Goal: Task Accomplishment & Management: Manage account settings

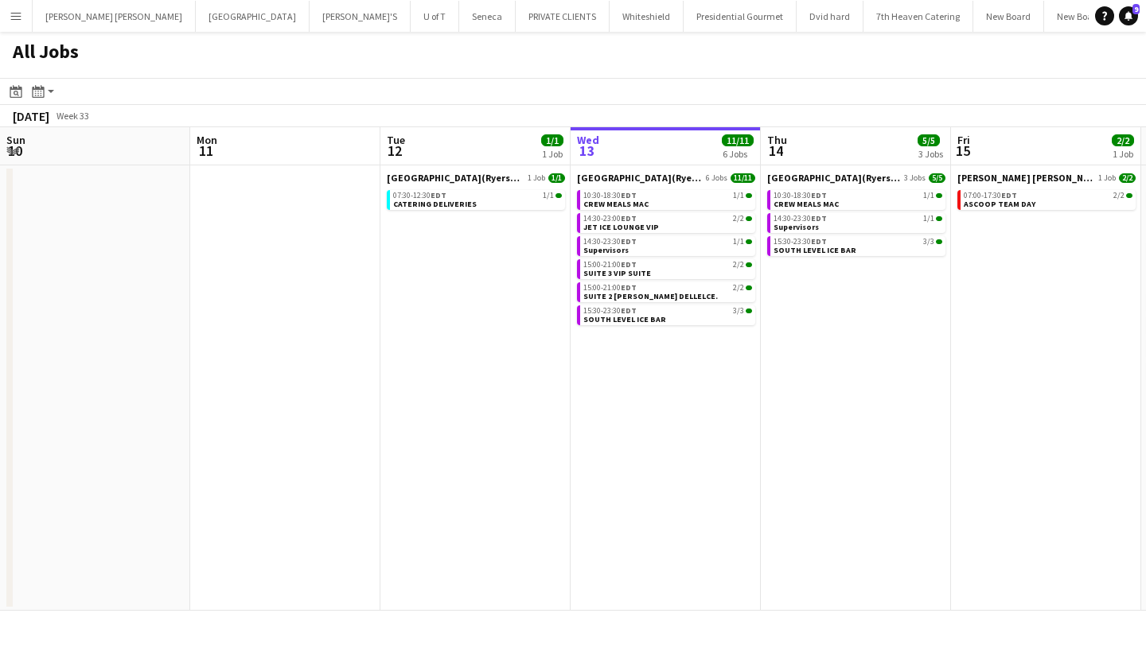
scroll to position [0, 380]
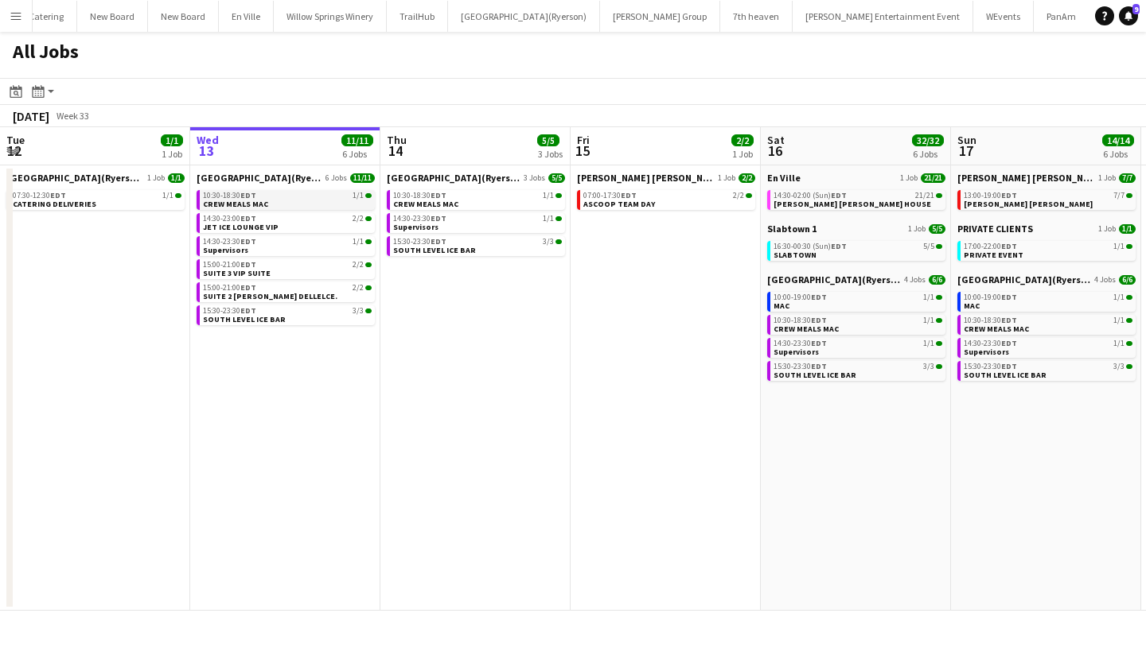
click at [243, 198] on span "EDT" at bounding box center [248, 195] width 16 height 10
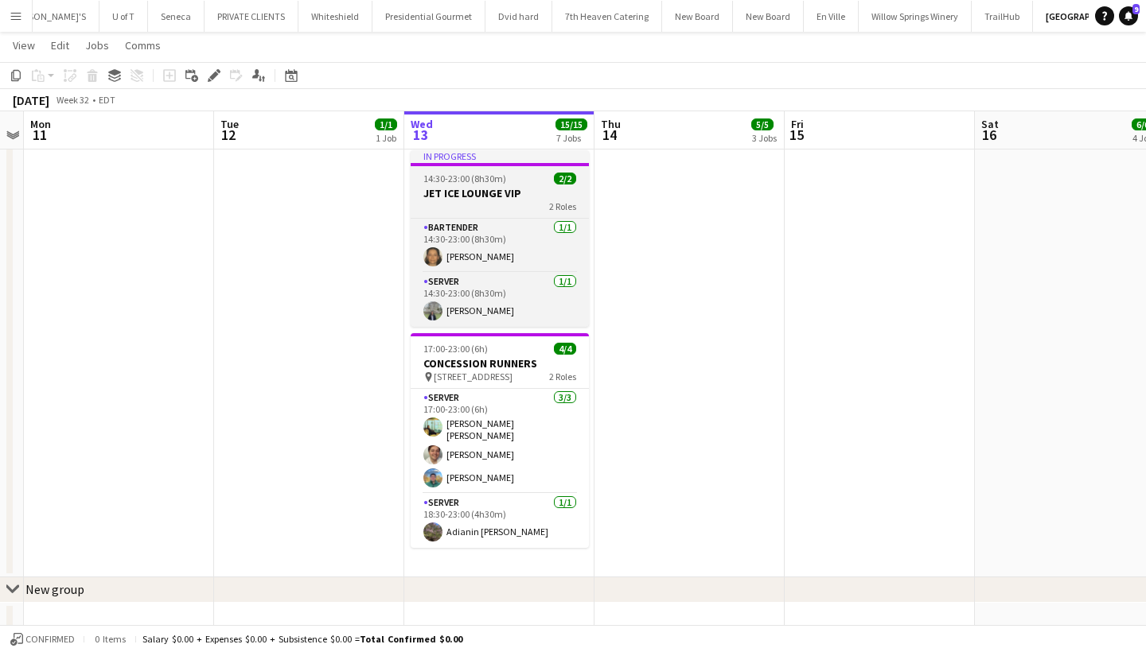
scroll to position [995, 0]
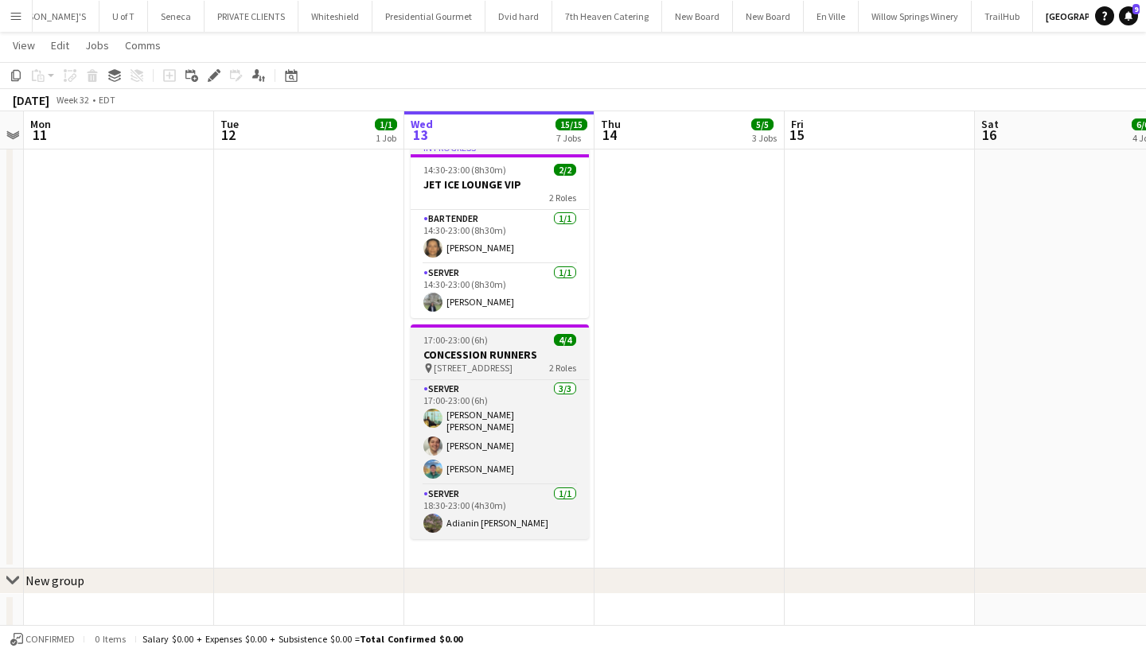
click at [516, 363] on div "pin [STREET_ADDRESS]" at bounding box center [500, 368] width 178 height 13
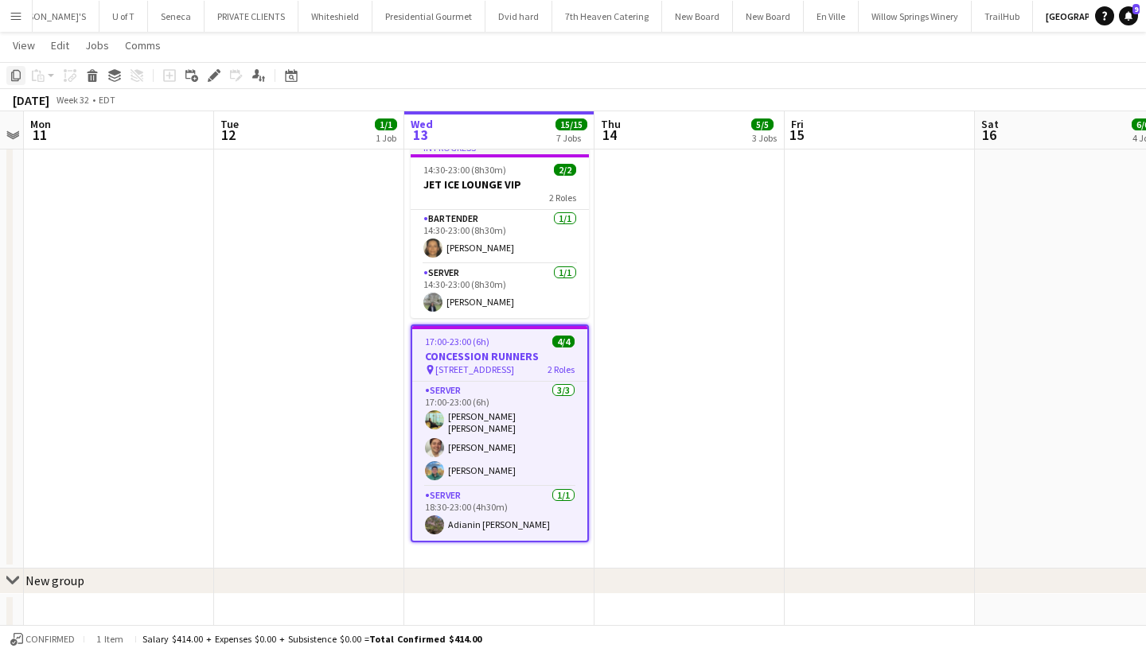
click at [10, 72] on icon "Copy" at bounding box center [16, 75] width 13 height 13
click at [698, 208] on app-date-cell at bounding box center [689, 352] width 190 height 434
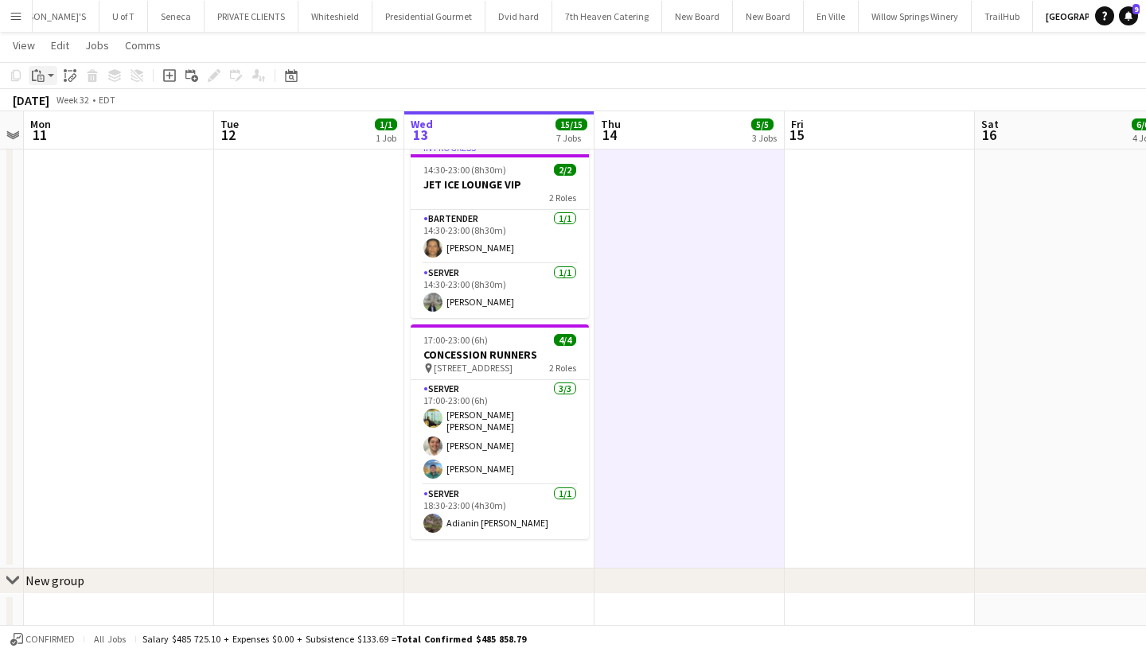
click at [35, 79] on icon "Paste" at bounding box center [38, 75] width 13 height 13
click at [81, 103] on link "Paste Command V" at bounding box center [105, 106] width 126 height 14
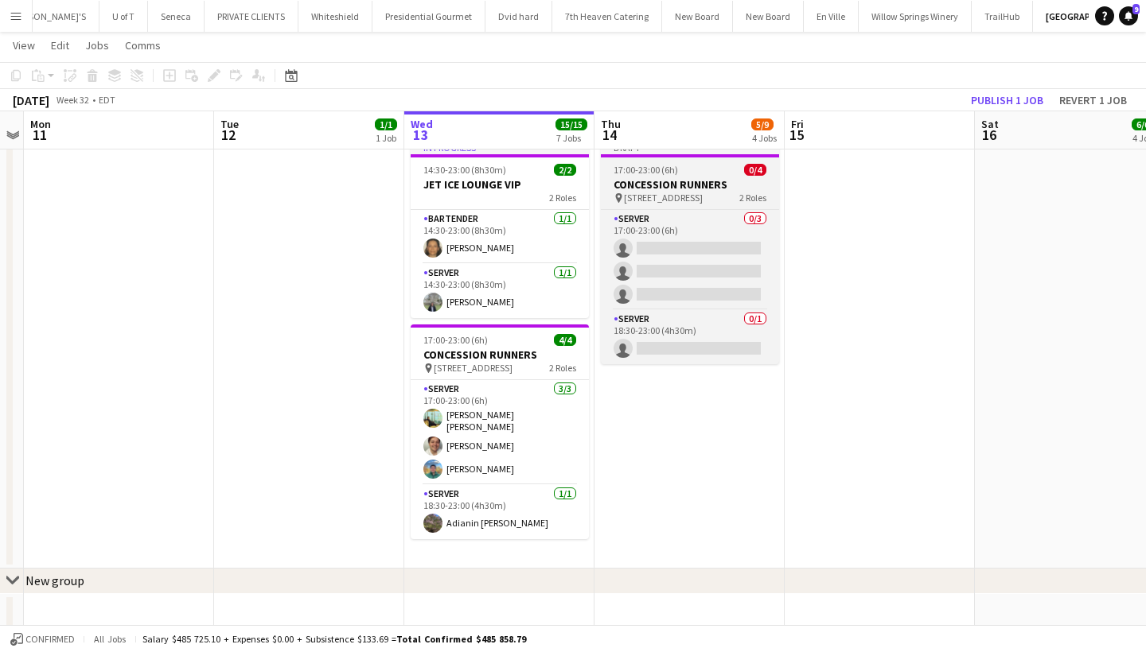
click at [707, 169] on div "17:00-23:00 (6h) 0/4" at bounding box center [690, 170] width 178 height 12
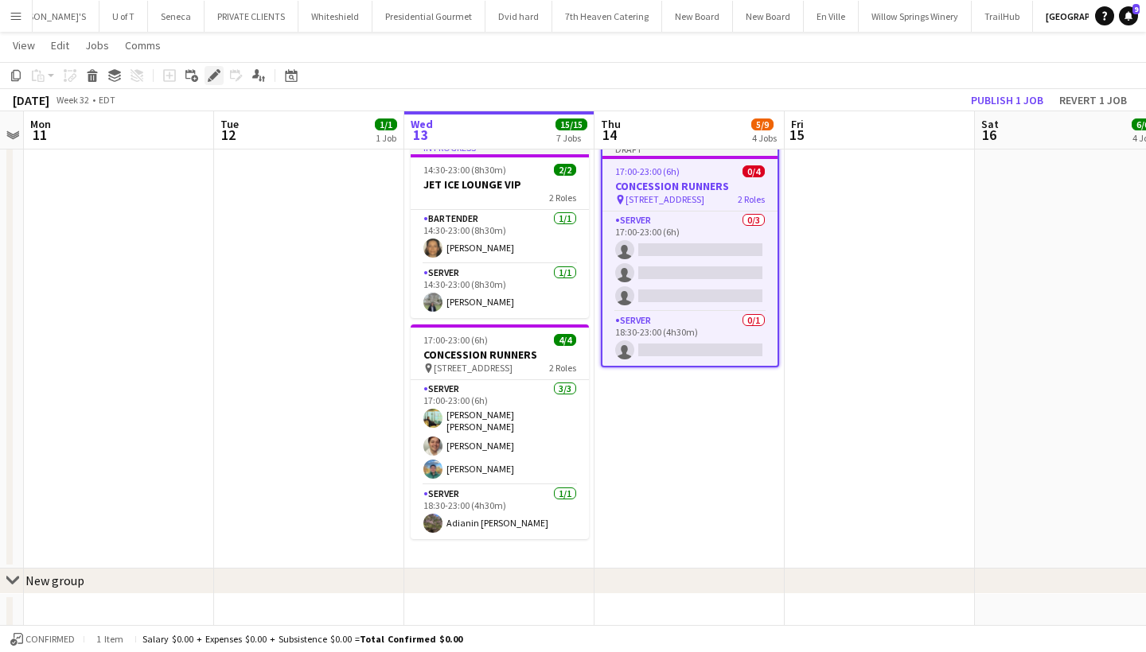
click at [216, 76] on icon at bounding box center [213, 76] width 9 height 9
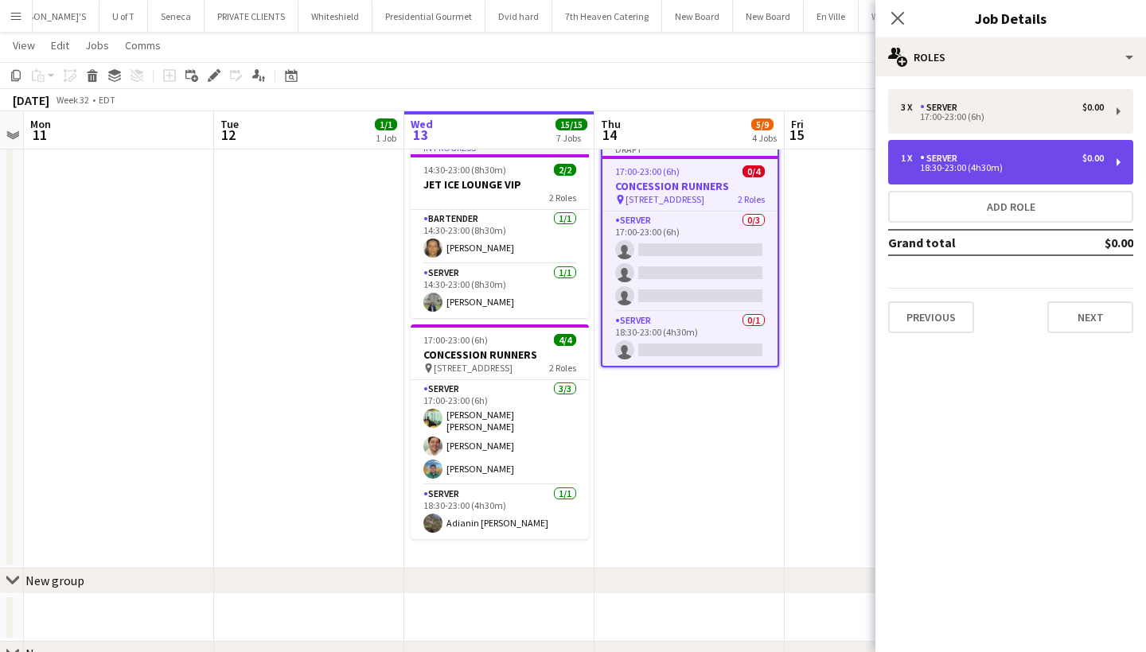
click at [948, 162] on div "SERVER" at bounding box center [942, 158] width 44 height 11
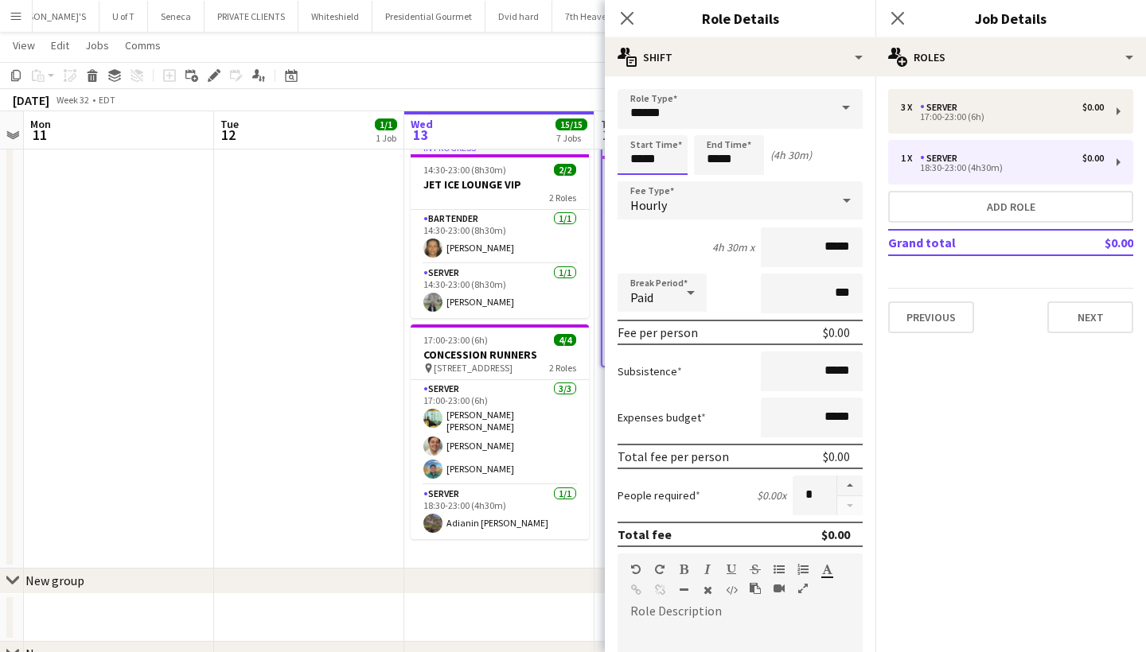
click at [680, 160] on input "*****" at bounding box center [652, 155] width 70 height 40
click at [640, 181] on div at bounding box center [637, 183] width 32 height 16
click at [668, 181] on div at bounding box center [668, 183] width 32 height 16
type input "*****"
click at [668, 181] on div at bounding box center [668, 183] width 32 height 16
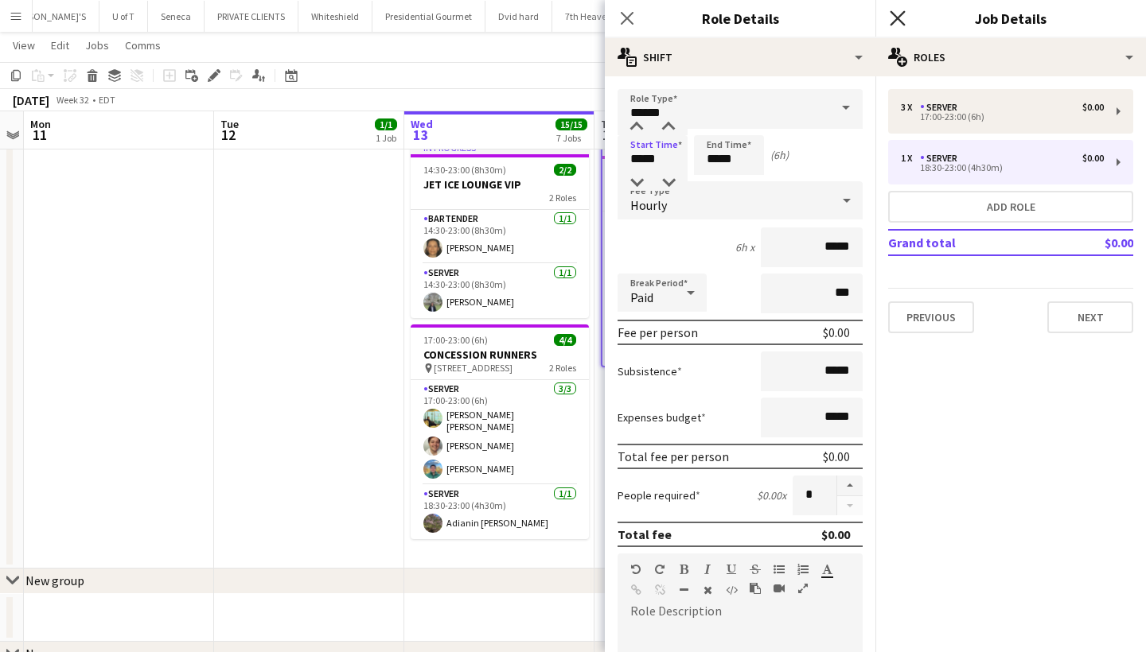
click at [894, 16] on icon at bounding box center [897, 17] width 15 height 15
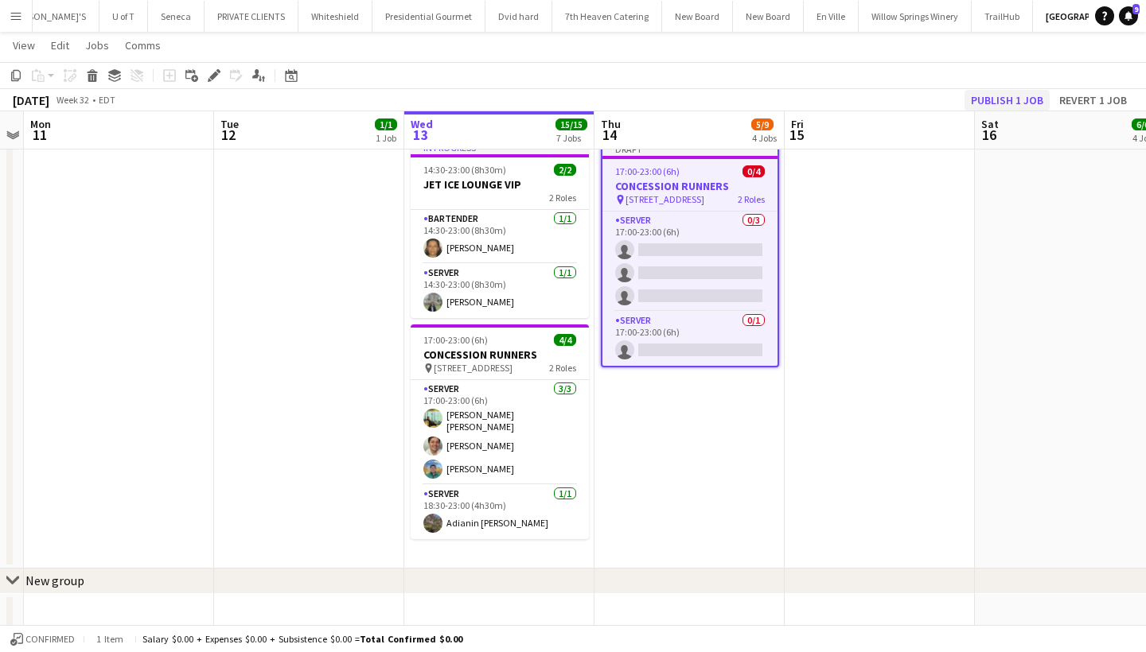
click at [1018, 99] on button "Publish 1 job" at bounding box center [1006, 100] width 85 height 21
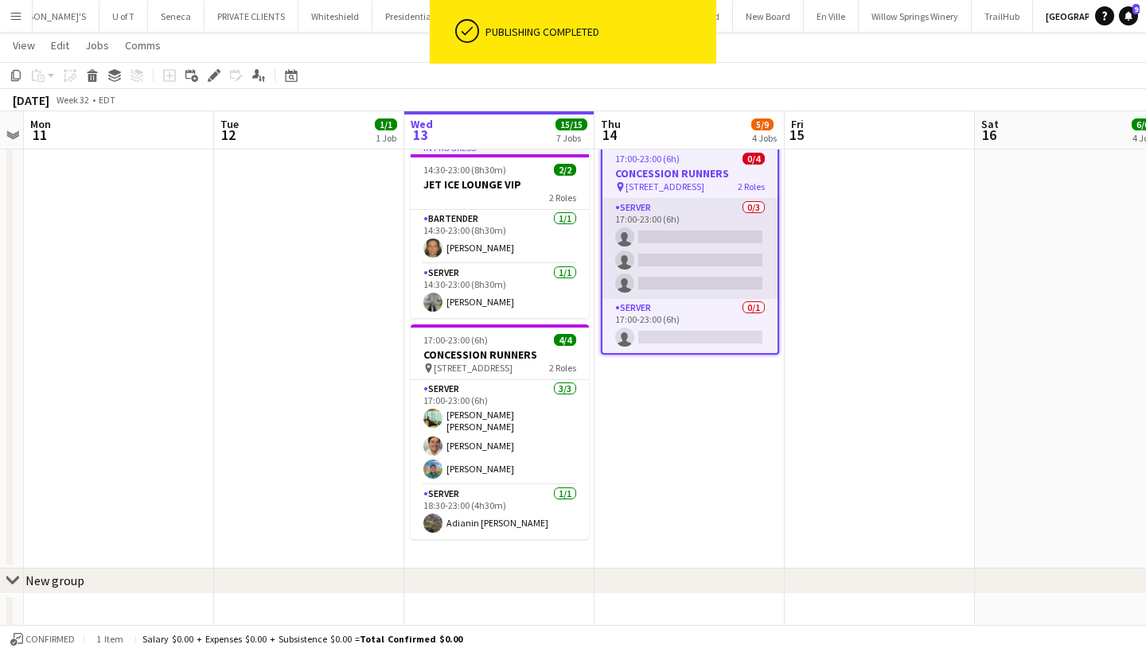
click at [710, 251] on app-card-role "SERVER 0/3 17:00-23:00 (6h) single-neutral-actions single-neutral-actions singl…" at bounding box center [689, 249] width 175 height 100
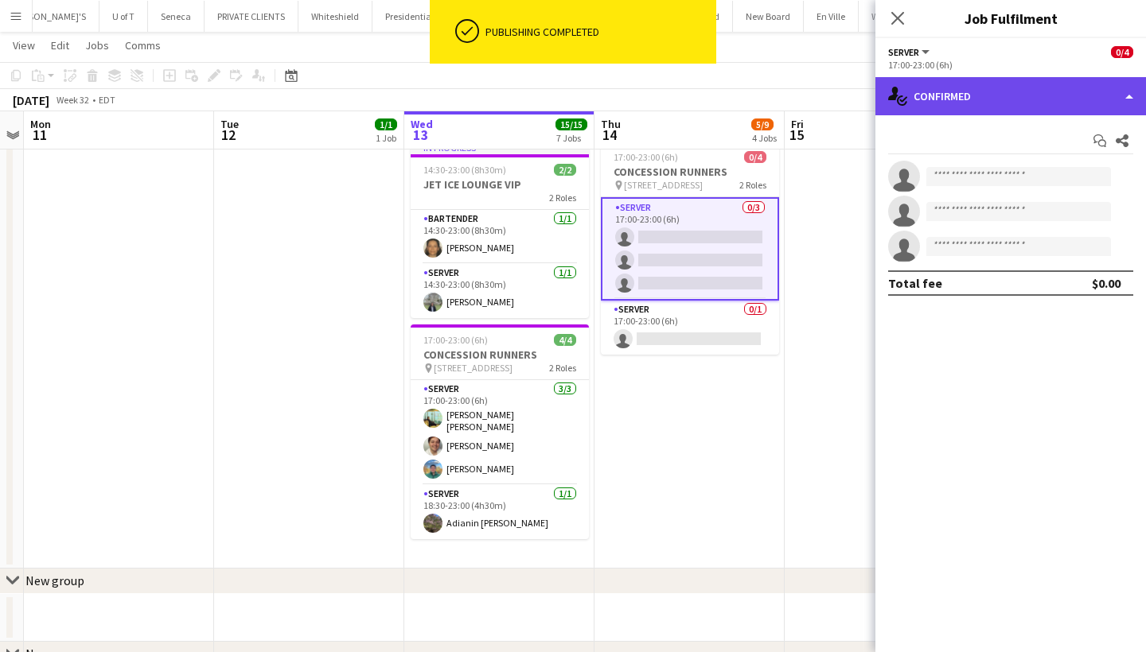
click at [1021, 84] on div "single-neutral-actions-check-2 Confirmed" at bounding box center [1010, 96] width 271 height 38
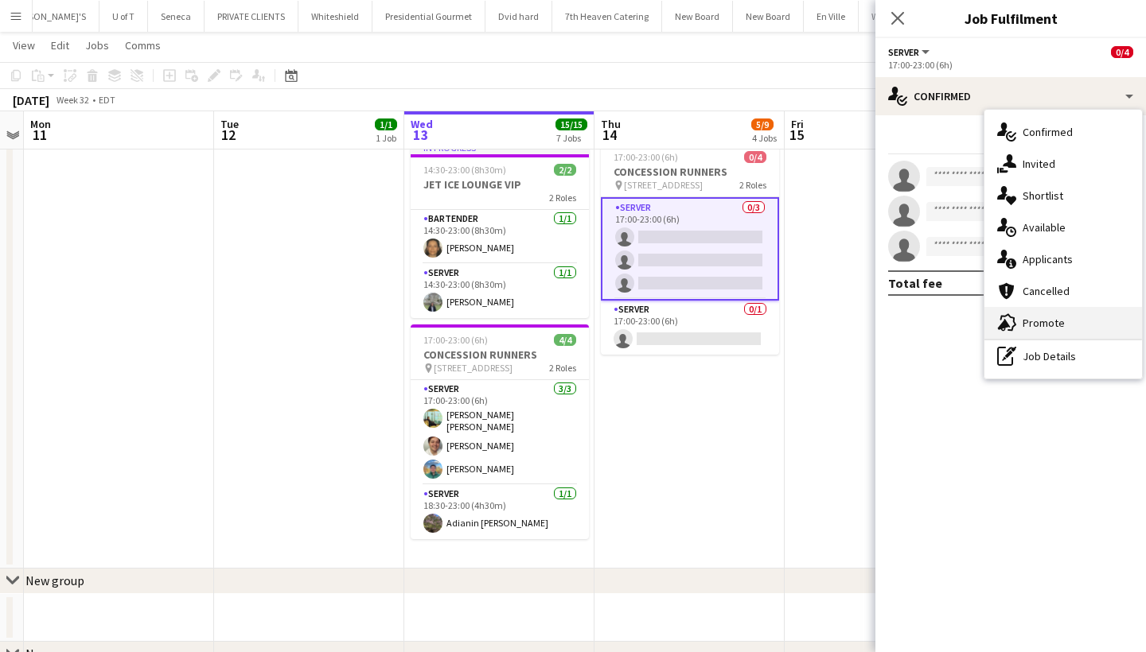
click at [1068, 316] on div "advertising-megaphone Promote" at bounding box center [1063, 323] width 158 height 32
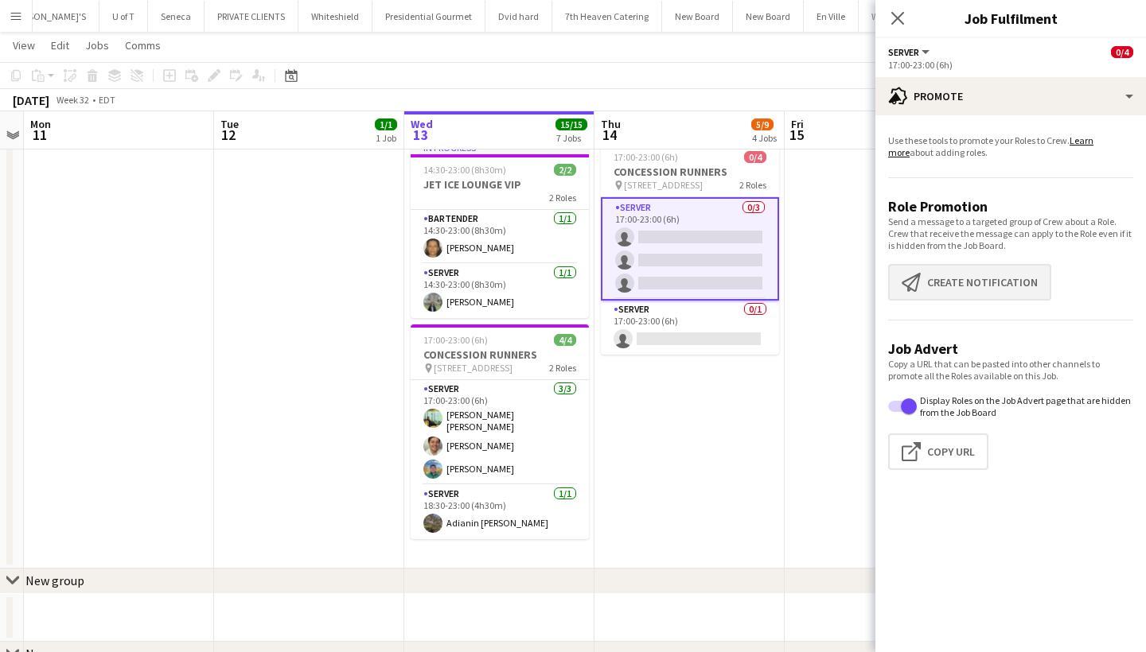
click at [1031, 288] on button "Create notification Create notification" at bounding box center [969, 282] width 163 height 37
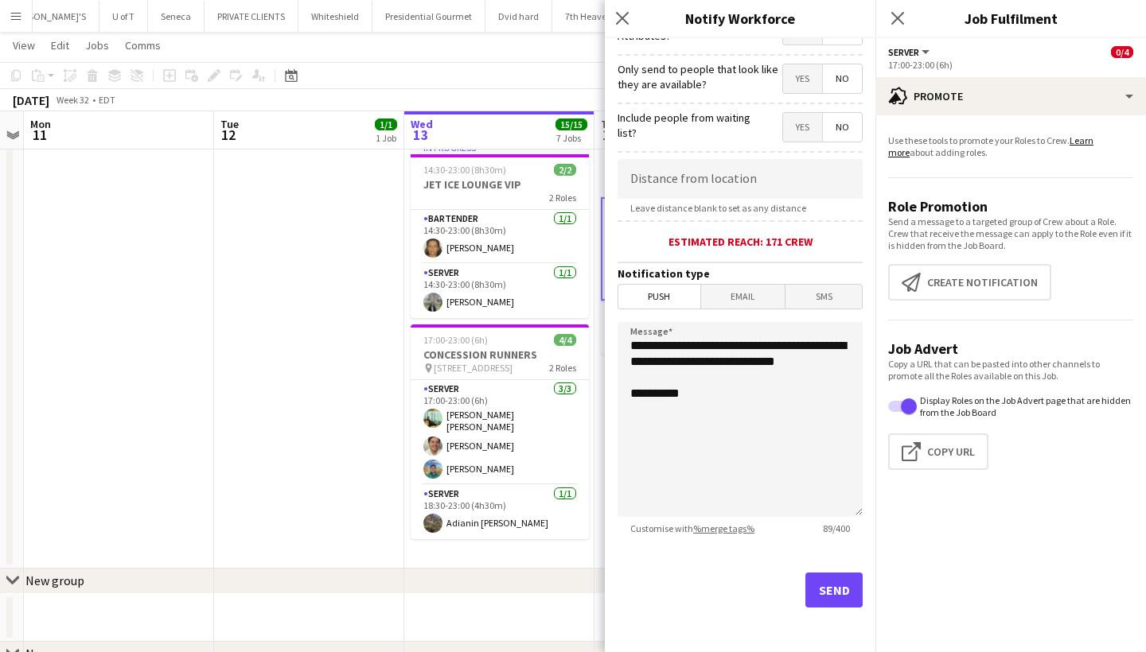
scroll to position [224, 0]
click at [828, 593] on button "Send" at bounding box center [833, 590] width 57 height 35
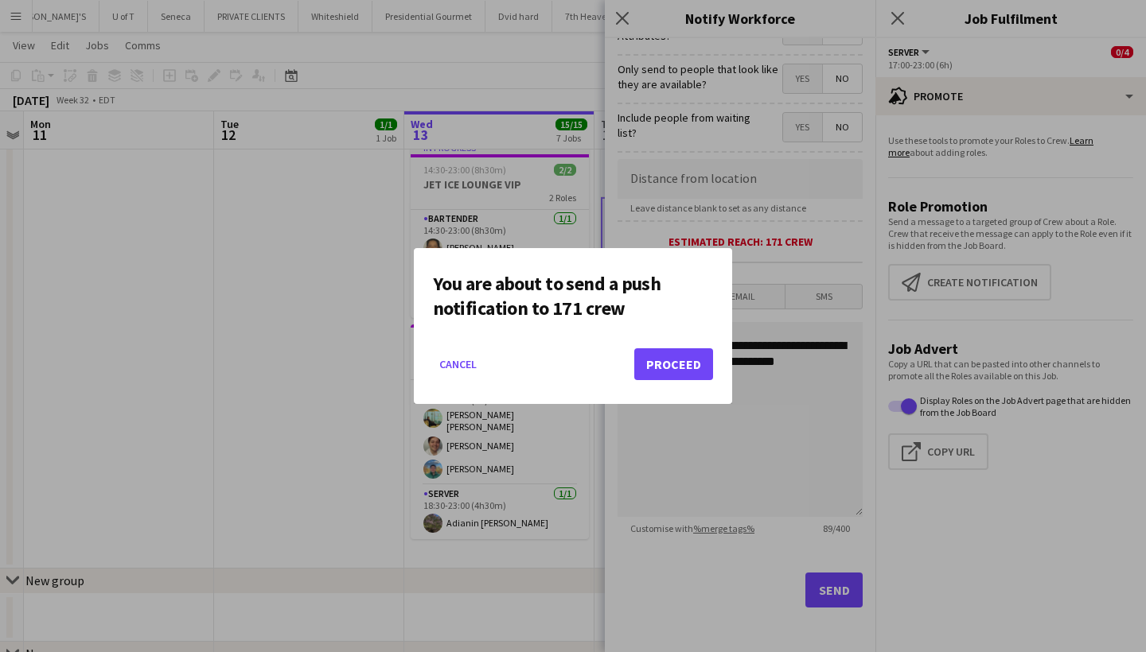
scroll to position [0, 0]
click at [679, 372] on button "Proceed" at bounding box center [673, 364] width 79 height 32
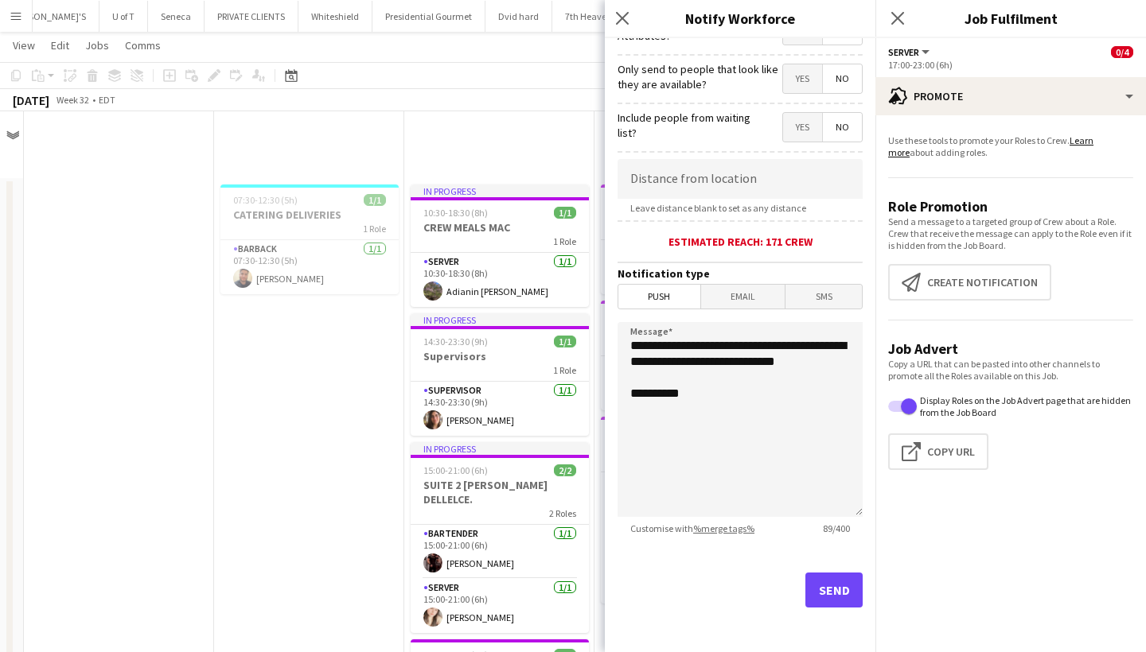
scroll to position [995, 0]
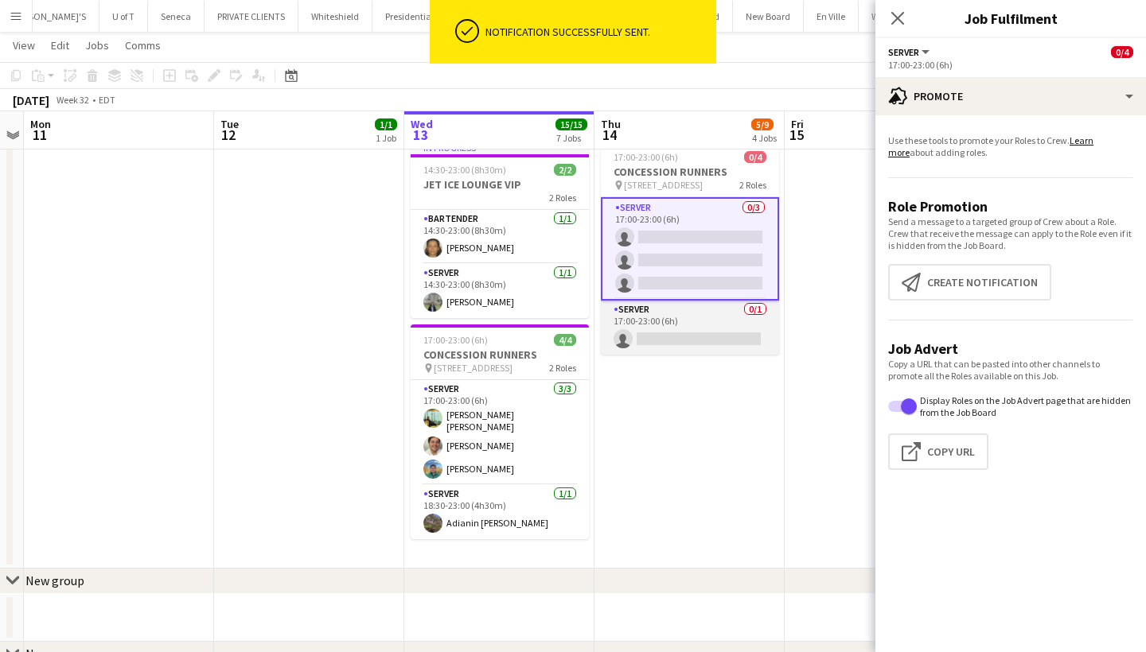
click at [675, 337] on app-card-role "SERVER 0/1 17:00-23:00 (6h) single-neutral-actions" at bounding box center [690, 328] width 178 height 54
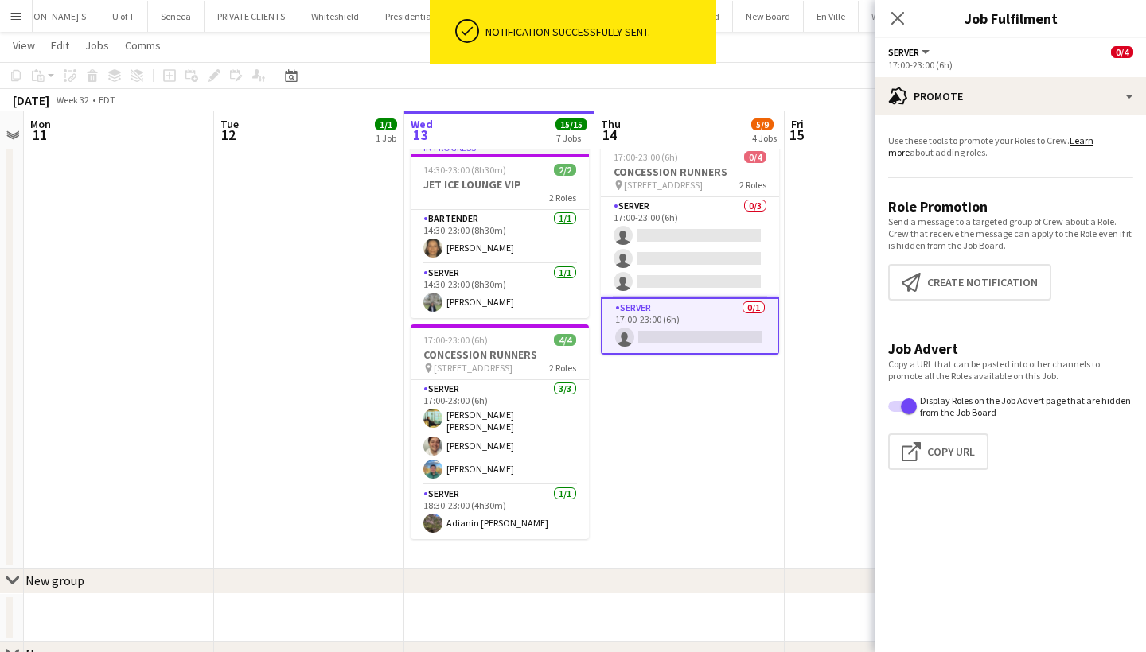
click at [675, 337] on app-card-role "SERVER 0/1 17:00-23:00 (6h) single-neutral-actions" at bounding box center [690, 326] width 178 height 57
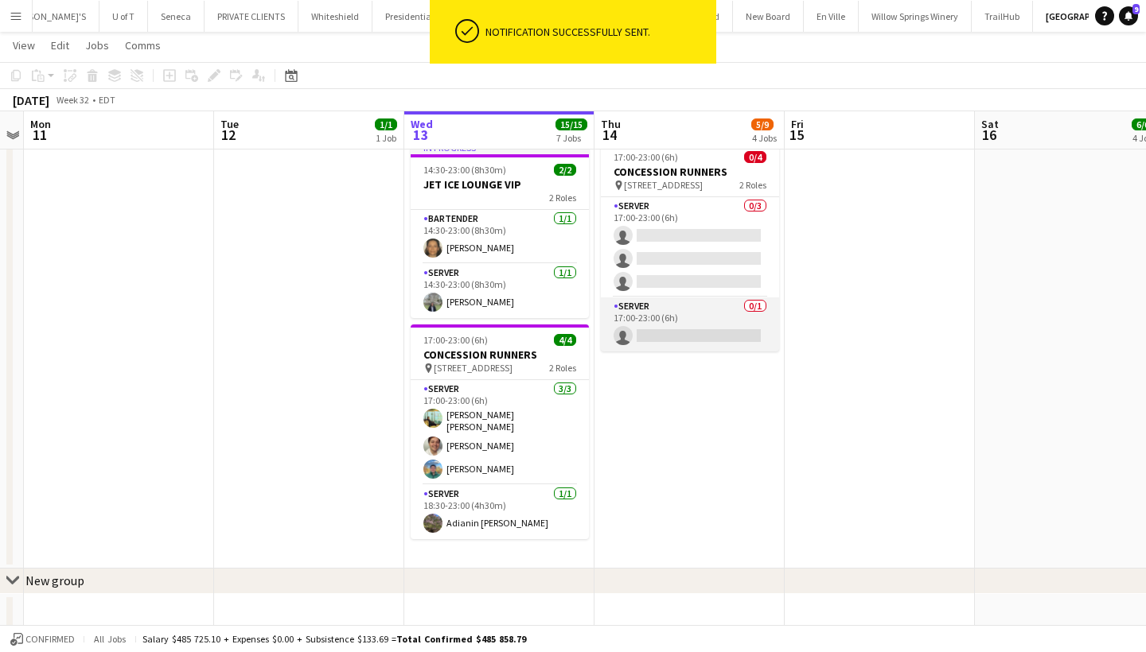
click at [675, 337] on app-card-role "SERVER 0/1 17:00-23:00 (6h) single-neutral-actions" at bounding box center [690, 325] width 178 height 54
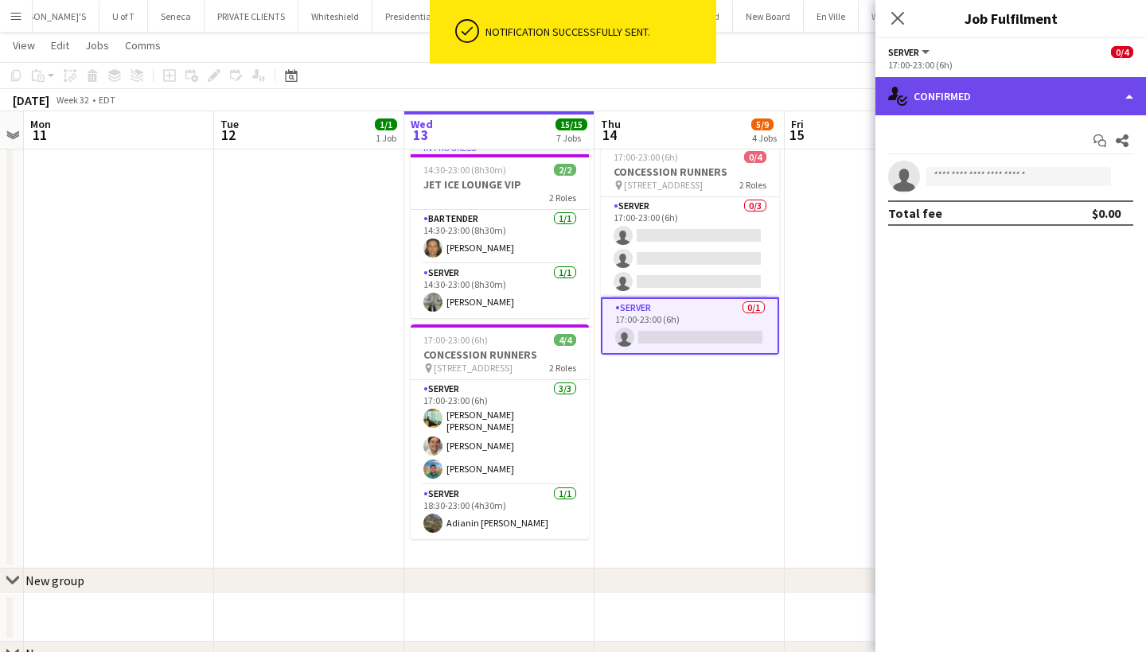
click at [990, 98] on div "single-neutral-actions-check-2 Confirmed" at bounding box center [1010, 96] width 271 height 38
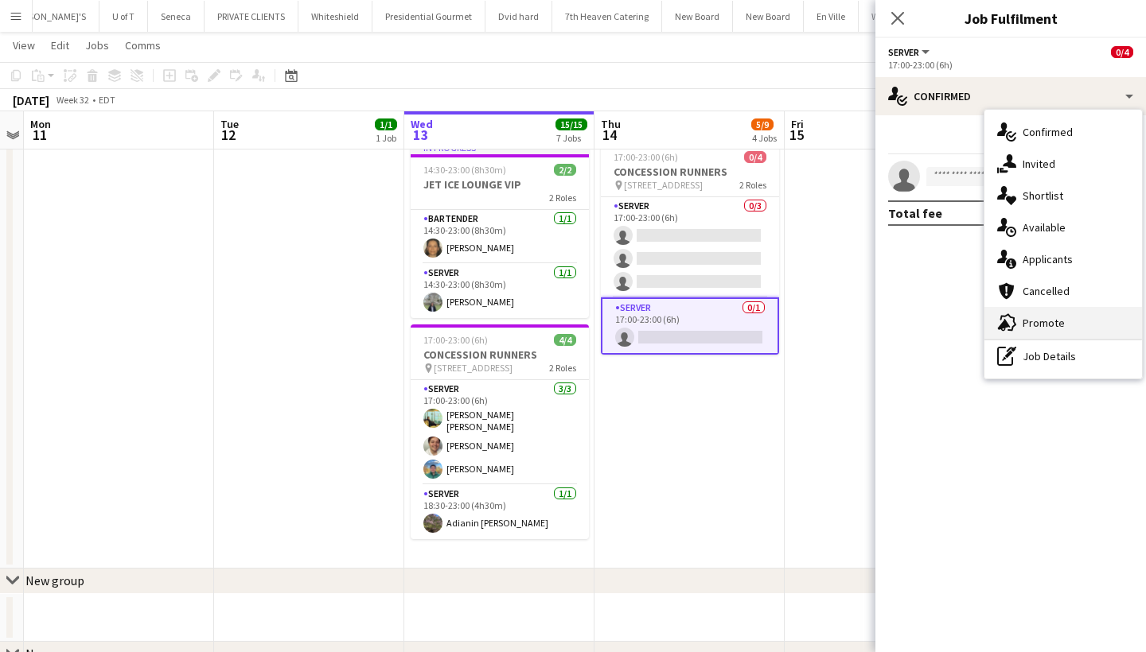
click at [1050, 312] on div "advertising-megaphone Promote" at bounding box center [1063, 323] width 158 height 32
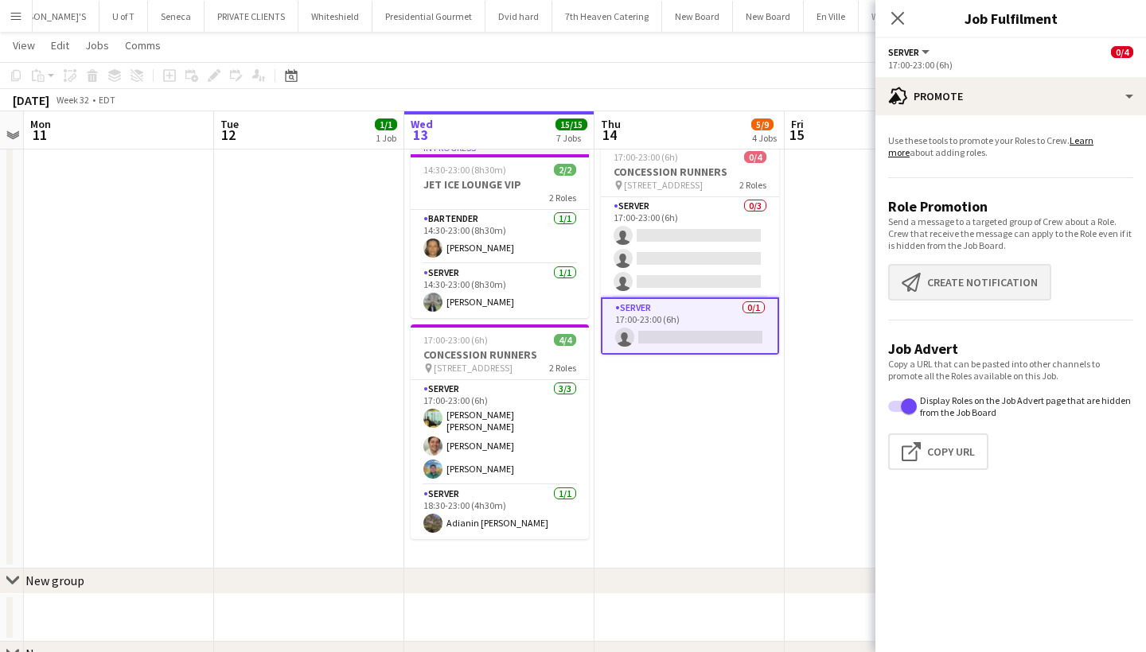
click at [979, 299] on button "Create notification Create notification" at bounding box center [969, 282] width 163 height 37
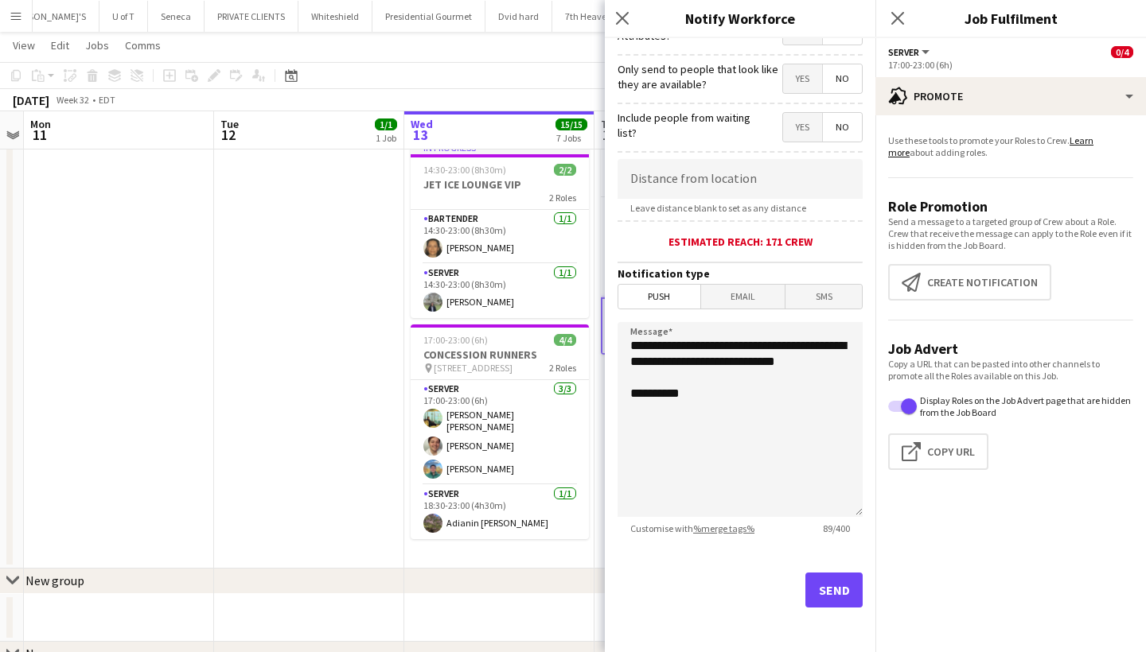
scroll to position [224, 0]
click at [842, 594] on button "Send" at bounding box center [833, 590] width 57 height 35
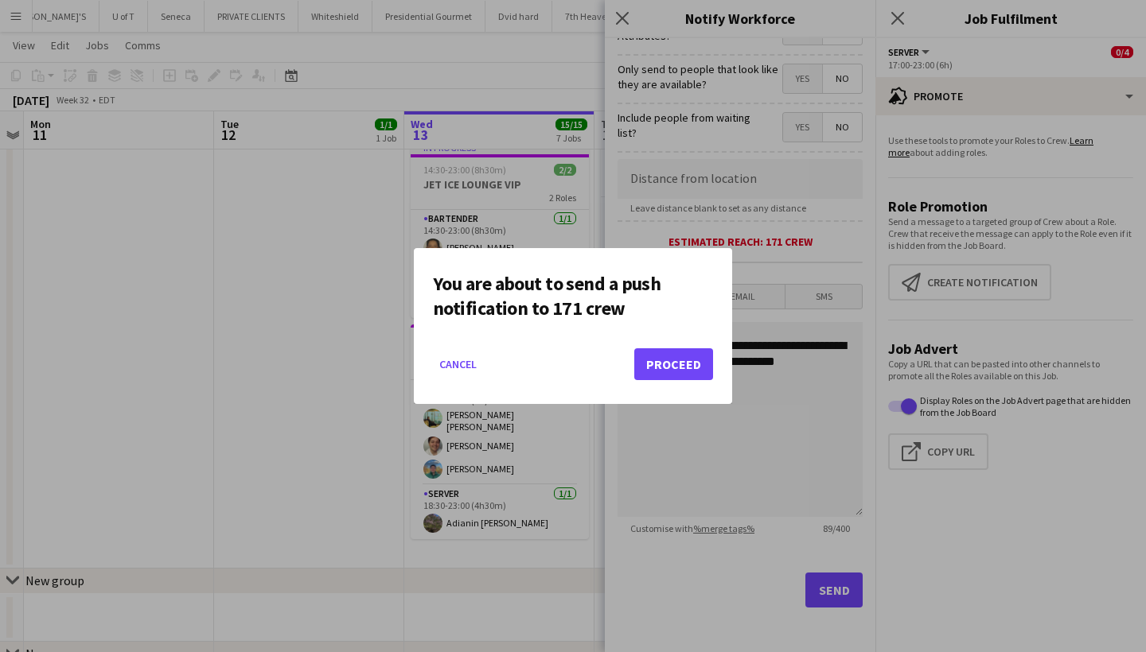
click at [681, 360] on button "Proceed" at bounding box center [673, 364] width 79 height 32
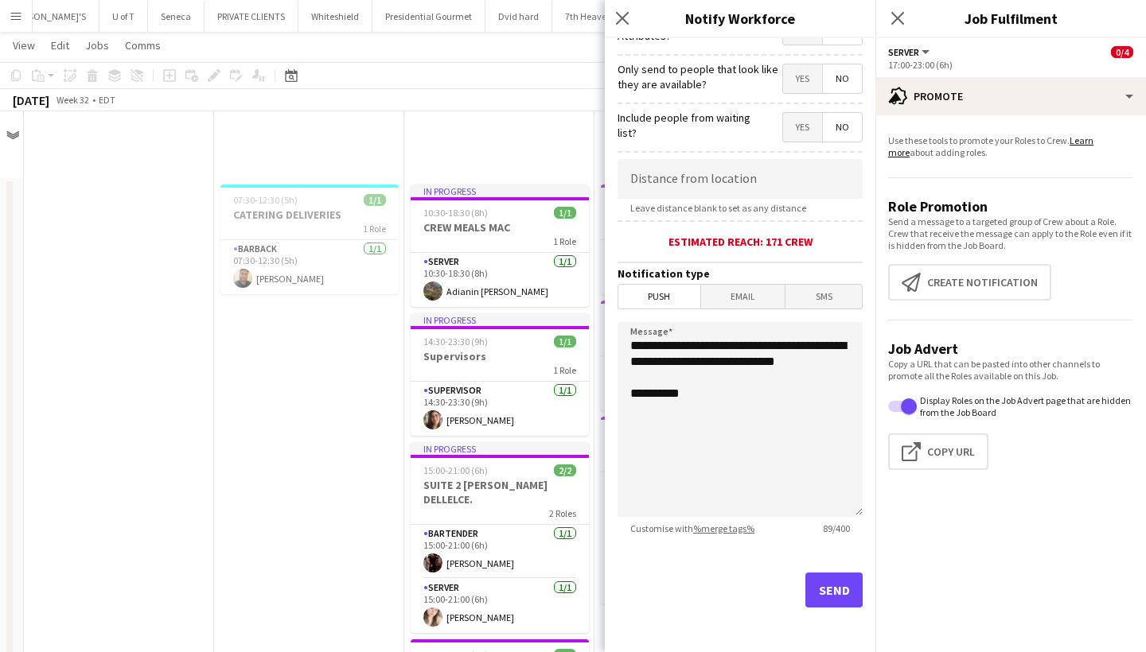
scroll to position [995, 0]
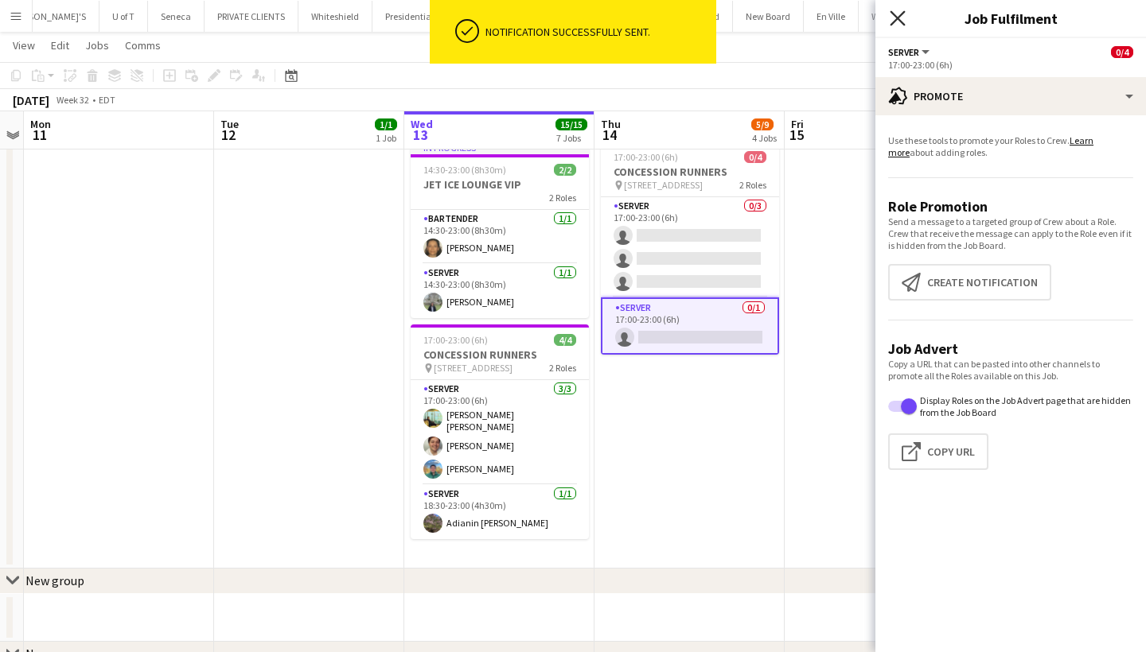
click at [901, 16] on icon at bounding box center [897, 17] width 15 height 15
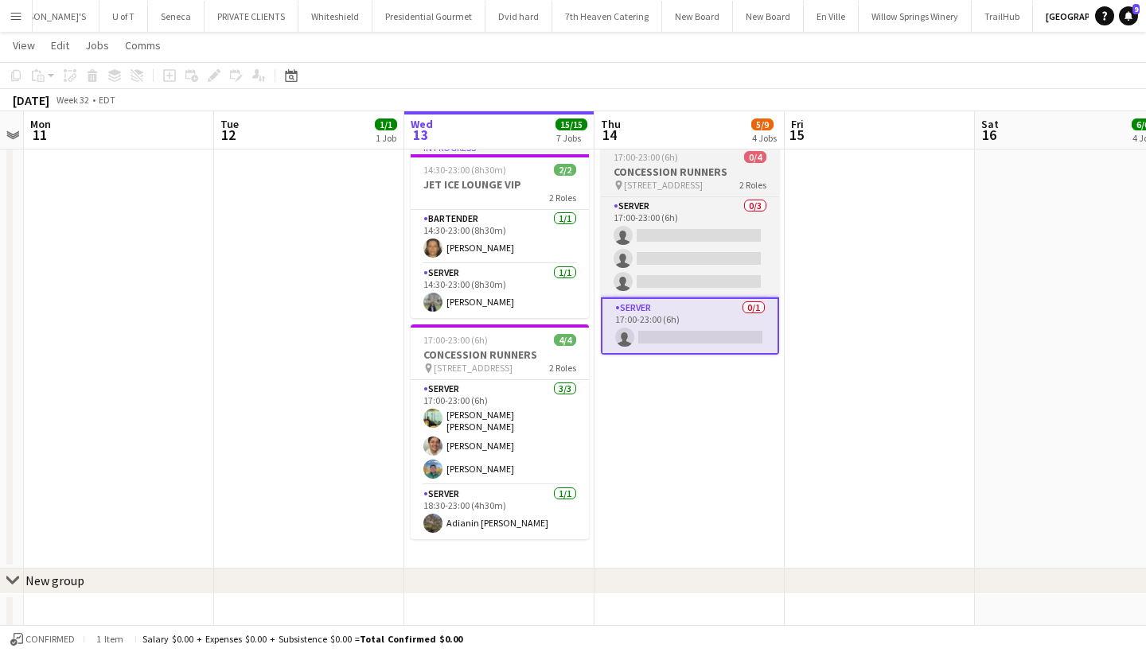
click at [695, 181] on div "pin [STREET_ADDRESS]" at bounding box center [690, 185] width 178 height 13
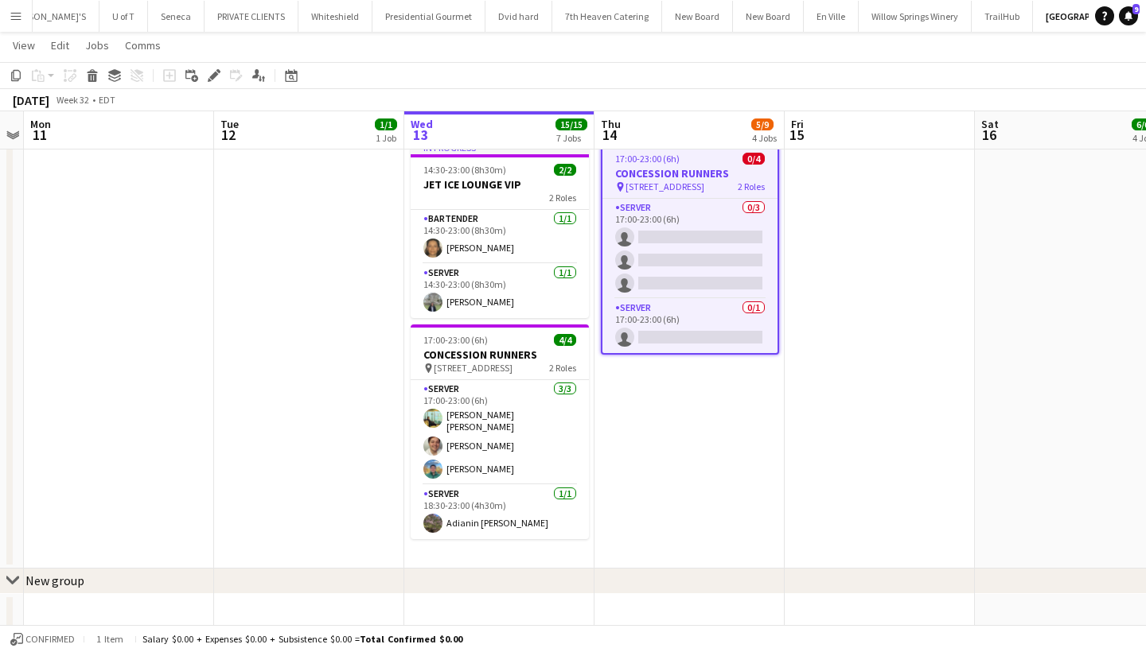
click at [18, 15] on app-icon "Menu" at bounding box center [16, 16] width 13 height 13
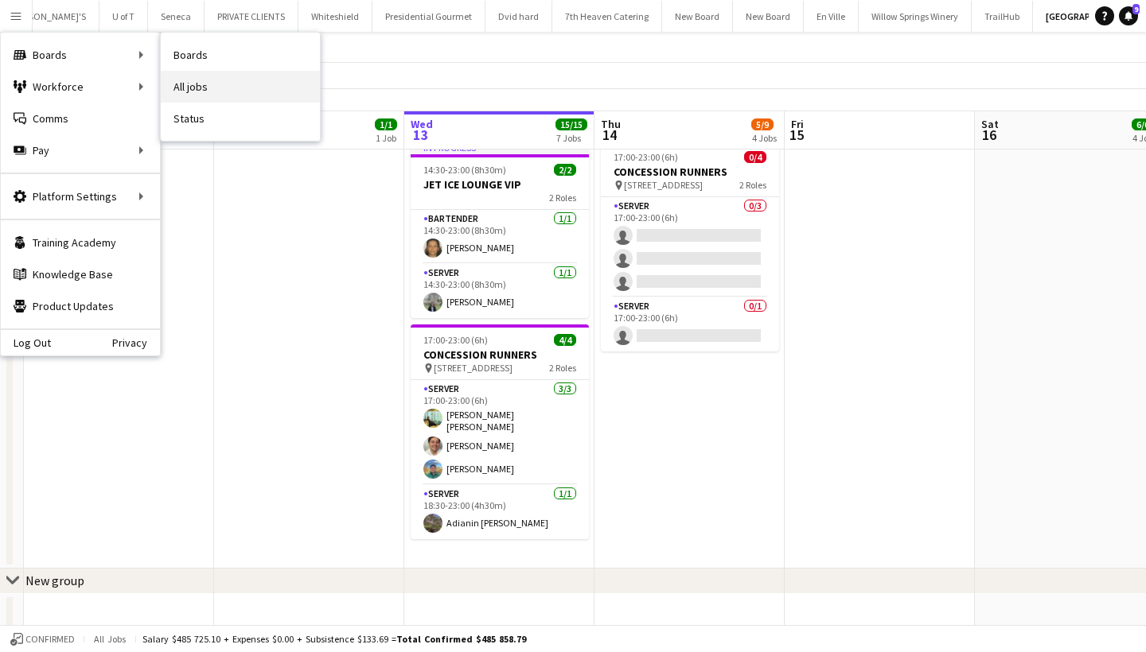
click at [228, 87] on link "All jobs" at bounding box center [240, 87] width 159 height 32
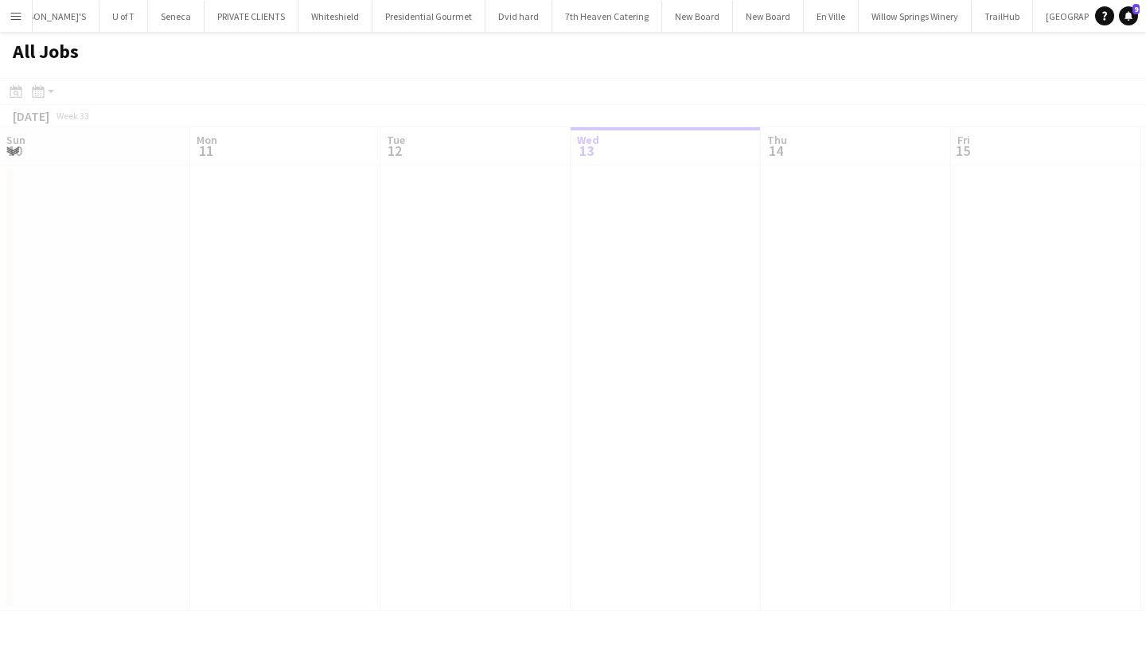
scroll to position [0, 380]
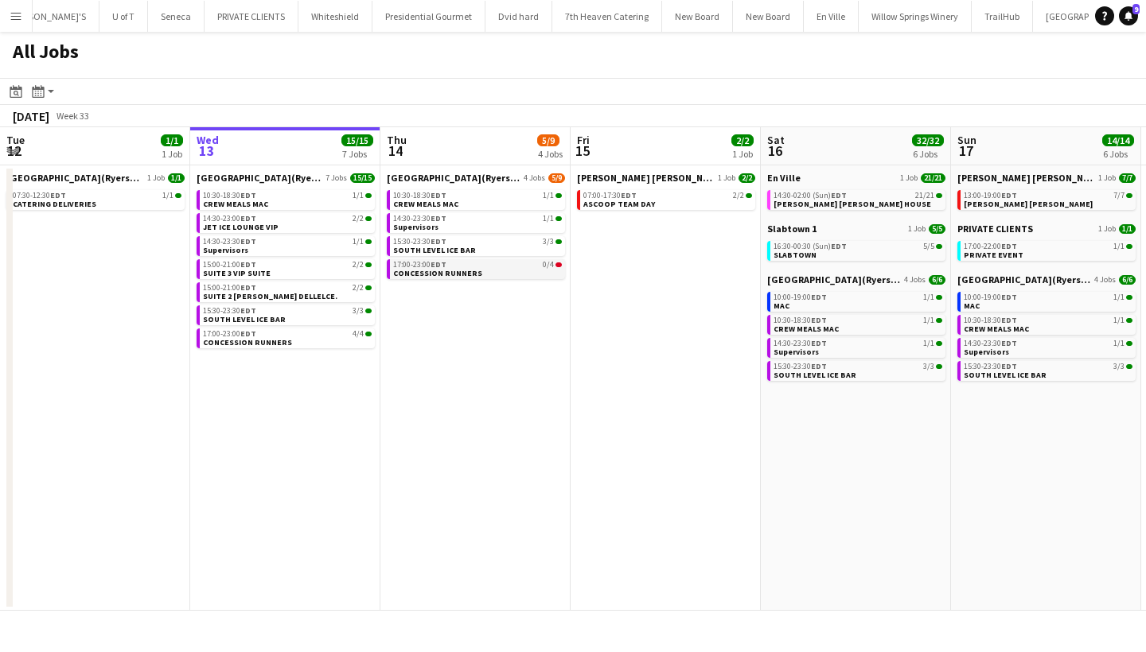
click at [446, 268] on span "CONCESSION RUNNERS" at bounding box center [437, 273] width 89 height 10
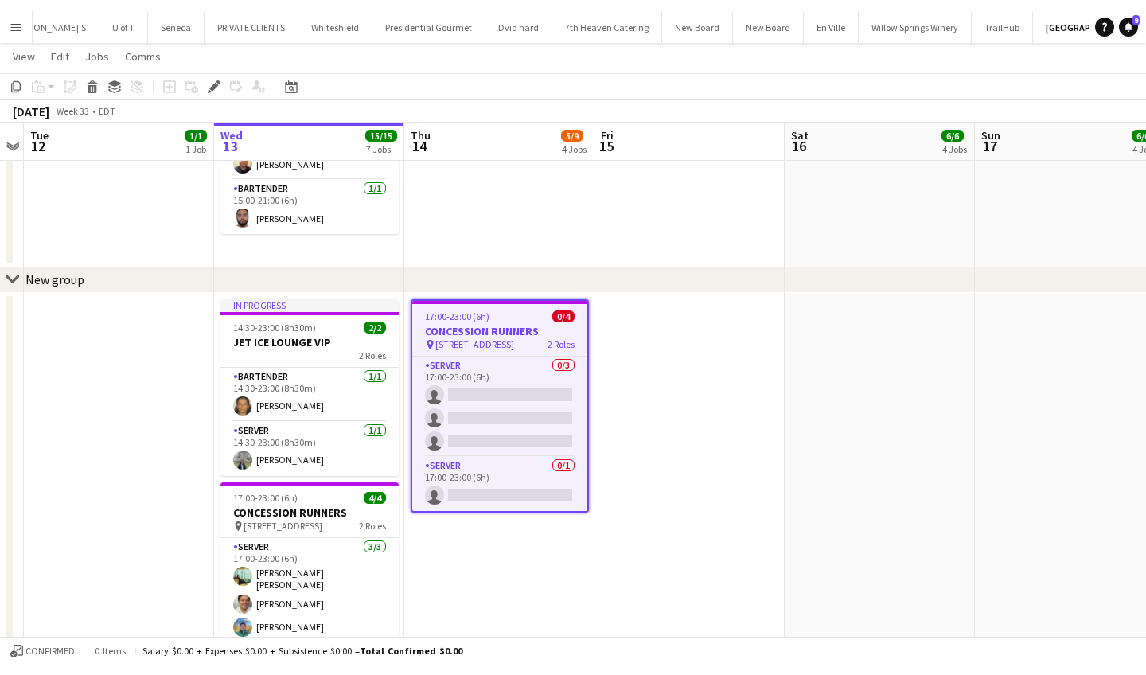
scroll to position [847, 0]
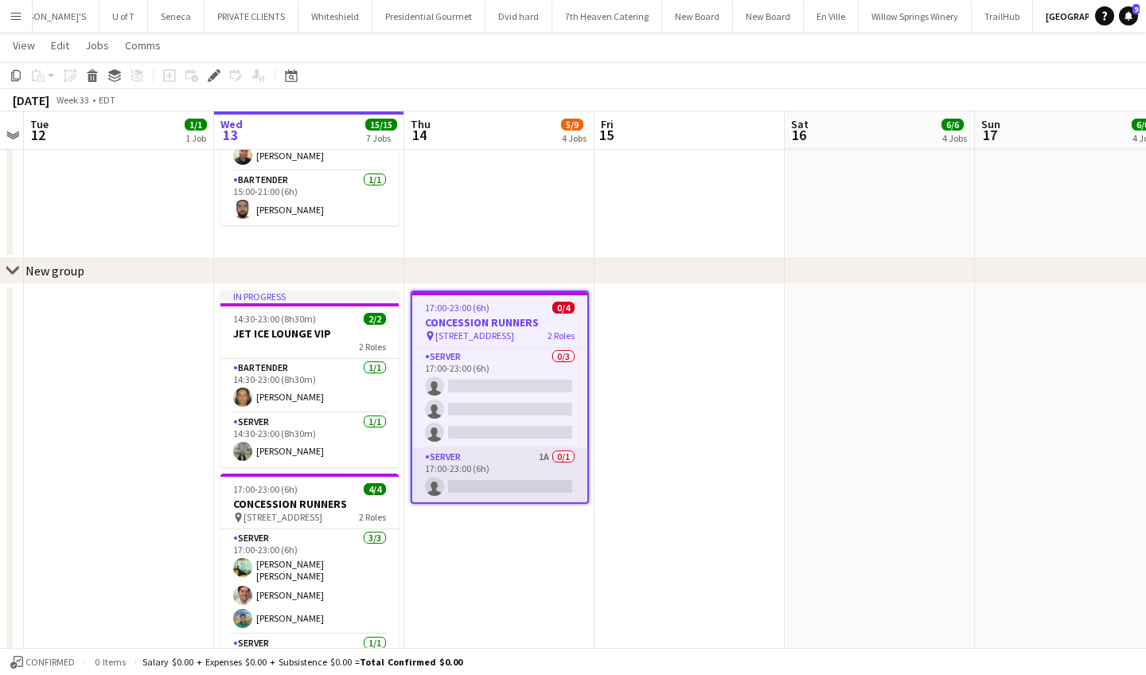
click at [504, 481] on app-card-role "SERVER 1A 0/1 17:00-23:00 (6h) single-neutral-actions" at bounding box center [499, 475] width 175 height 54
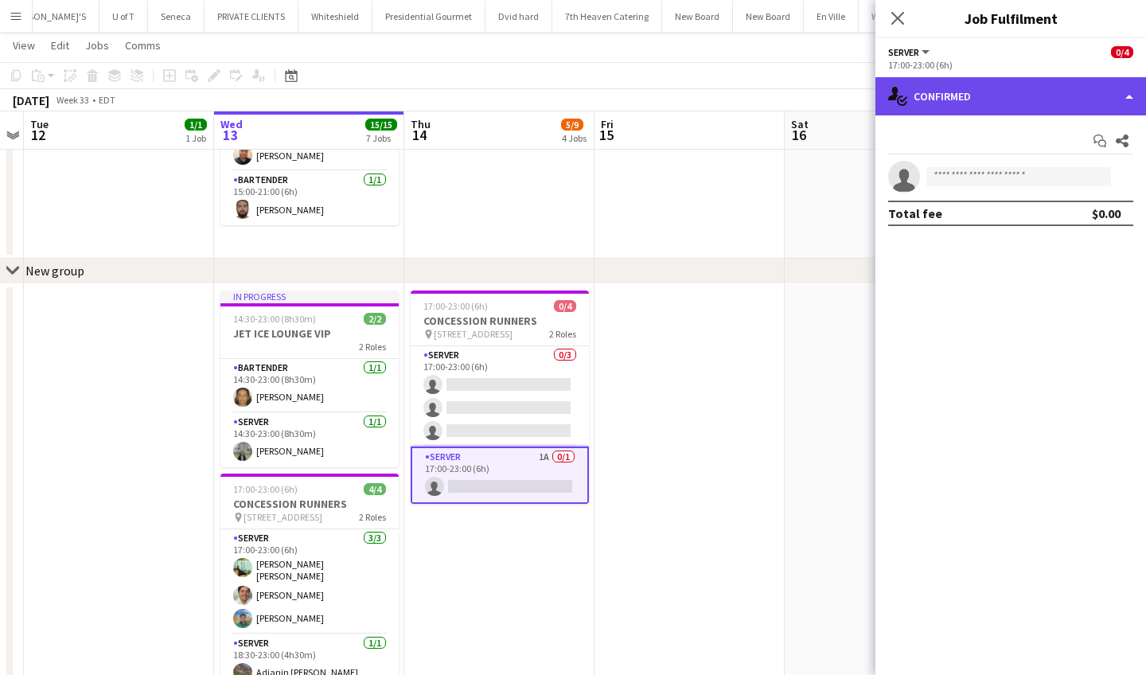
click at [995, 91] on div "single-neutral-actions-check-2 Confirmed" at bounding box center [1010, 96] width 271 height 38
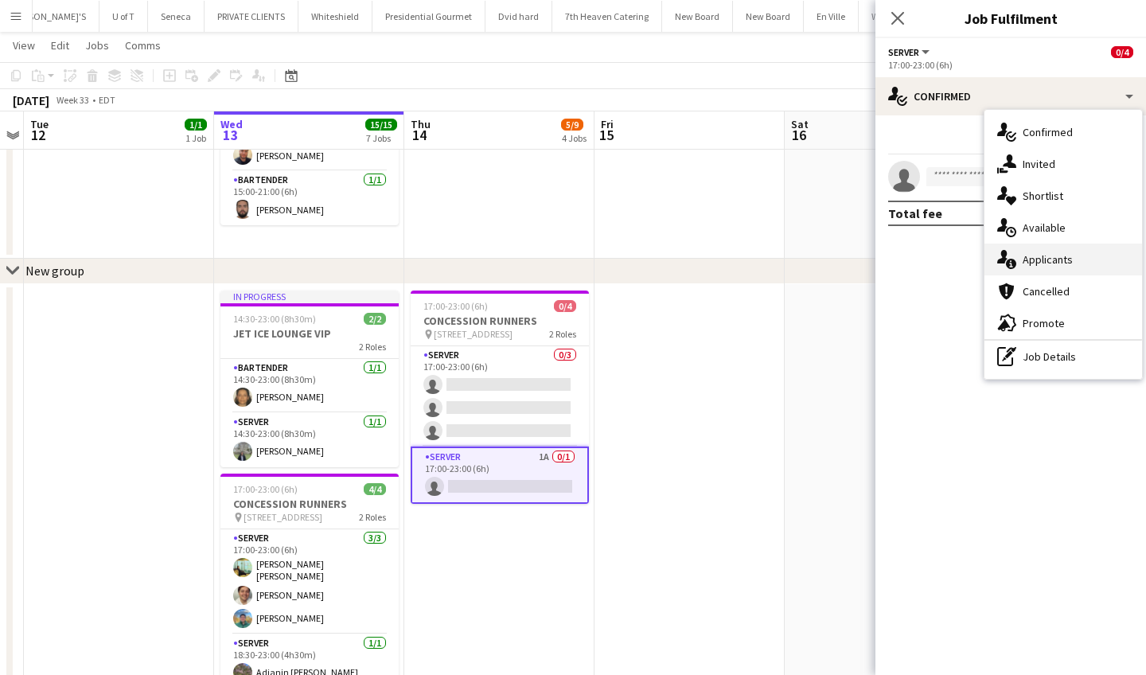
click at [1058, 265] on div "single-neutral-actions-information Applicants" at bounding box center [1063, 259] width 158 height 32
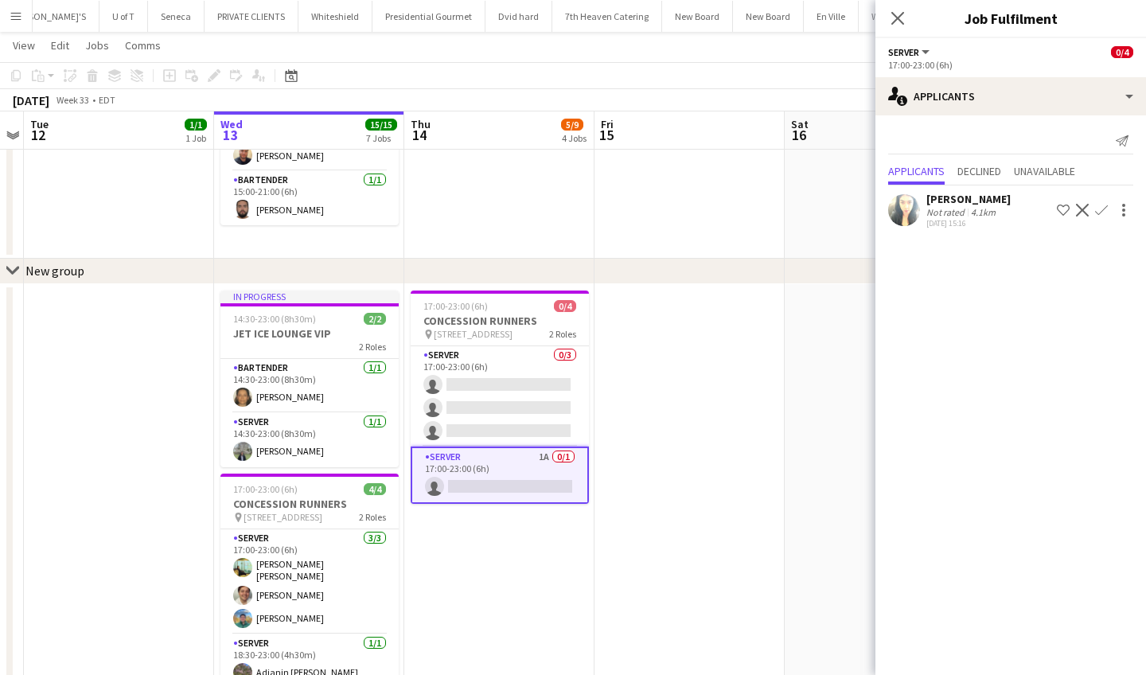
click at [1101, 210] on app-icon "Confirm" at bounding box center [1101, 210] width 13 height 13
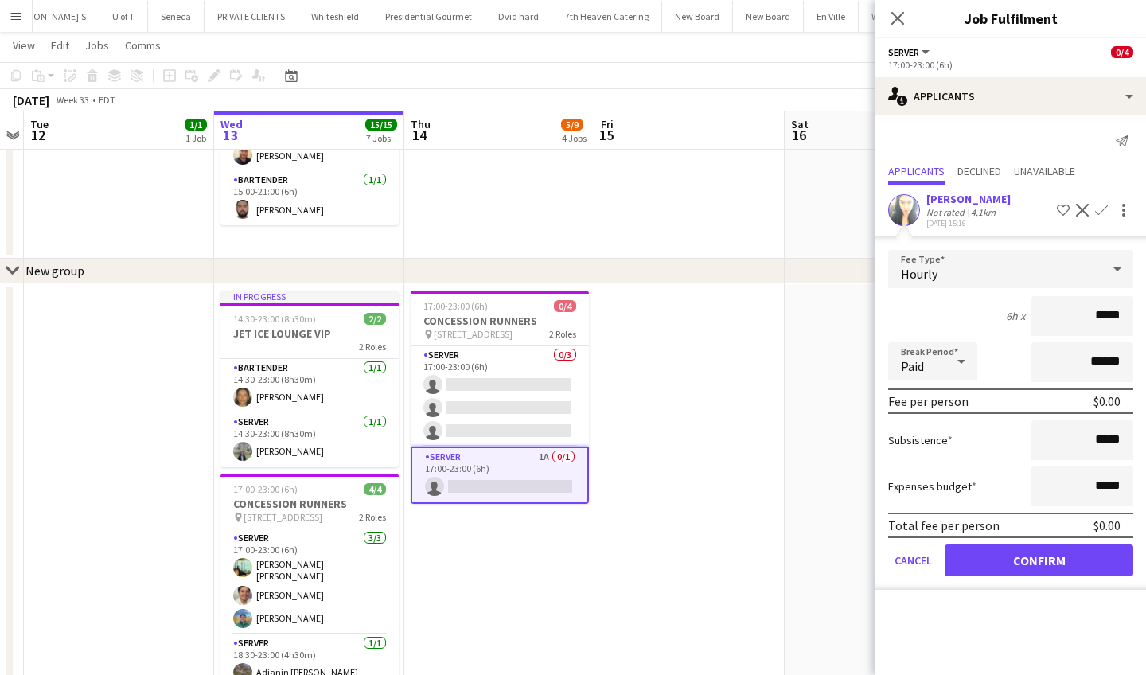
click at [1097, 321] on input "*****" at bounding box center [1082, 316] width 102 height 40
type input "******"
click at [1007, 564] on button "Confirm" at bounding box center [1038, 560] width 189 height 32
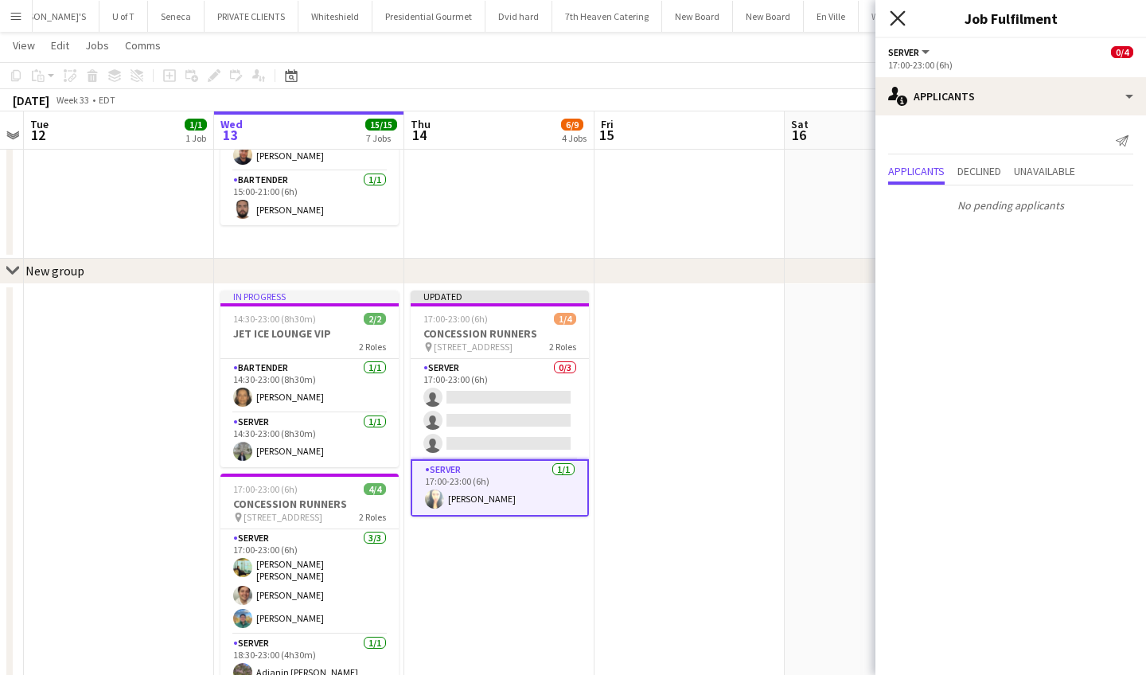
click at [898, 18] on icon at bounding box center [897, 17] width 15 height 15
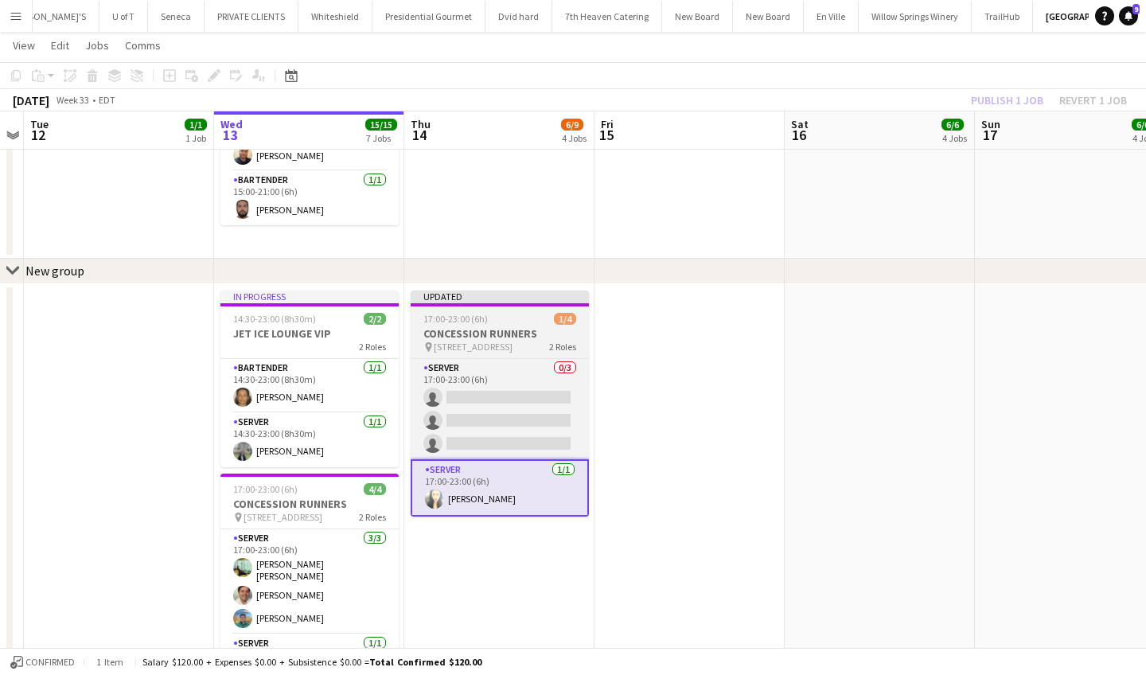
click at [543, 305] on div at bounding box center [500, 304] width 178 height 3
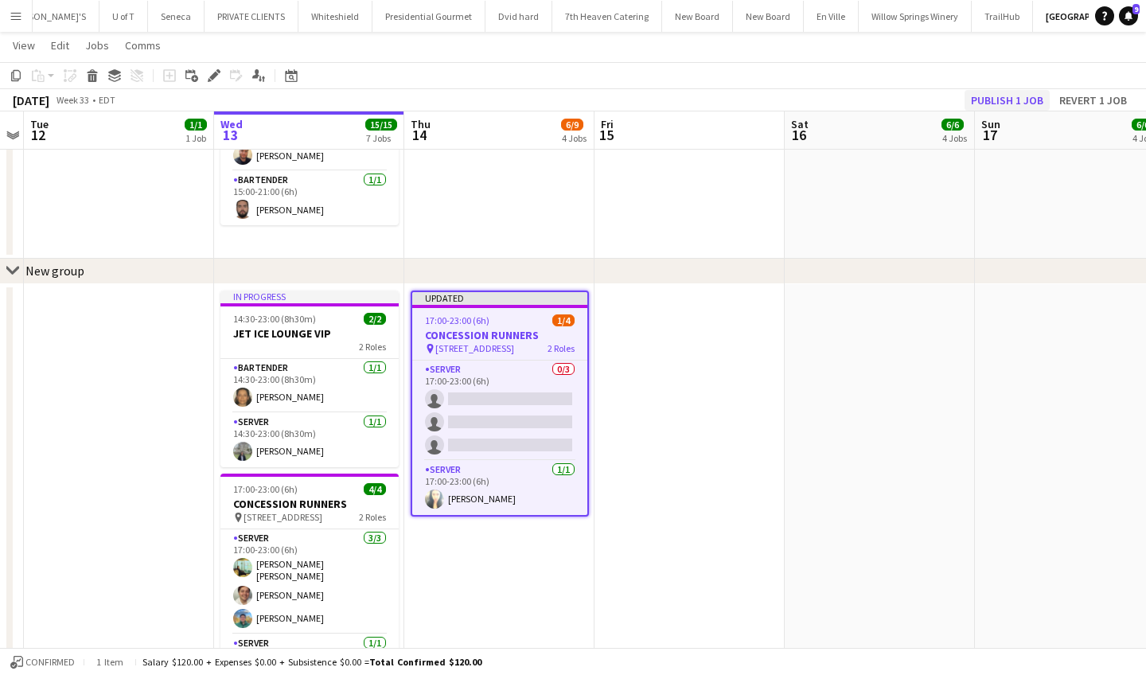
click at [1025, 102] on button "Publish 1 job" at bounding box center [1006, 100] width 85 height 21
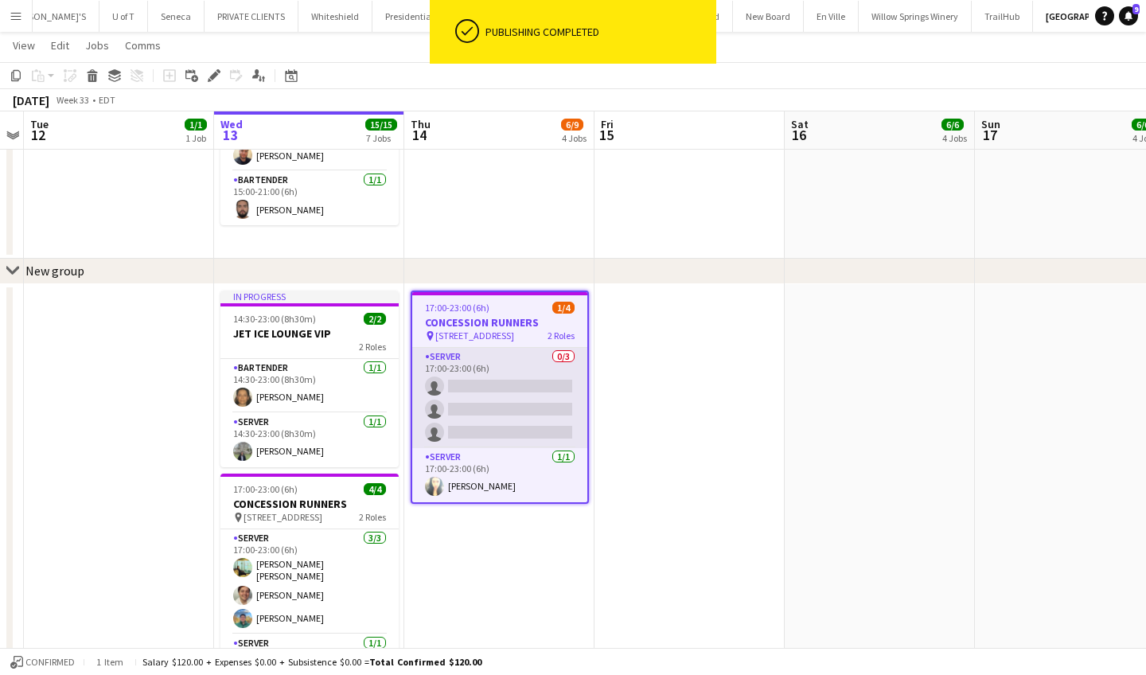
click at [494, 417] on app-card-role "SERVER 0/3 17:00-23:00 (6h) single-neutral-actions single-neutral-actions singl…" at bounding box center [499, 398] width 175 height 100
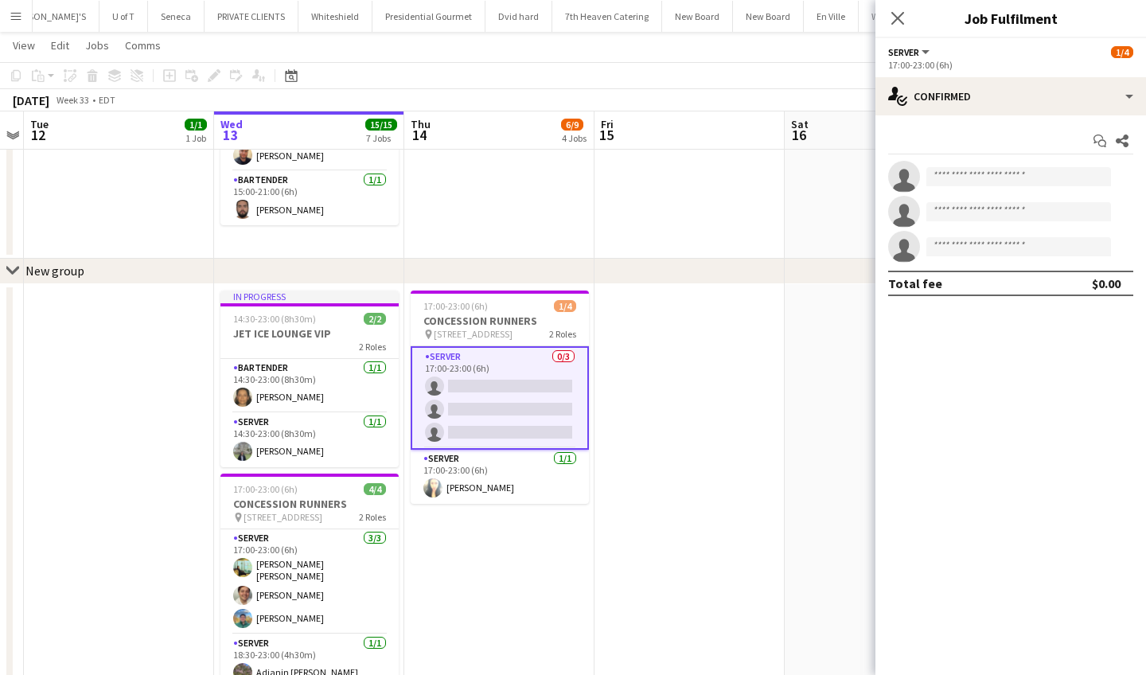
click at [494, 417] on app-card-role "SERVER 0/3 17:00-23:00 (6h) single-neutral-actions single-neutral-actions singl…" at bounding box center [500, 397] width 178 height 103
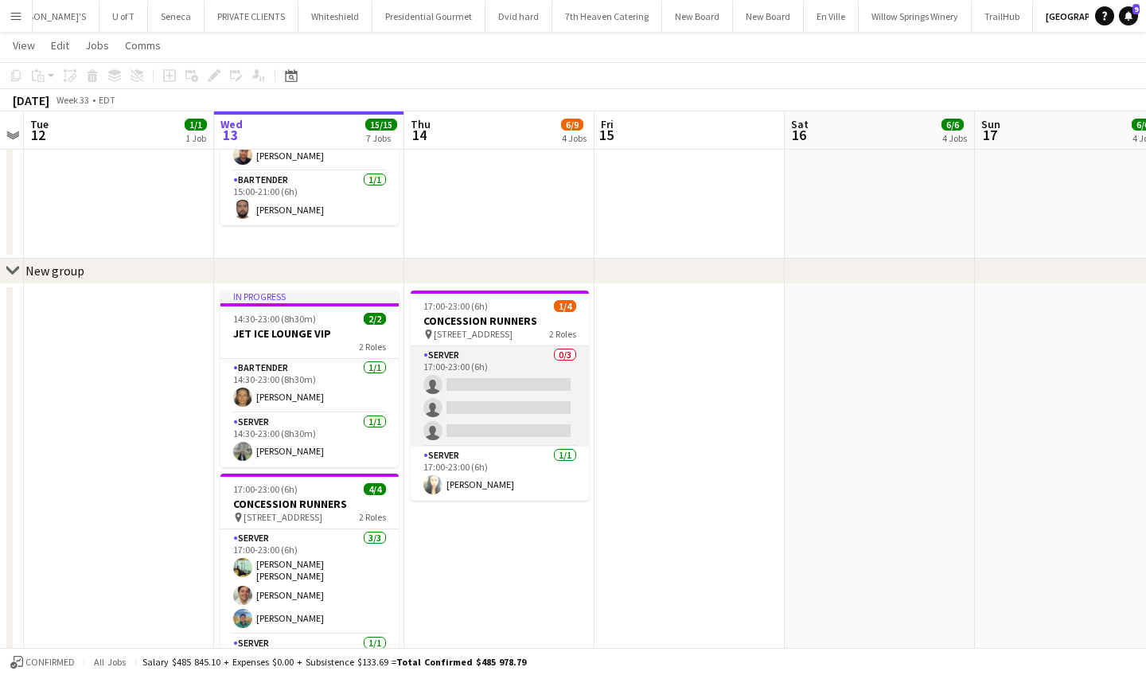
click at [492, 417] on app-card-role "SERVER 0/3 17:00-23:00 (6h) single-neutral-actions single-neutral-actions singl…" at bounding box center [500, 396] width 178 height 100
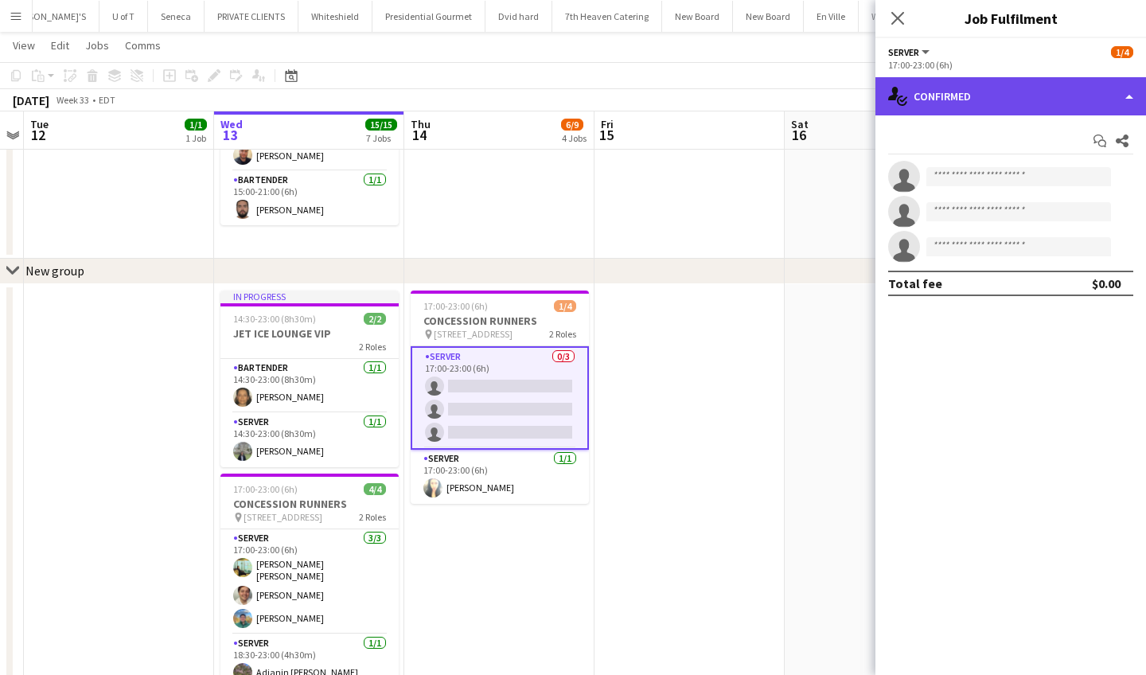
click at [1047, 93] on div "single-neutral-actions-check-2 Confirmed" at bounding box center [1010, 96] width 271 height 38
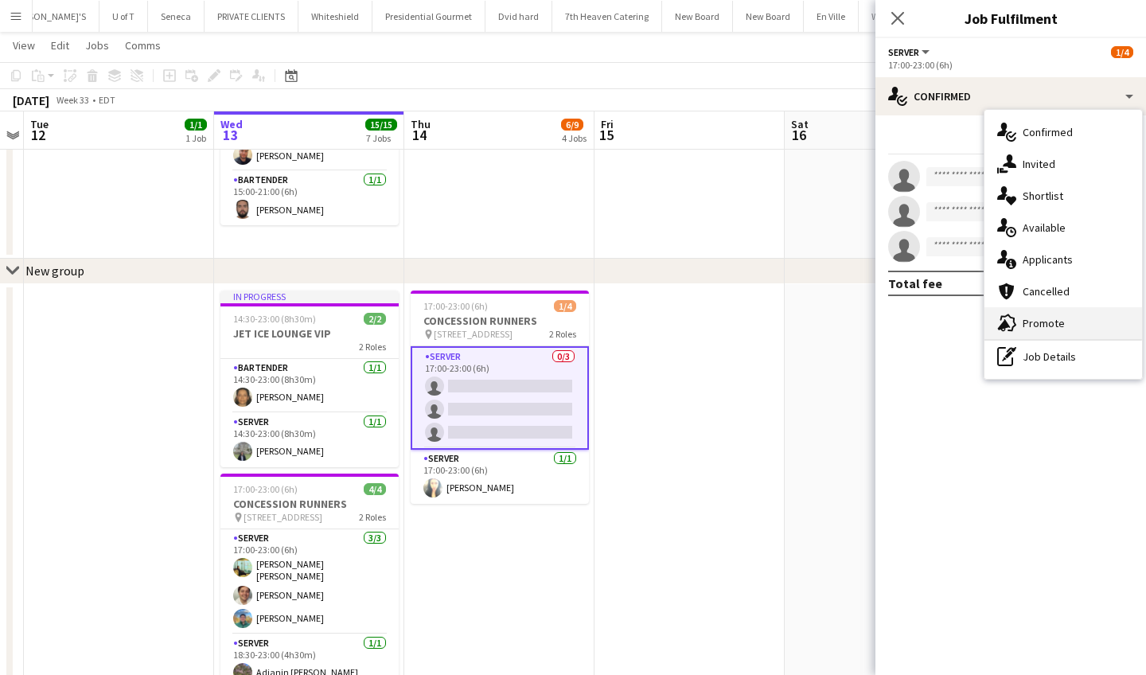
click at [1059, 322] on div "advertising-megaphone Promote" at bounding box center [1063, 323] width 158 height 32
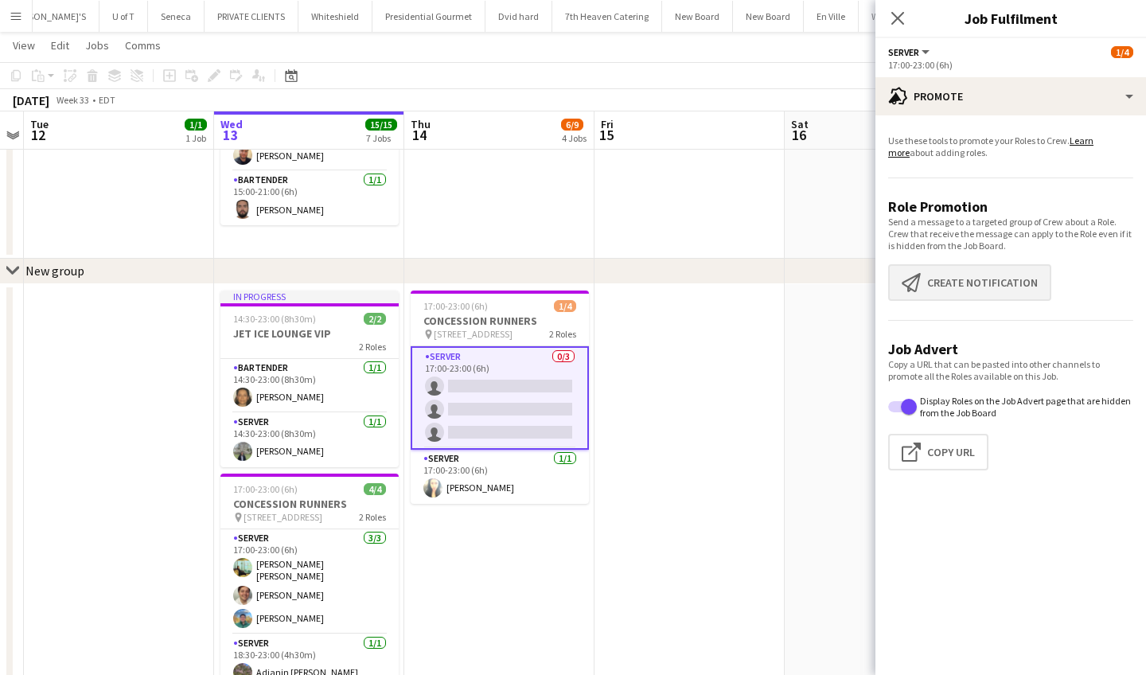
click at [975, 268] on button "Create notification Create notification" at bounding box center [969, 282] width 163 height 37
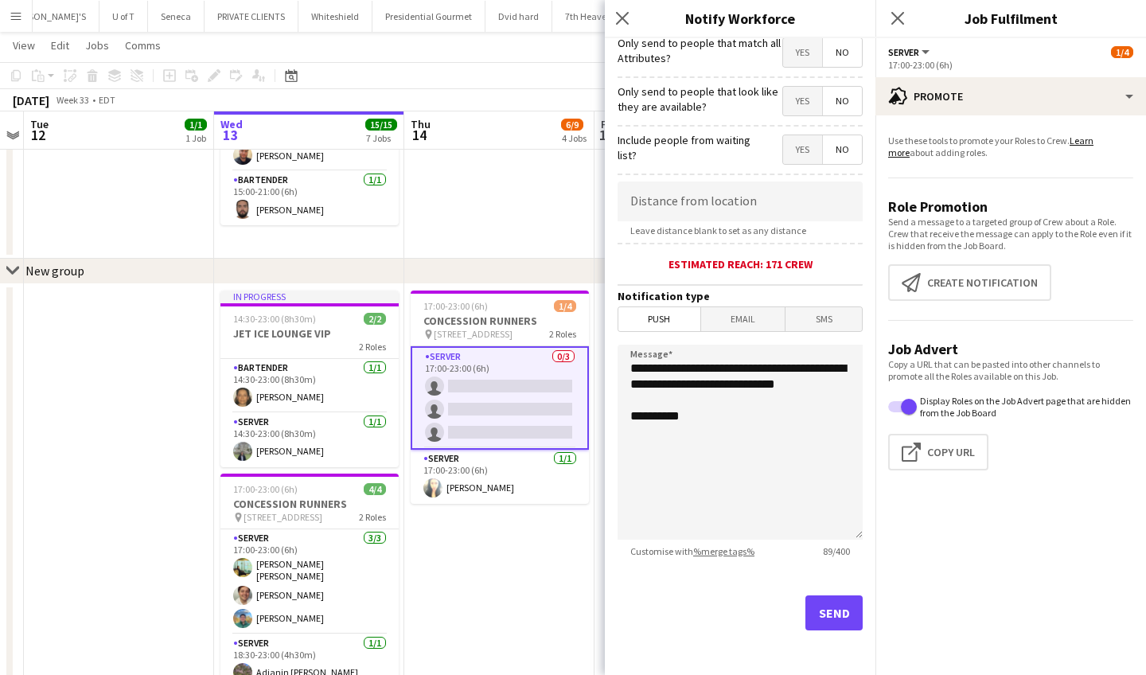
scroll to position [201, 0]
click at [828, 615] on button "Send" at bounding box center [833, 612] width 57 height 35
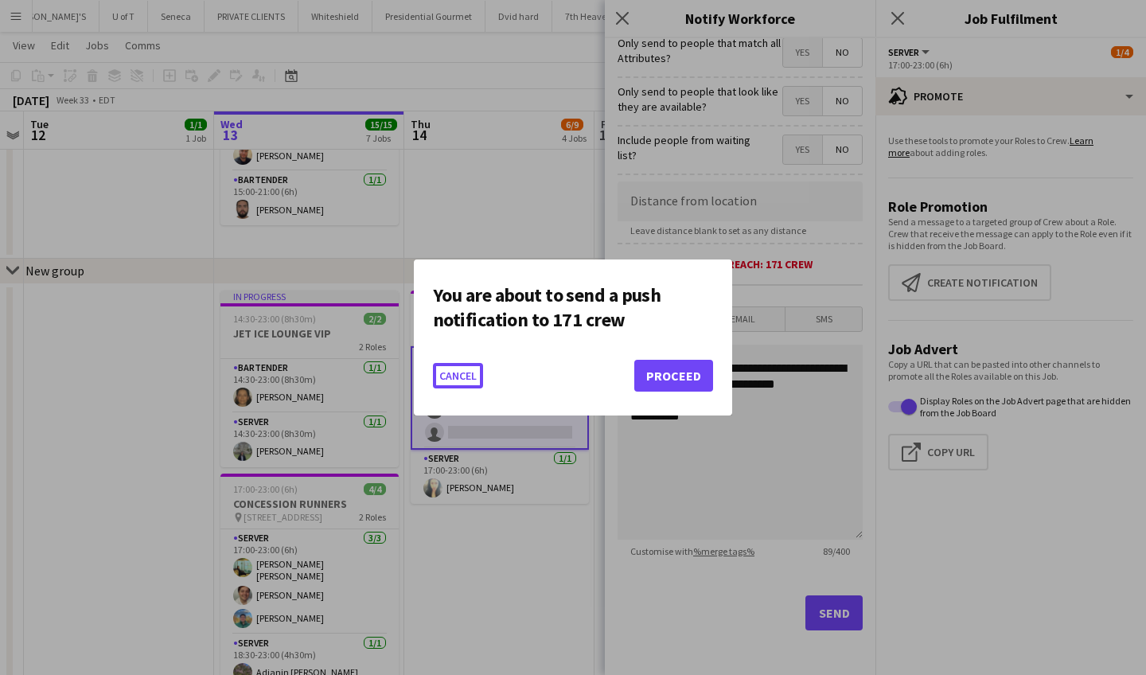
scroll to position [0, 0]
click at [677, 368] on button "Proceed" at bounding box center [673, 376] width 79 height 32
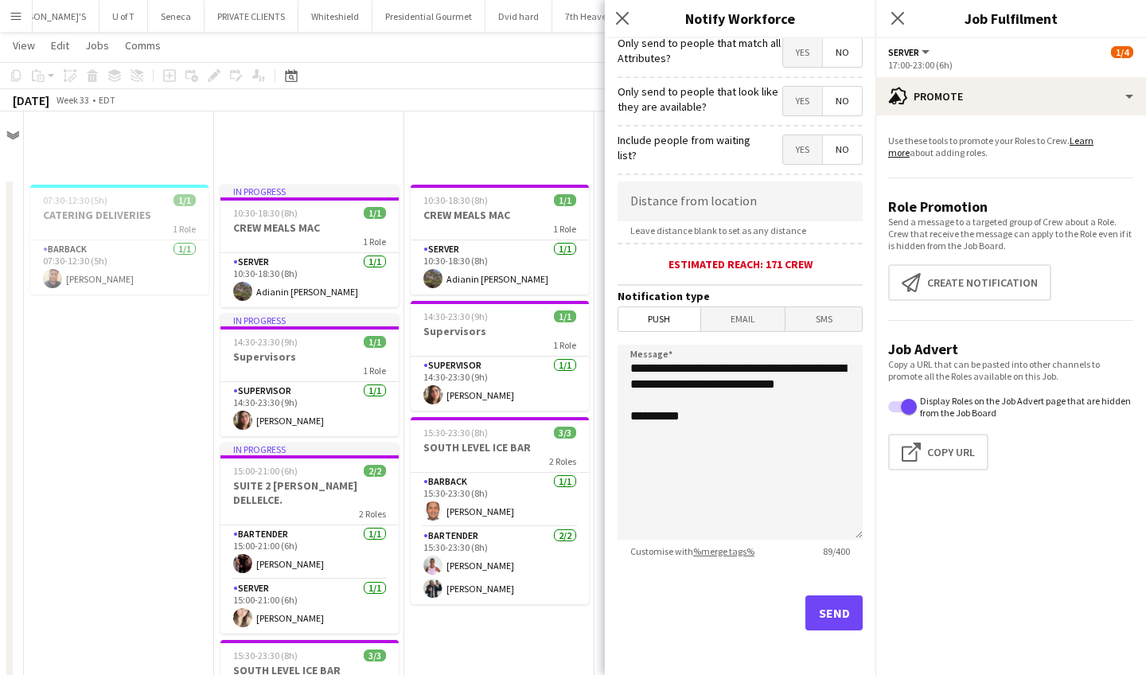
scroll to position [847, 0]
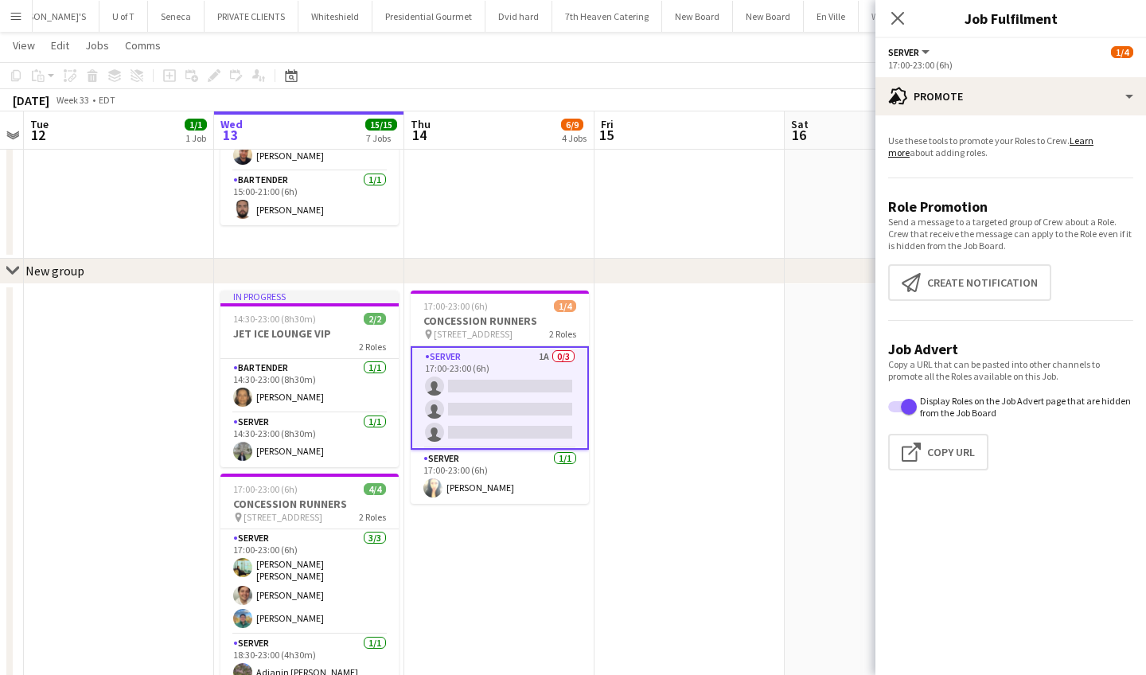
click at [492, 411] on app-card-role "SERVER 1A 0/3 17:00-23:00 (6h) single-neutral-actions single-neutral-actions si…" at bounding box center [500, 397] width 178 height 103
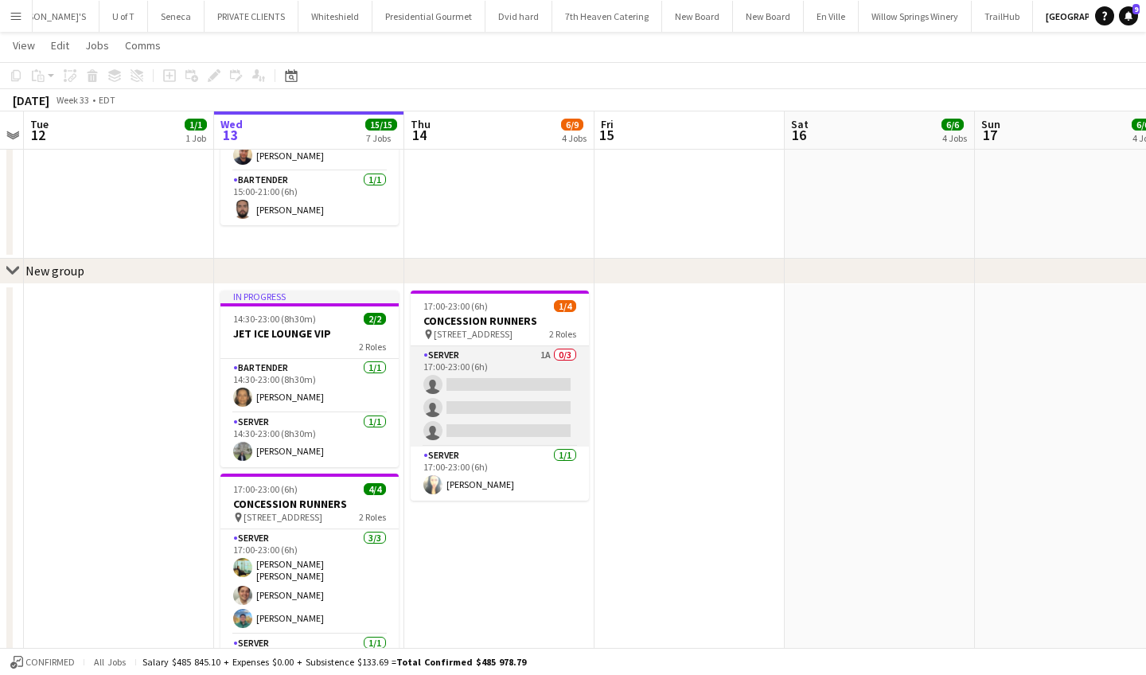
click at [492, 411] on app-card-role "SERVER 1A 0/3 17:00-23:00 (6h) single-neutral-actions single-neutral-actions si…" at bounding box center [500, 396] width 178 height 100
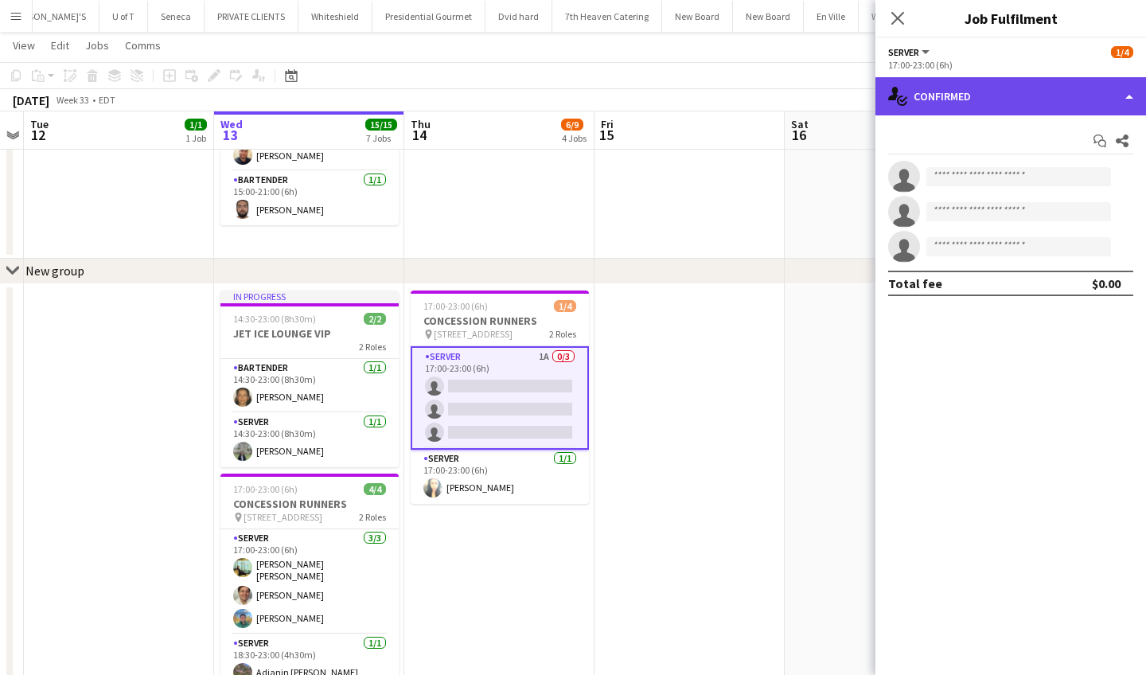
click at [991, 104] on div "single-neutral-actions-check-2 Confirmed" at bounding box center [1010, 96] width 271 height 38
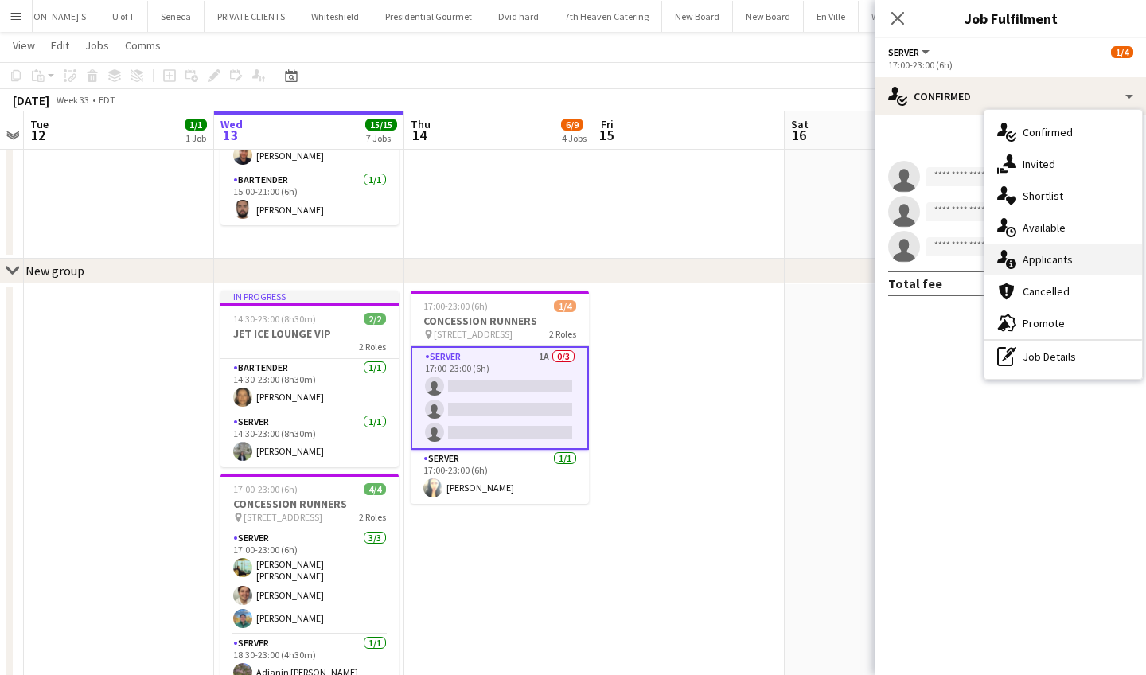
click at [1047, 259] on div "single-neutral-actions-information Applicants" at bounding box center [1063, 259] width 158 height 32
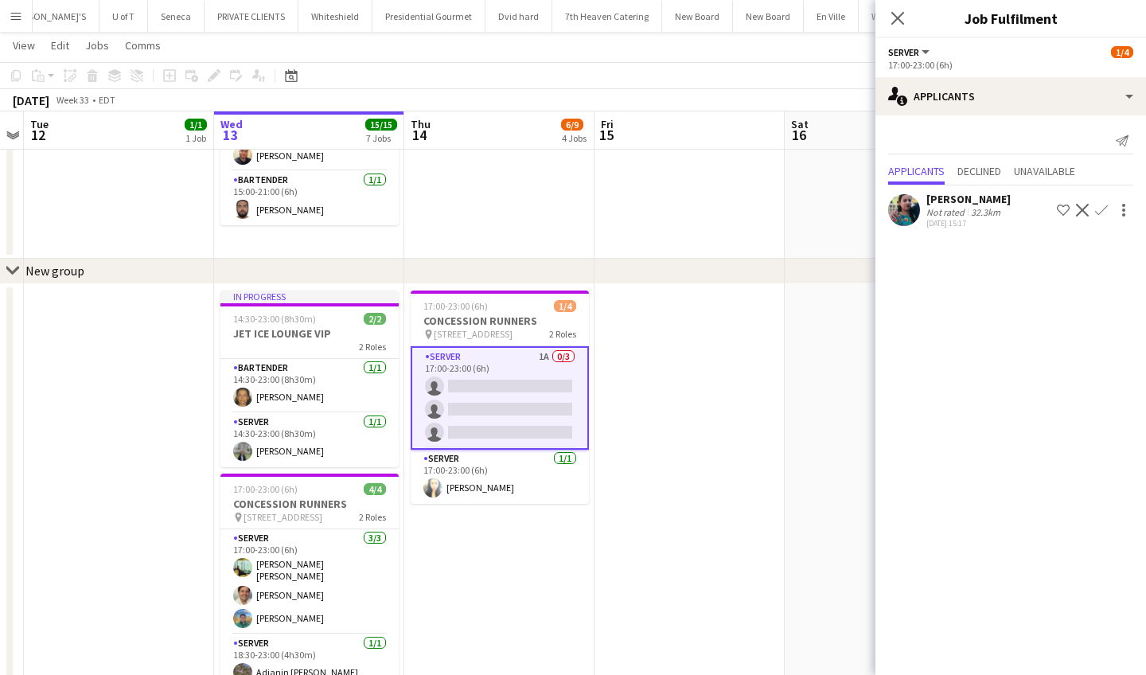
click at [1101, 208] on app-icon "Confirm" at bounding box center [1101, 210] width 13 height 13
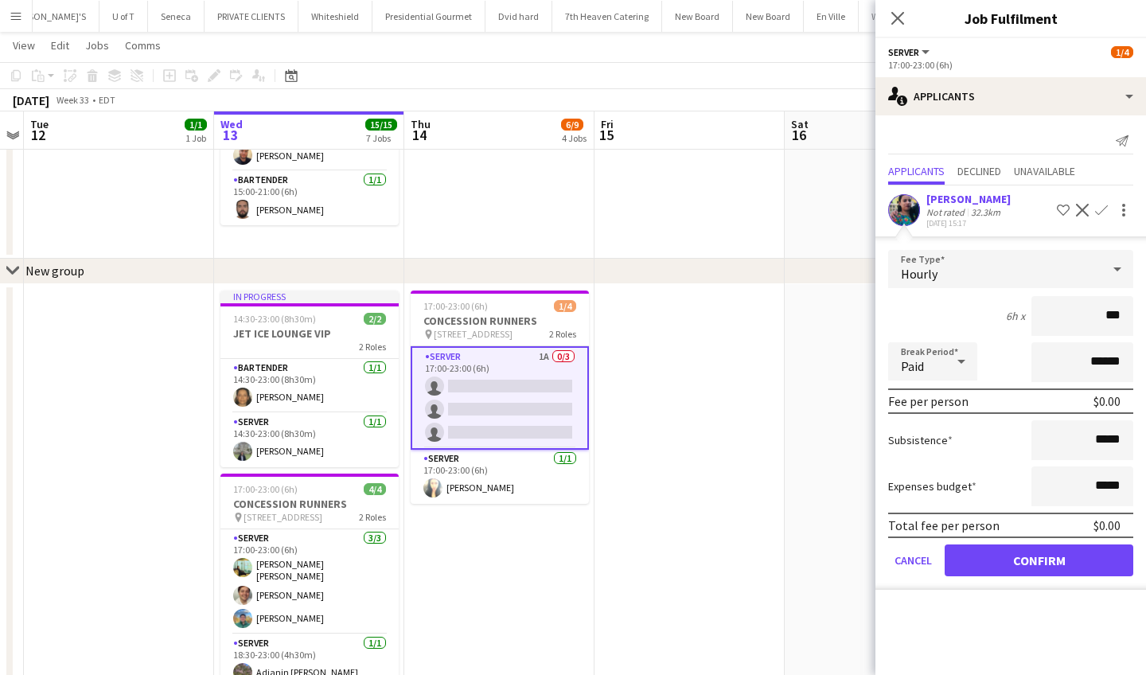
type input "**"
type input "***"
click at [1029, 566] on button "Confirm" at bounding box center [1038, 560] width 189 height 32
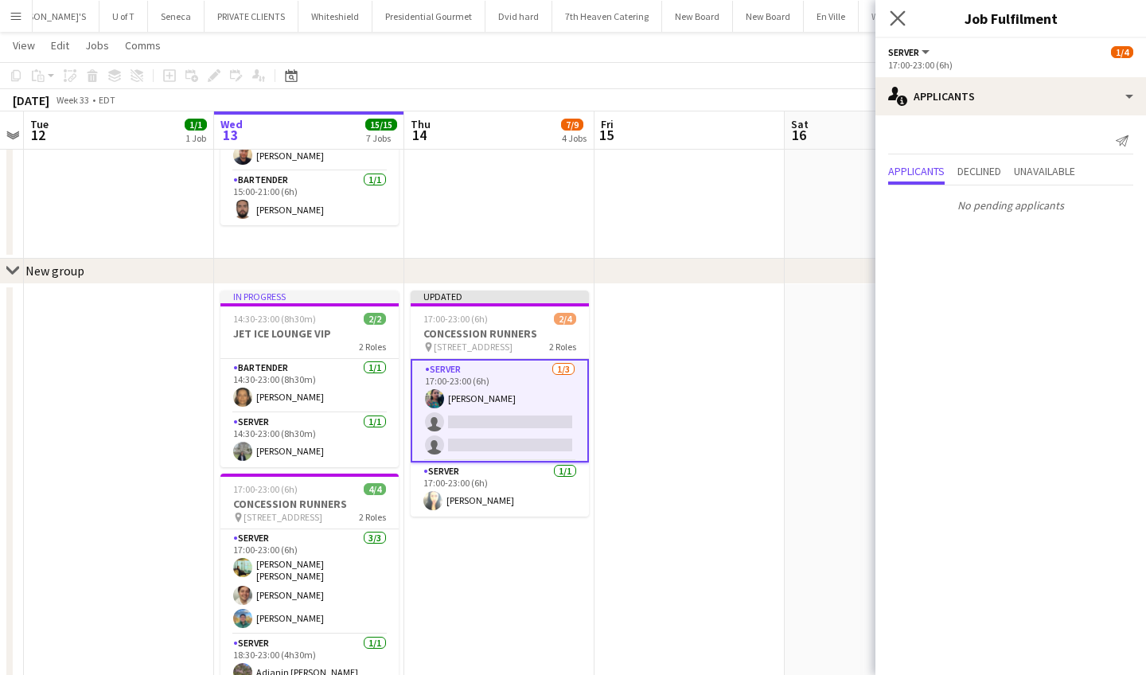
click at [896, 9] on app-icon "Close pop-in" at bounding box center [897, 18] width 23 height 23
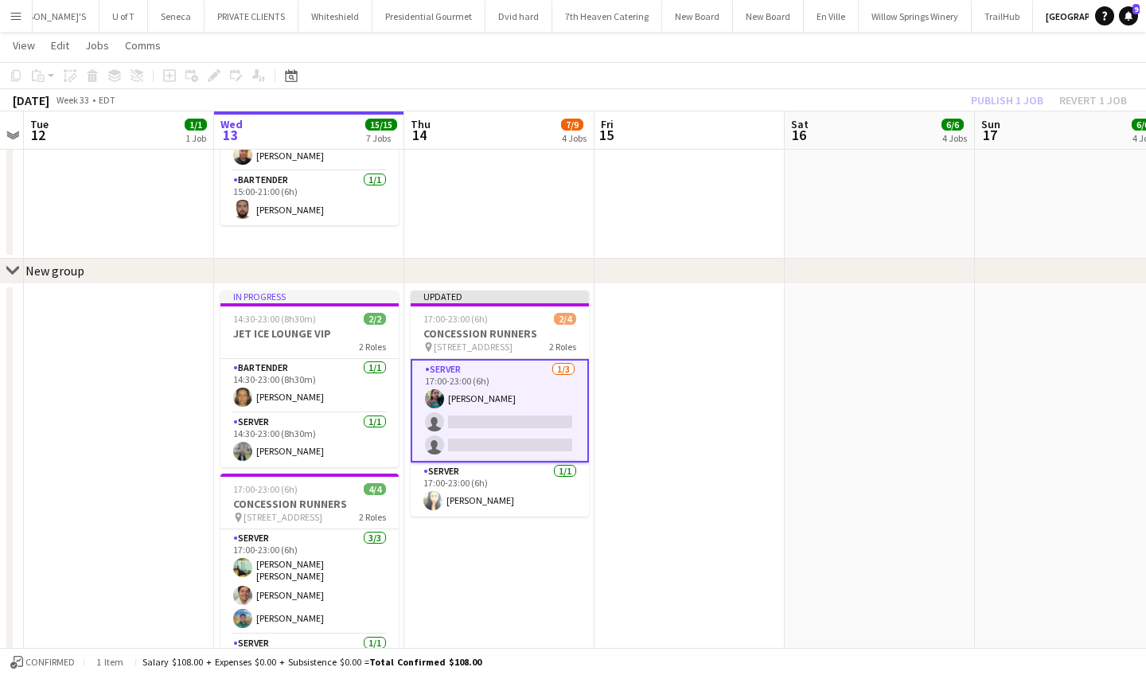
click at [481, 376] on app-card-role "SERVER [DATE] 17:00-23:00 (6h) [PERSON_NAME] single-neutral-actions single-neut…" at bounding box center [500, 410] width 178 height 103
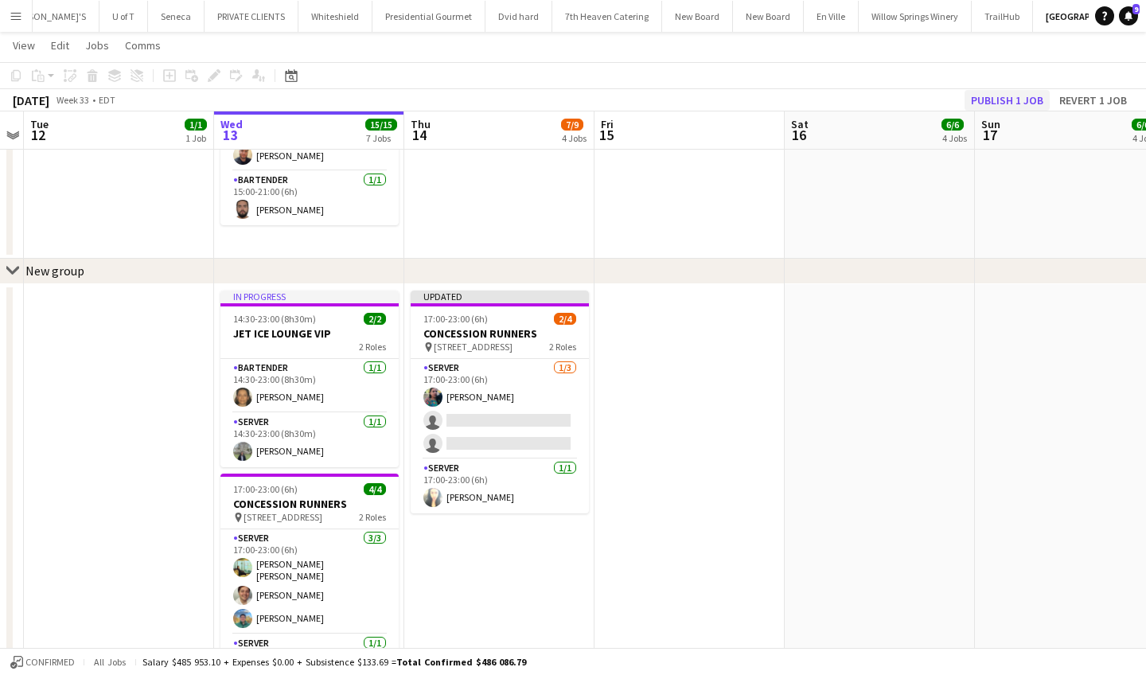
click at [1011, 96] on button "Publish 1 job" at bounding box center [1006, 100] width 85 height 21
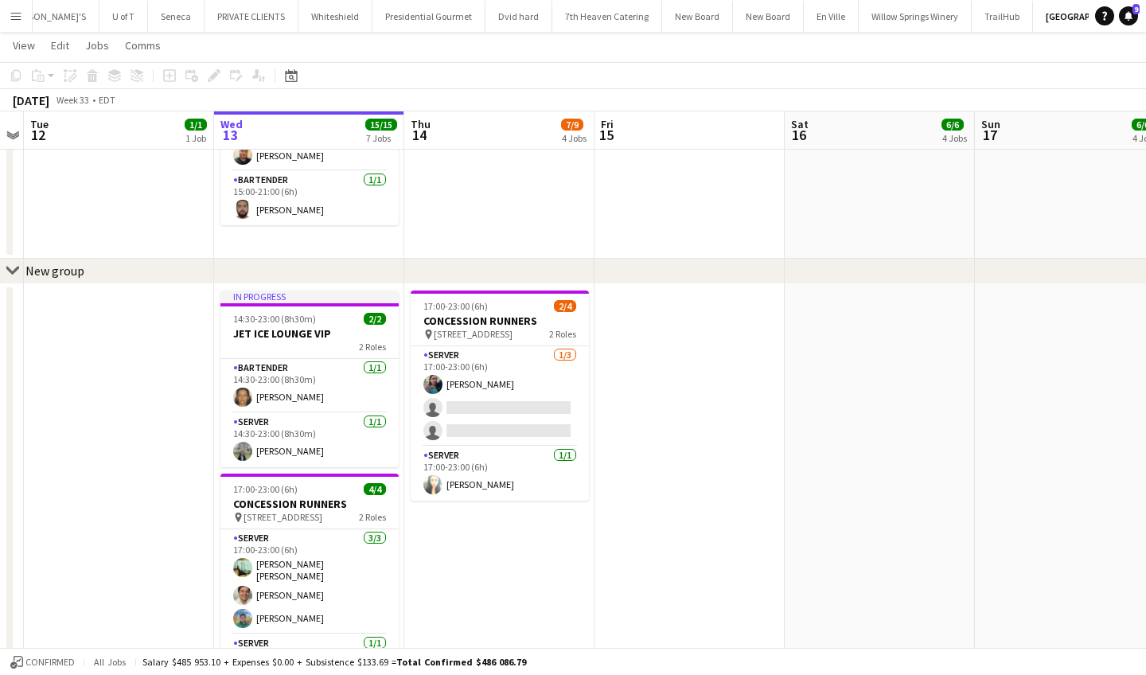
click at [13, 9] on button "Menu" at bounding box center [16, 16] width 32 height 32
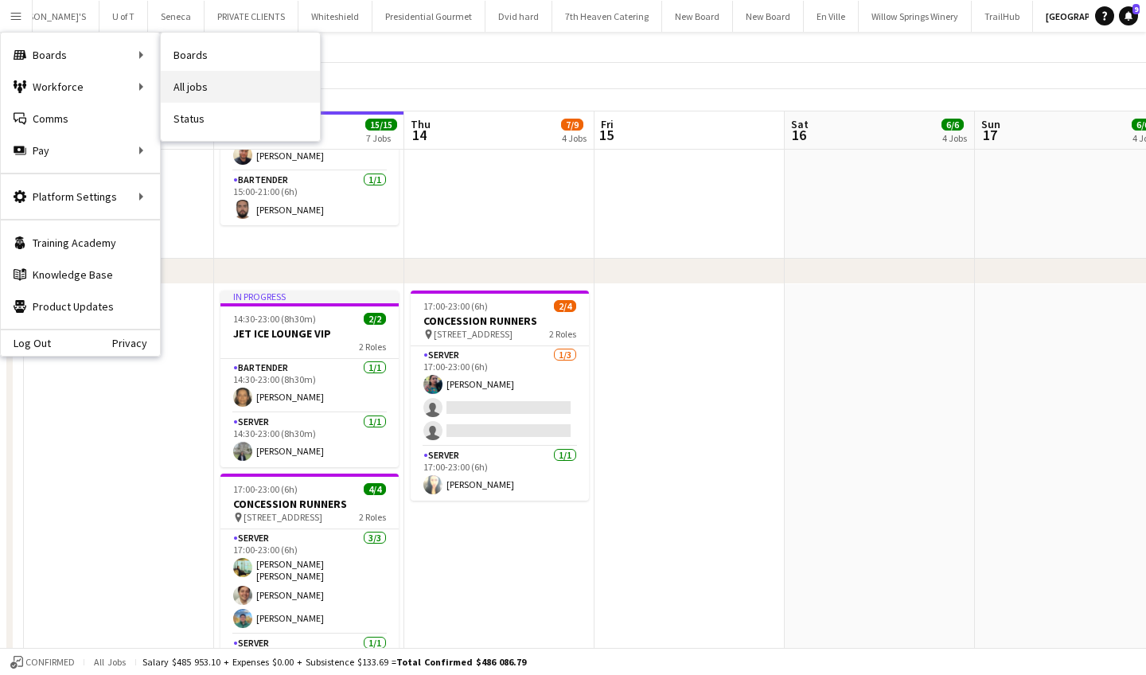
click at [240, 91] on link "All jobs" at bounding box center [240, 87] width 159 height 32
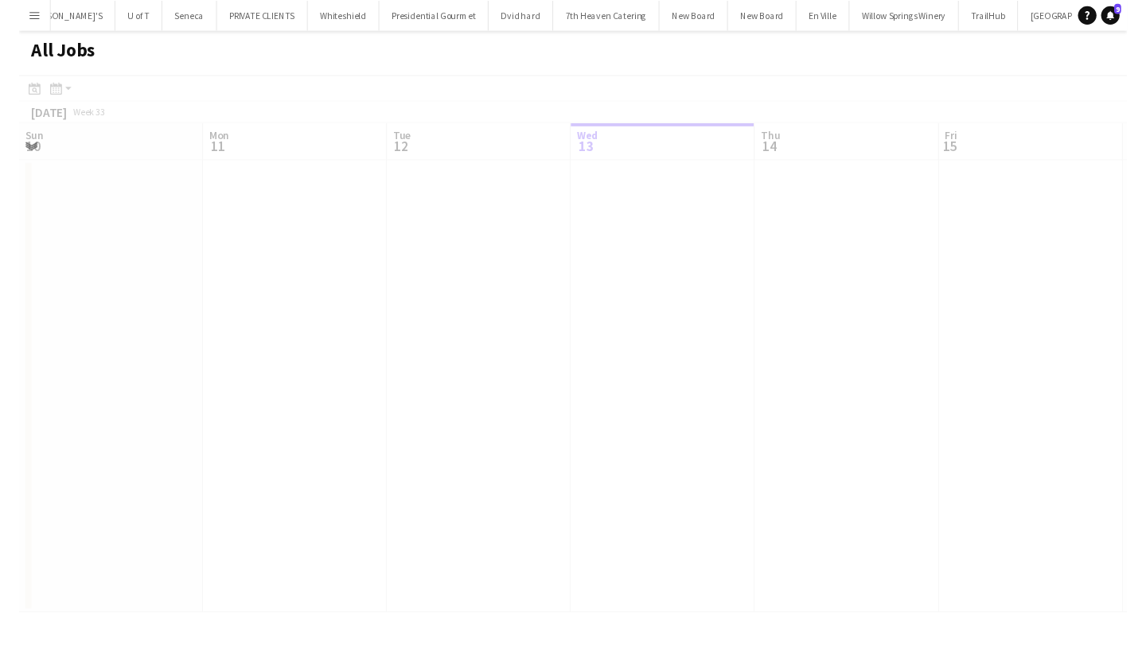
scroll to position [0, 380]
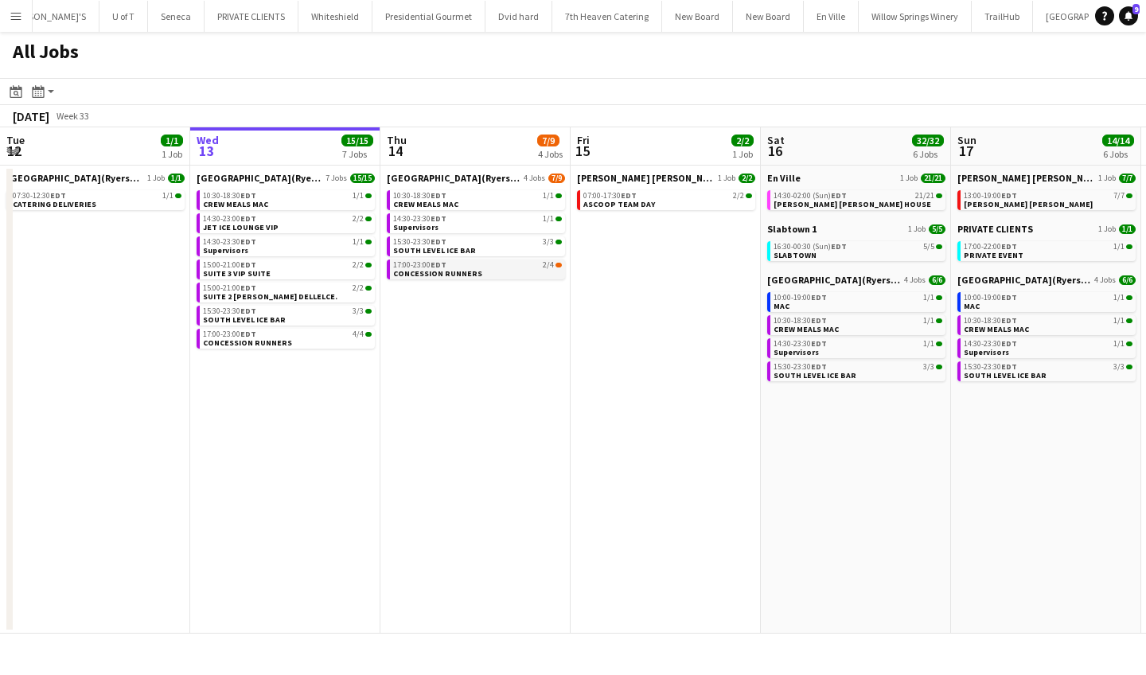
click at [461, 274] on span "CONCESSION RUNNERS" at bounding box center [437, 273] width 89 height 10
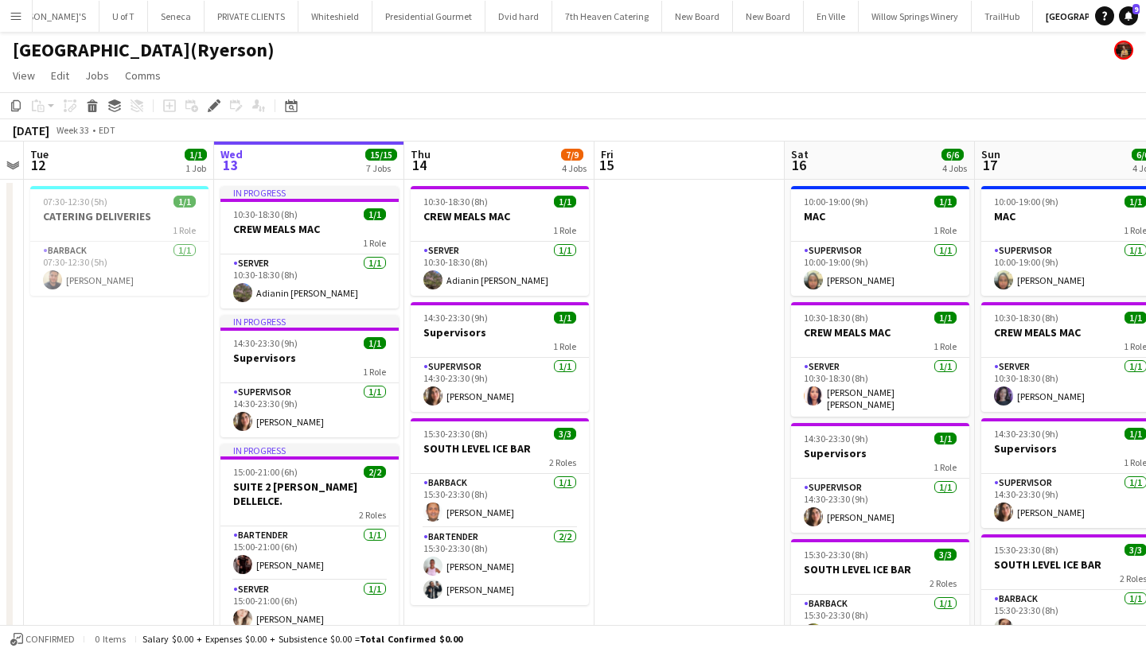
click at [18, 9] on button "Menu" at bounding box center [16, 16] width 32 height 32
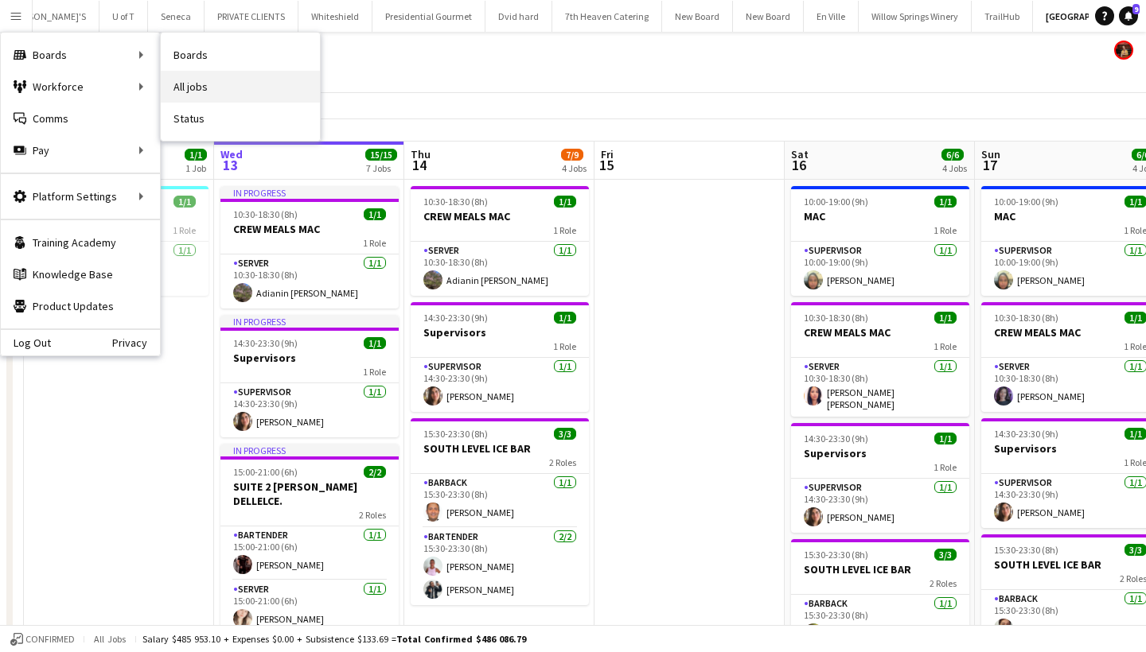
click at [210, 82] on link "All jobs" at bounding box center [240, 87] width 159 height 32
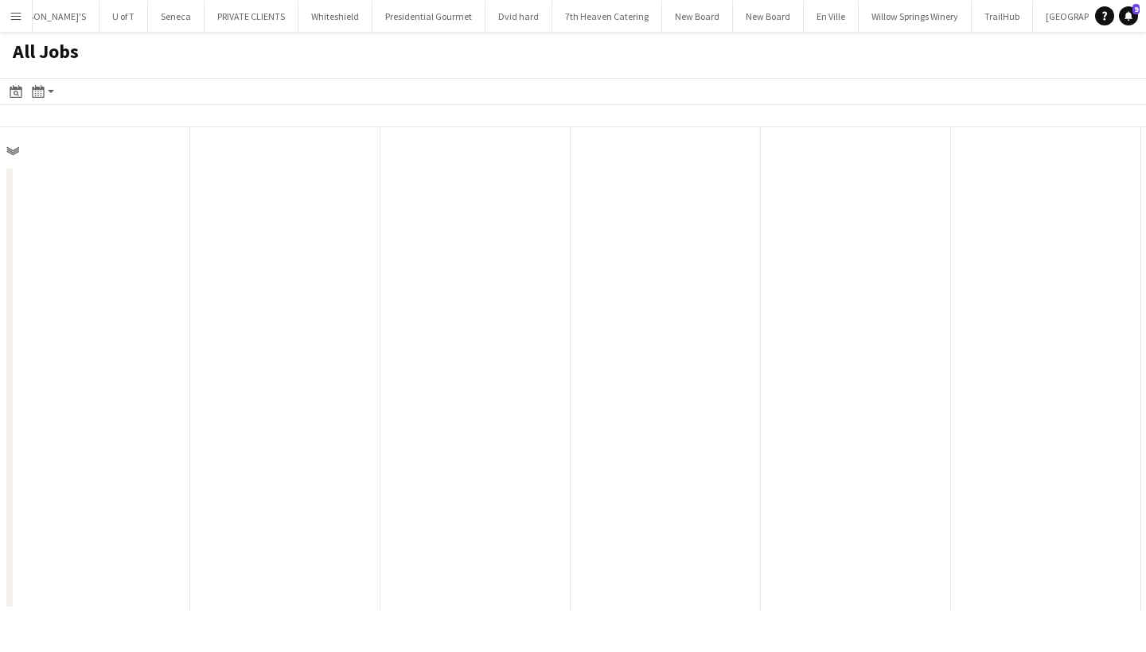
scroll to position [0, 380]
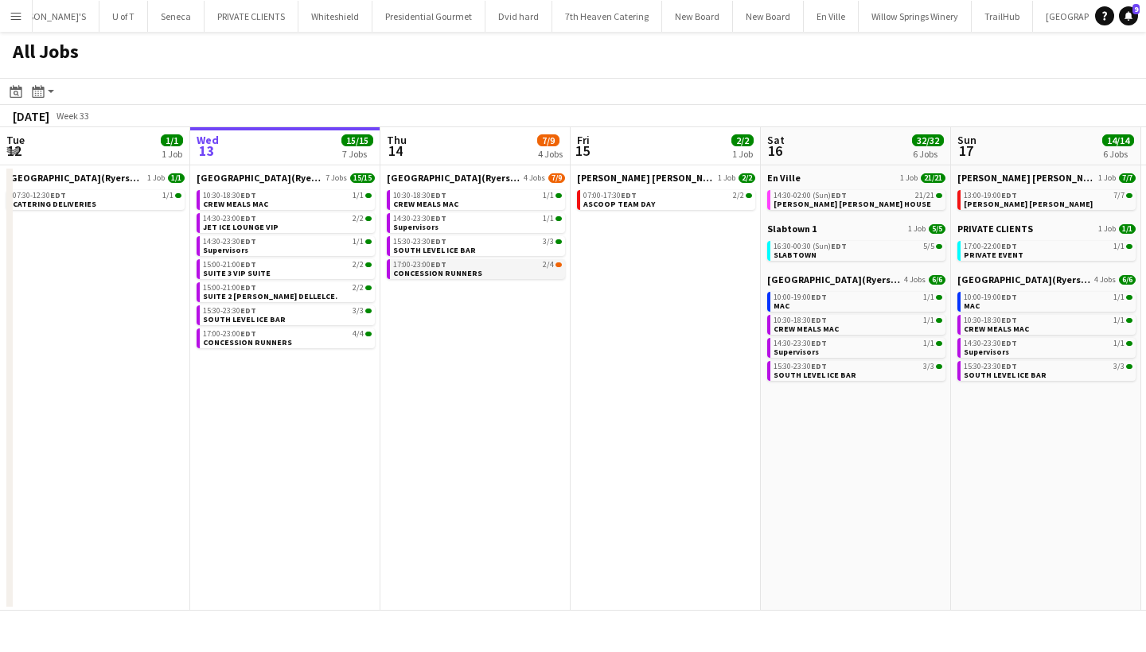
click at [482, 271] on link "17:00-23:00 EDT 2/4 CONCESSION RUNNERS" at bounding box center [477, 268] width 169 height 18
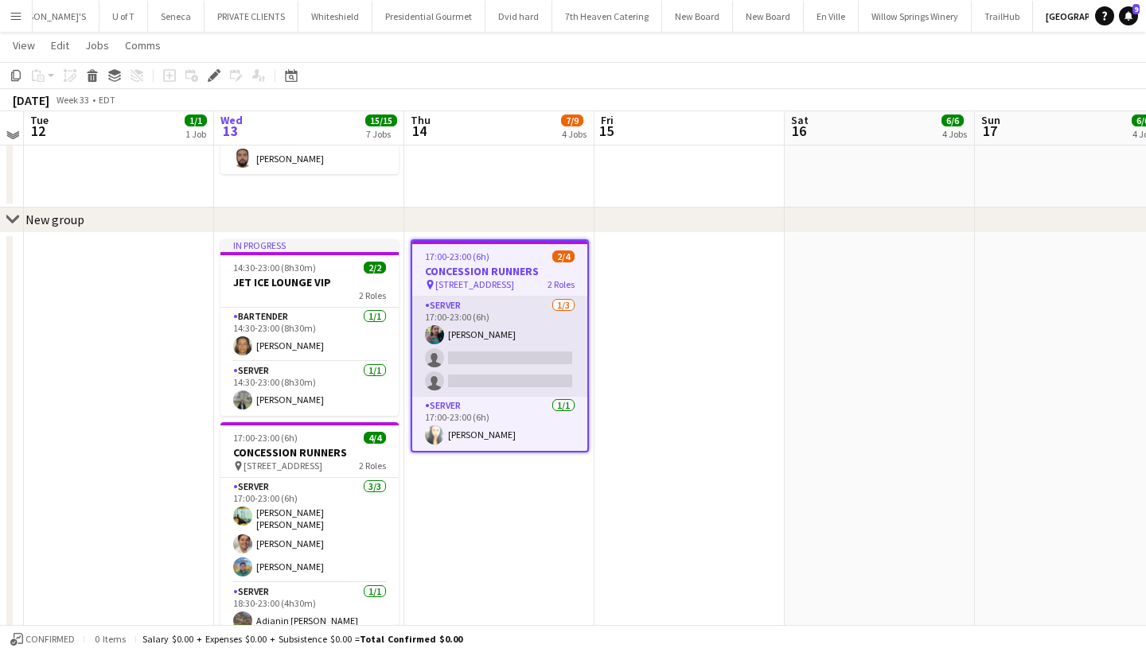
scroll to position [900, 0]
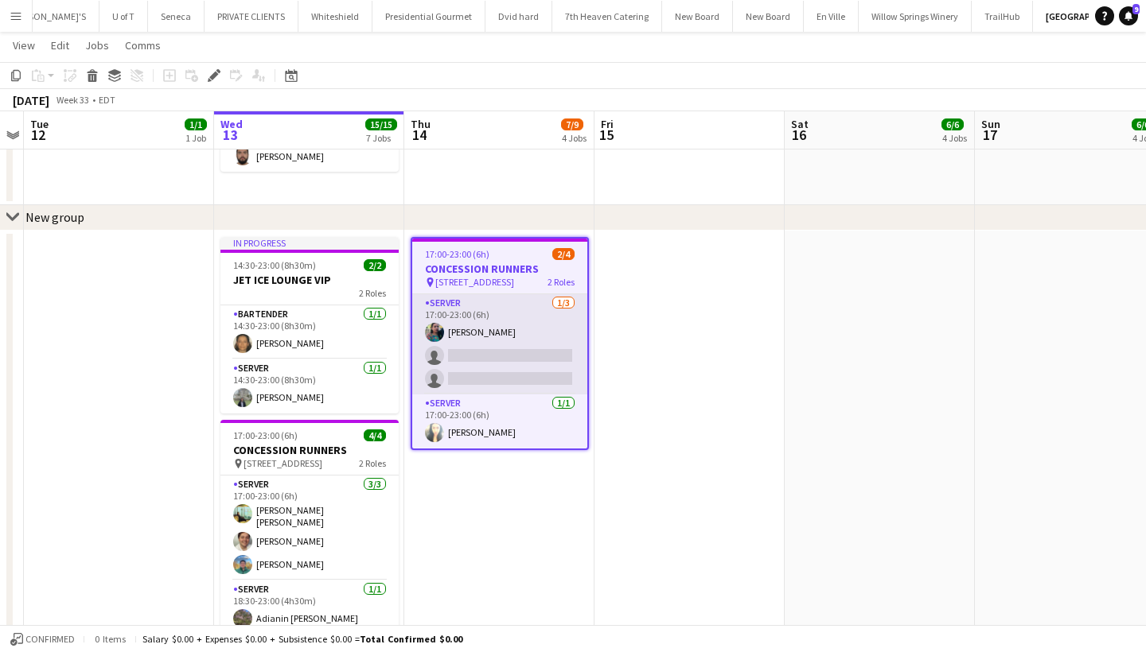
click at [468, 369] on app-card-role "SERVER [DATE] 17:00-23:00 (6h) [PERSON_NAME] single-neutral-actions single-neut…" at bounding box center [499, 344] width 175 height 100
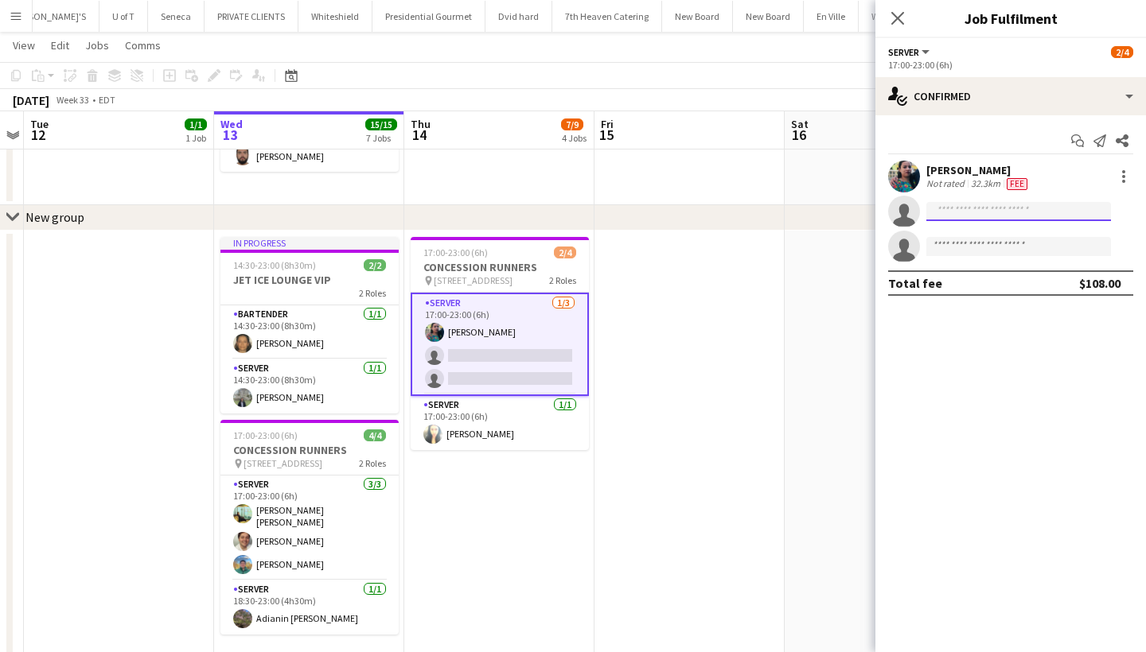
click at [948, 212] on input at bounding box center [1018, 211] width 185 height 19
type input "****"
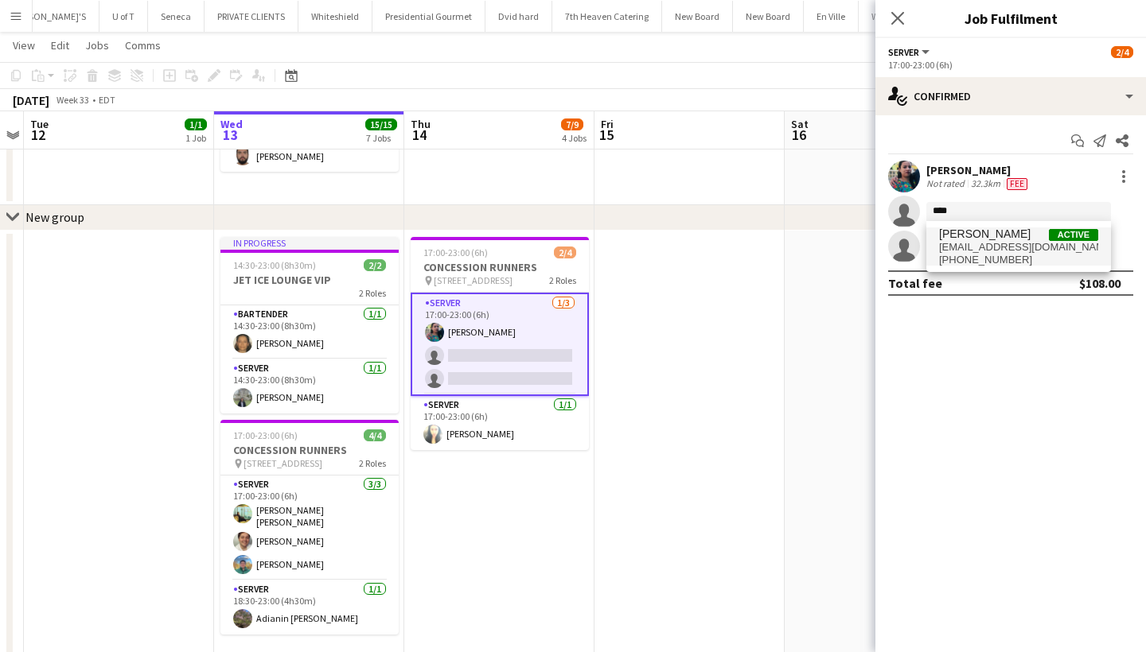
click at [998, 245] on span "[EMAIL_ADDRESS][DOMAIN_NAME]" at bounding box center [1018, 247] width 159 height 13
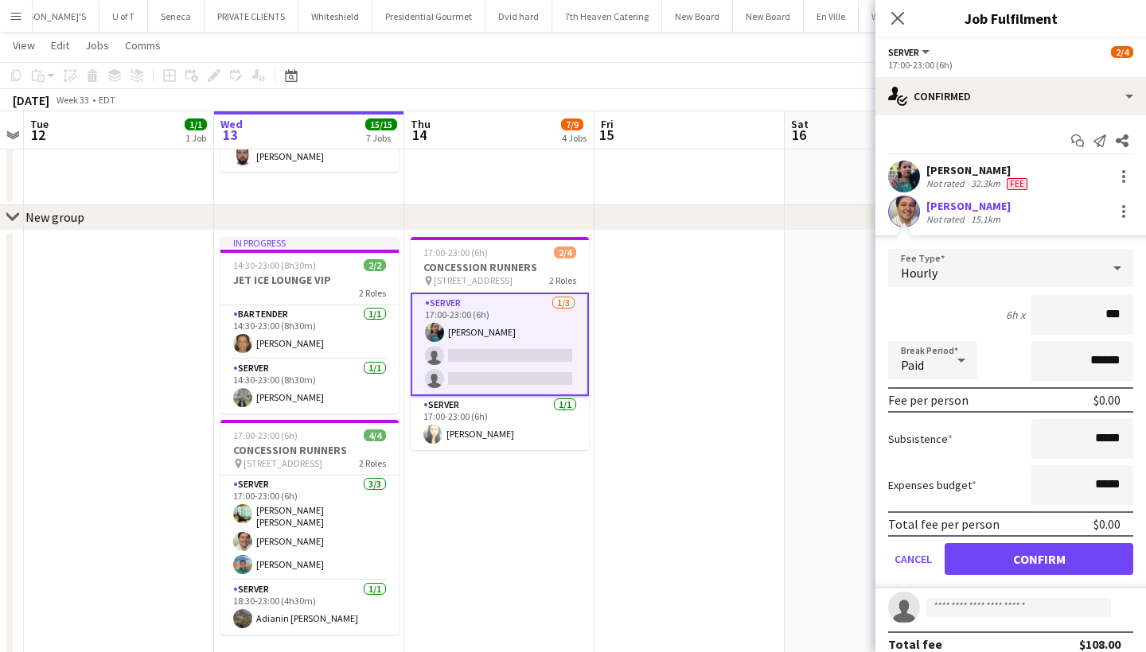
type input "**"
type input "***"
click at [1057, 559] on button "Confirm" at bounding box center [1038, 559] width 189 height 32
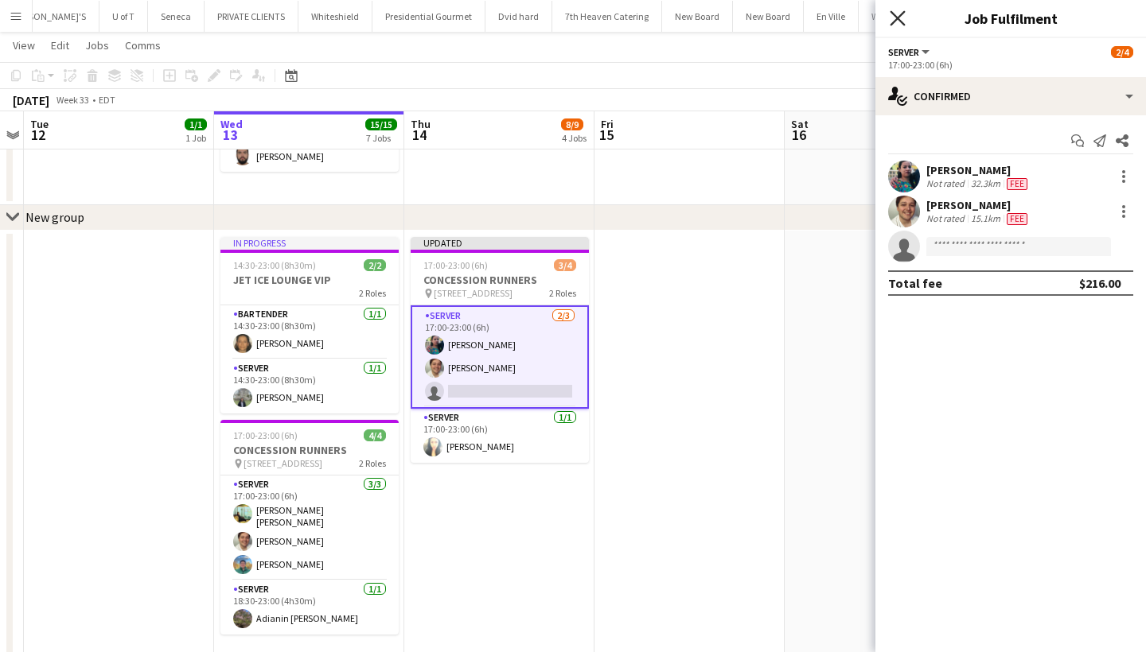
click at [895, 18] on icon "Close pop-in" at bounding box center [897, 17] width 15 height 15
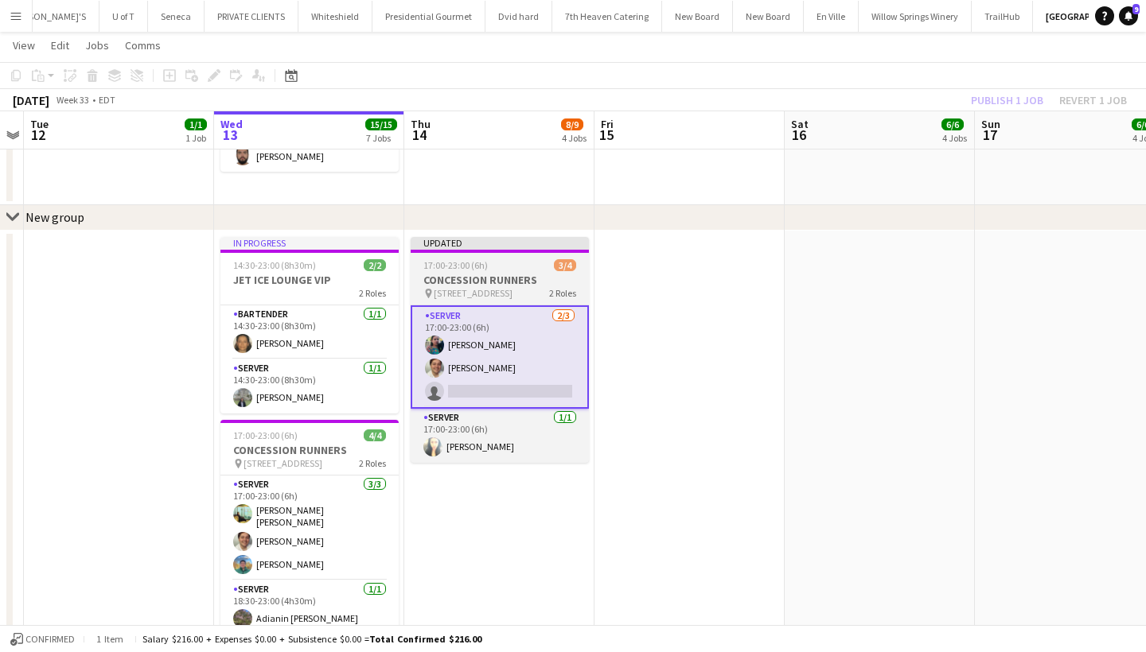
click at [488, 297] on div "pin [STREET_ADDRESS]" at bounding box center [500, 293] width 178 height 13
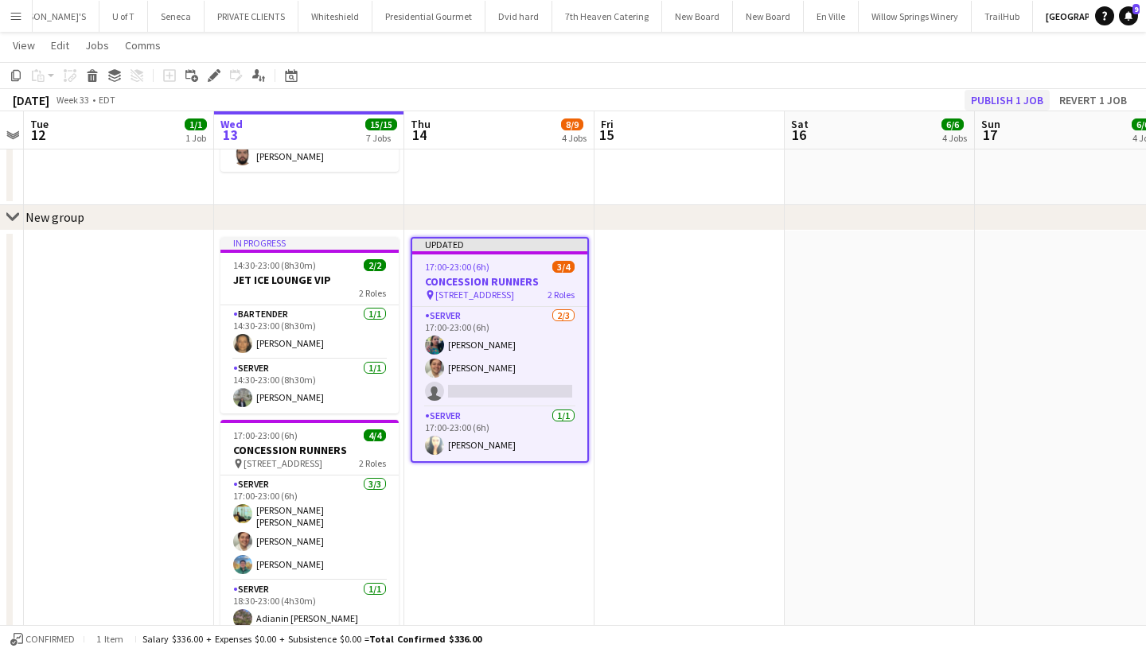
click at [1037, 100] on button "Publish 1 job" at bounding box center [1006, 100] width 85 height 21
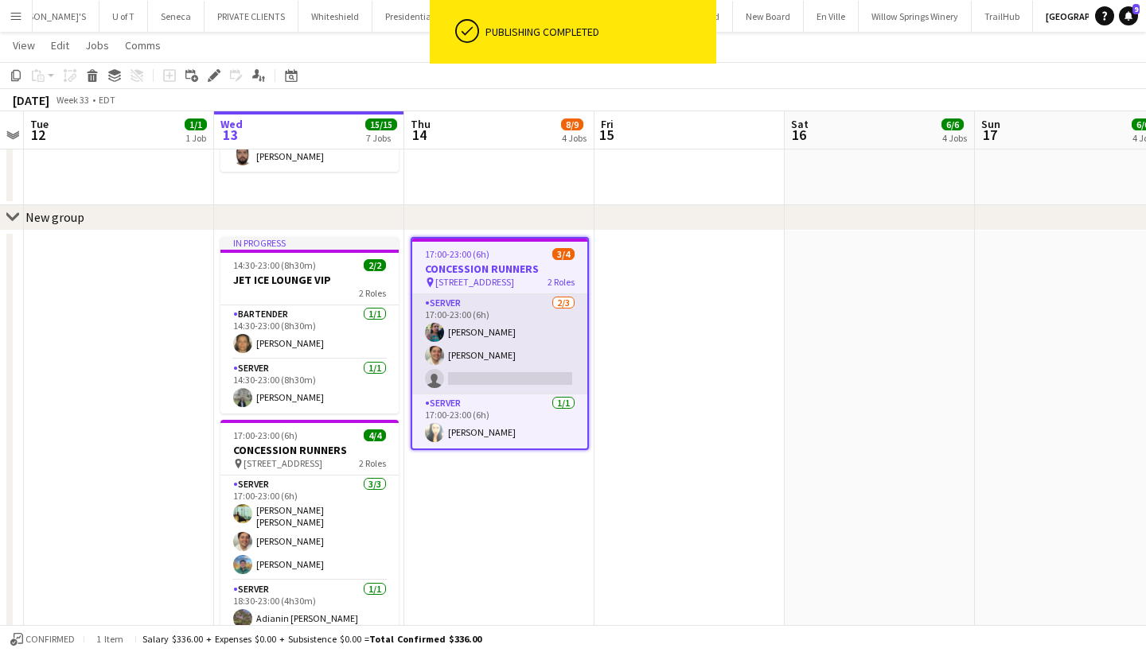
click at [473, 381] on app-card-role "SERVER [DATE] 17:00-23:00 (6h) [PERSON_NAME] [PERSON_NAME] single-neutral-actio…" at bounding box center [499, 344] width 175 height 100
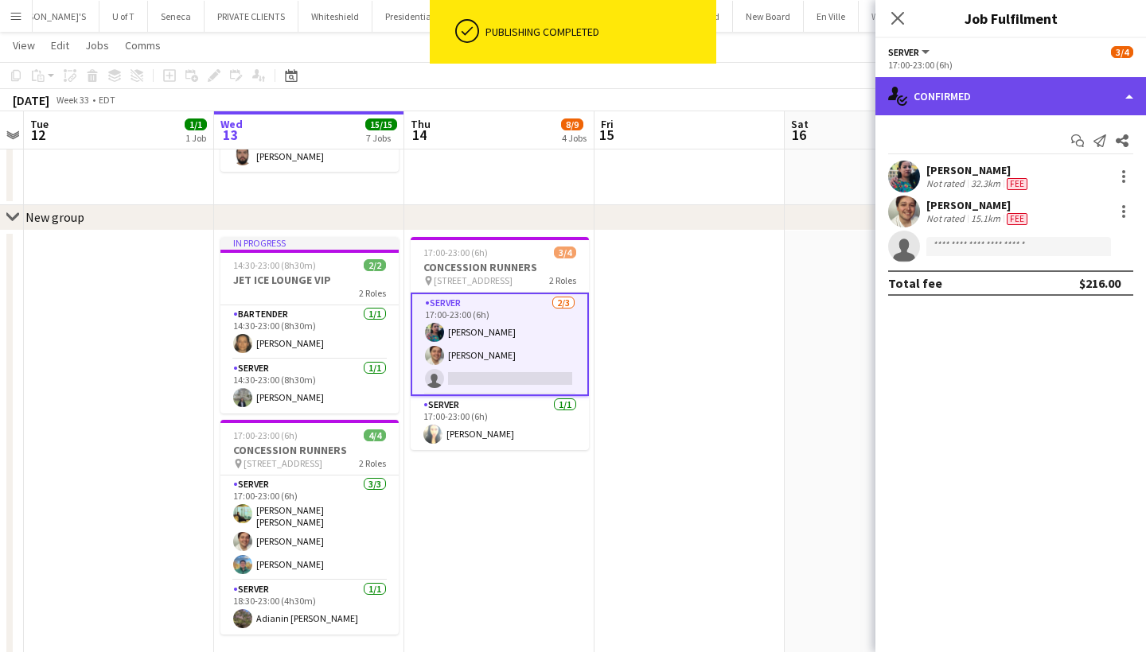
click at [988, 89] on div "single-neutral-actions-check-2 Confirmed" at bounding box center [1010, 96] width 271 height 38
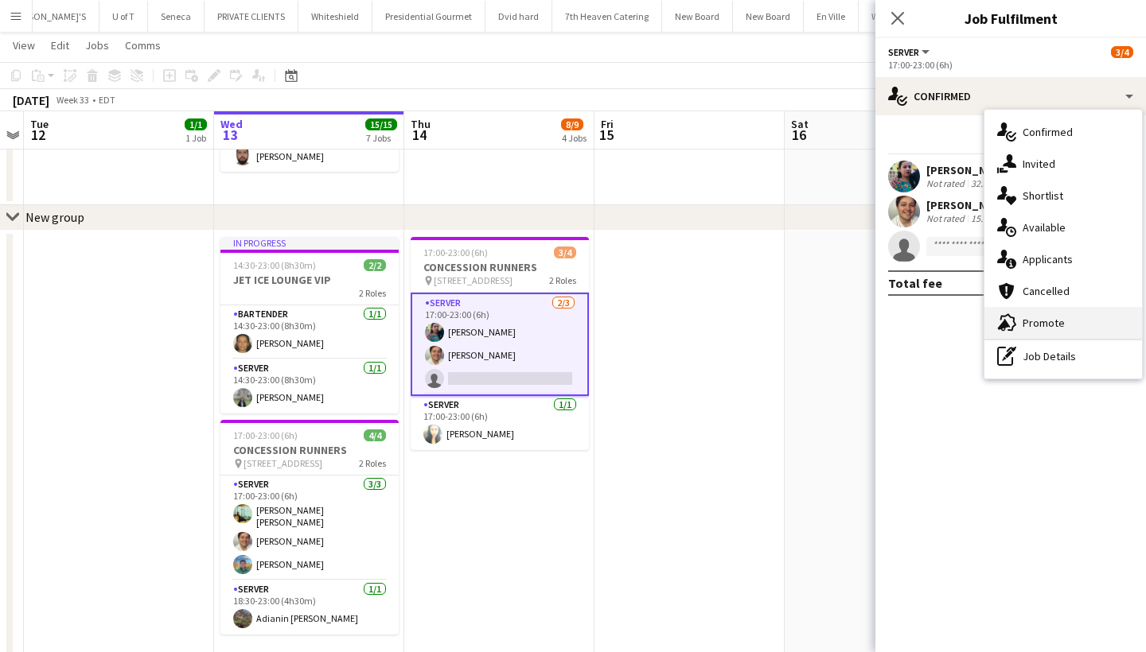
click at [1057, 319] on div "advertising-megaphone Promote" at bounding box center [1063, 323] width 158 height 32
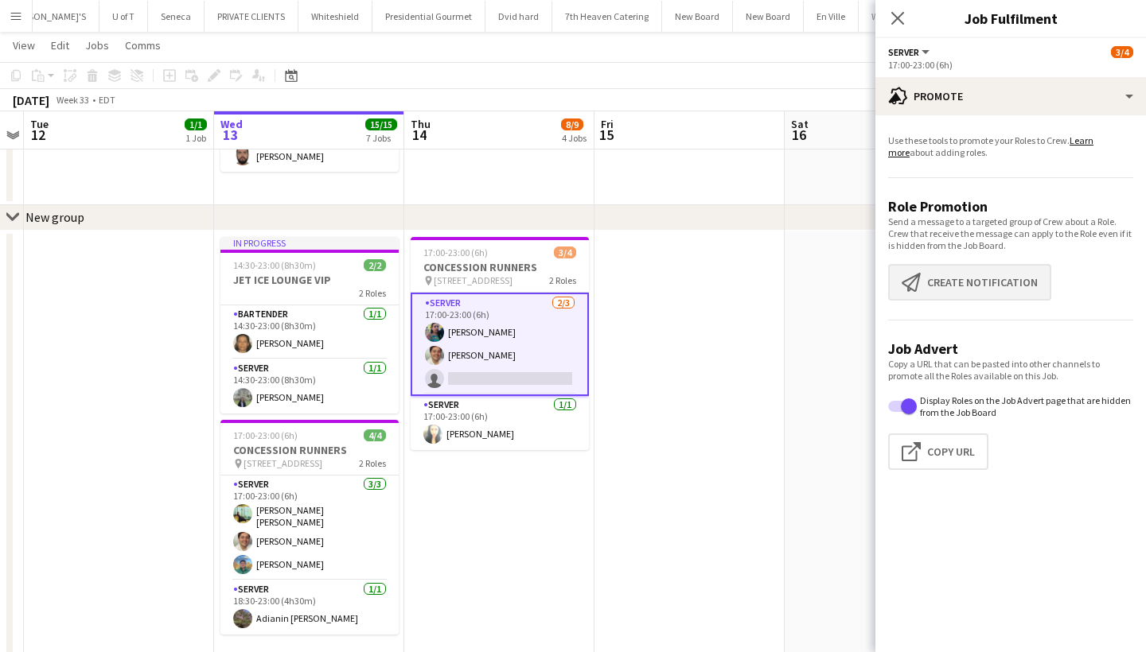
click at [1028, 293] on button "Create notification Create notification" at bounding box center [969, 282] width 163 height 37
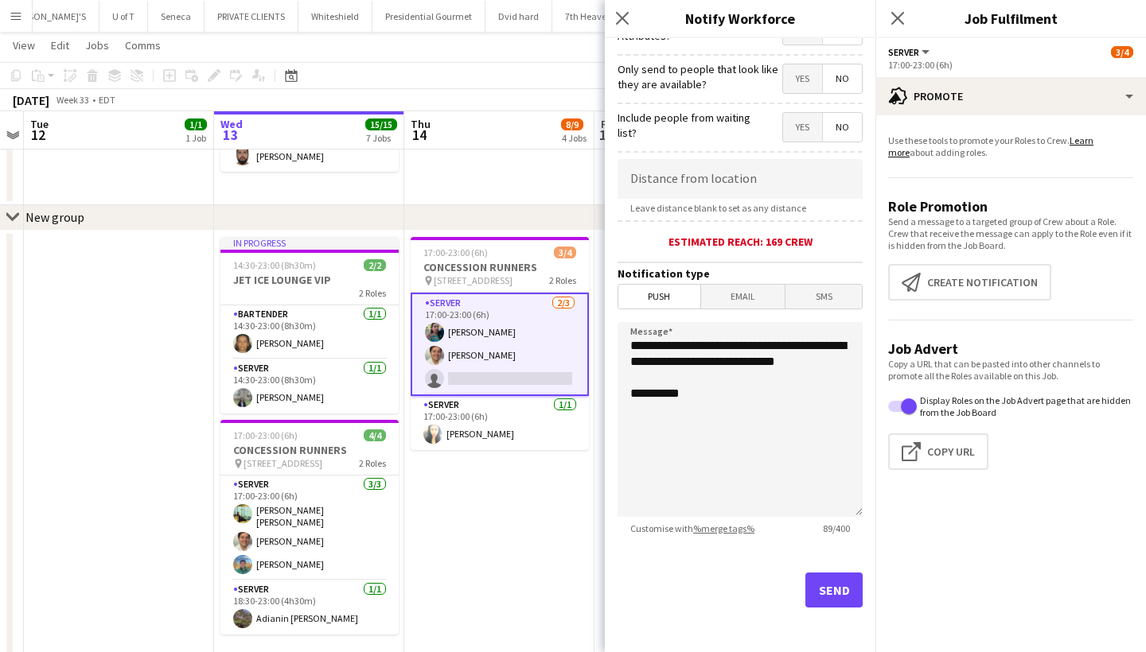
scroll to position [224, 0]
click at [835, 587] on button "Send" at bounding box center [833, 590] width 57 height 35
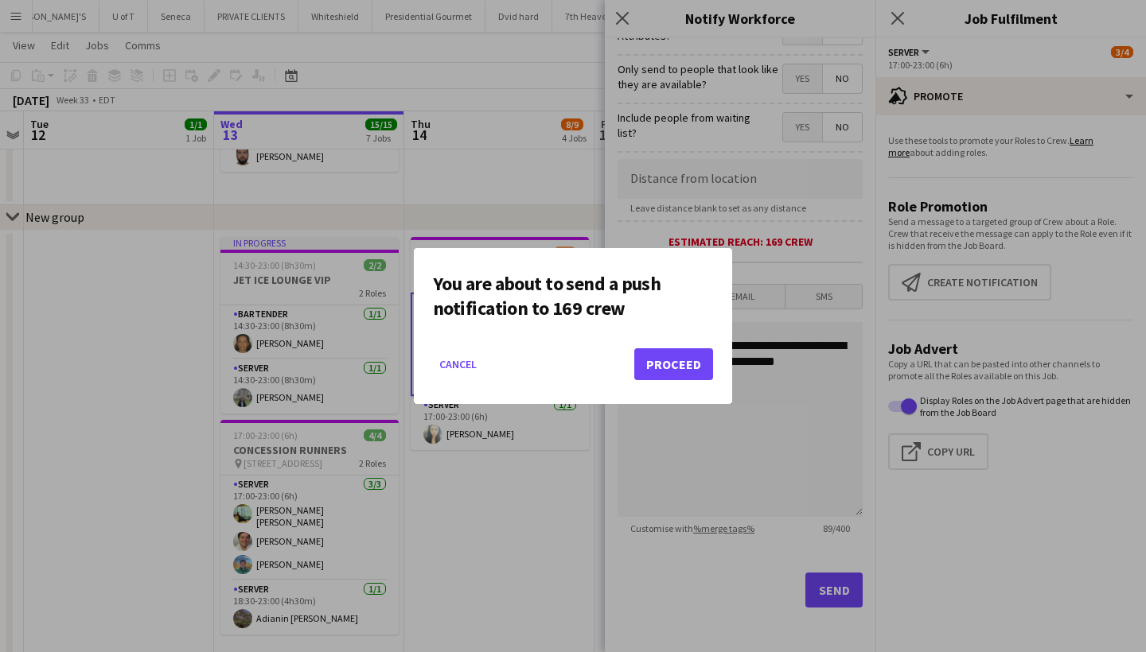
click at [695, 363] on button "Proceed" at bounding box center [673, 364] width 79 height 32
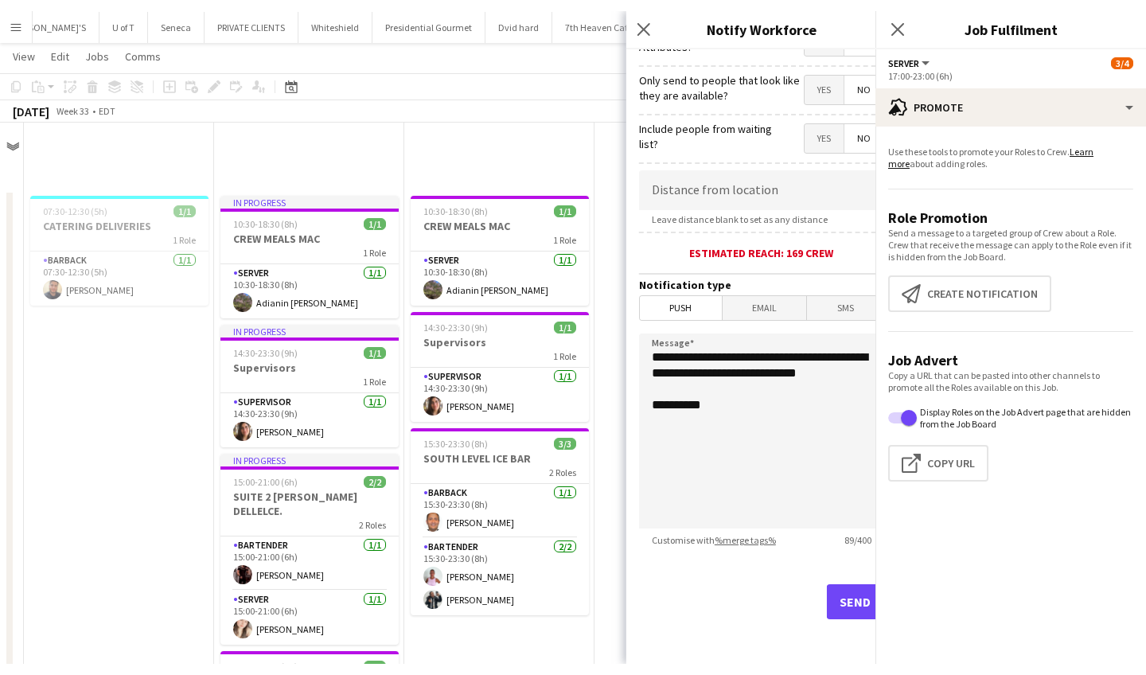
scroll to position [900, 0]
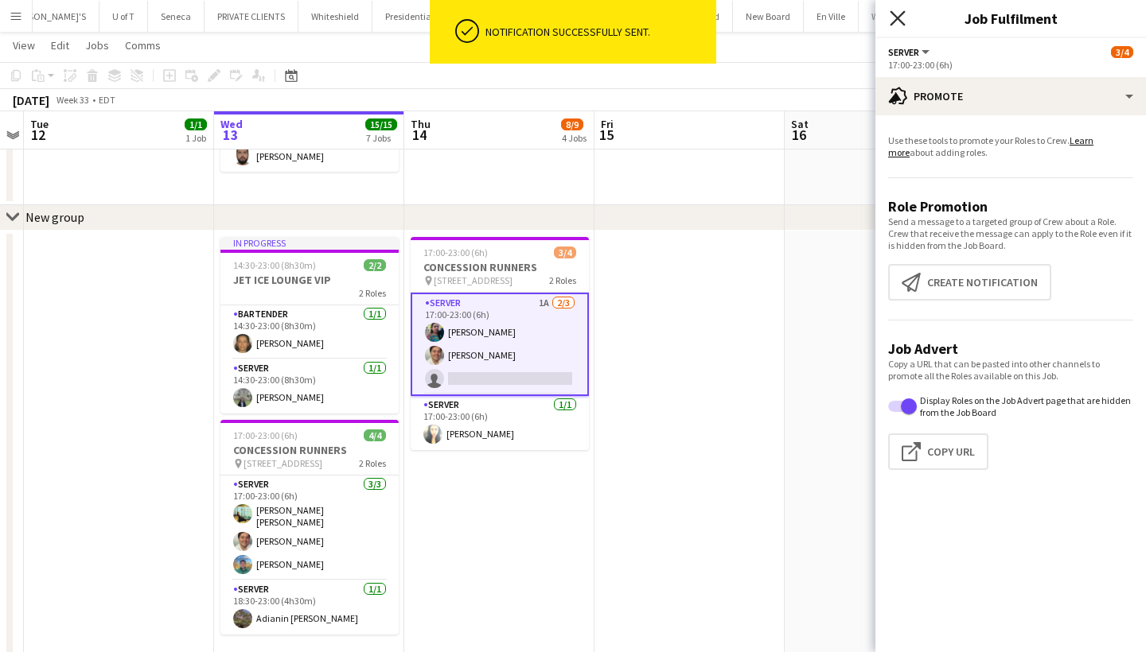
click at [893, 14] on icon at bounding box center [897, 17] width 15 height 15
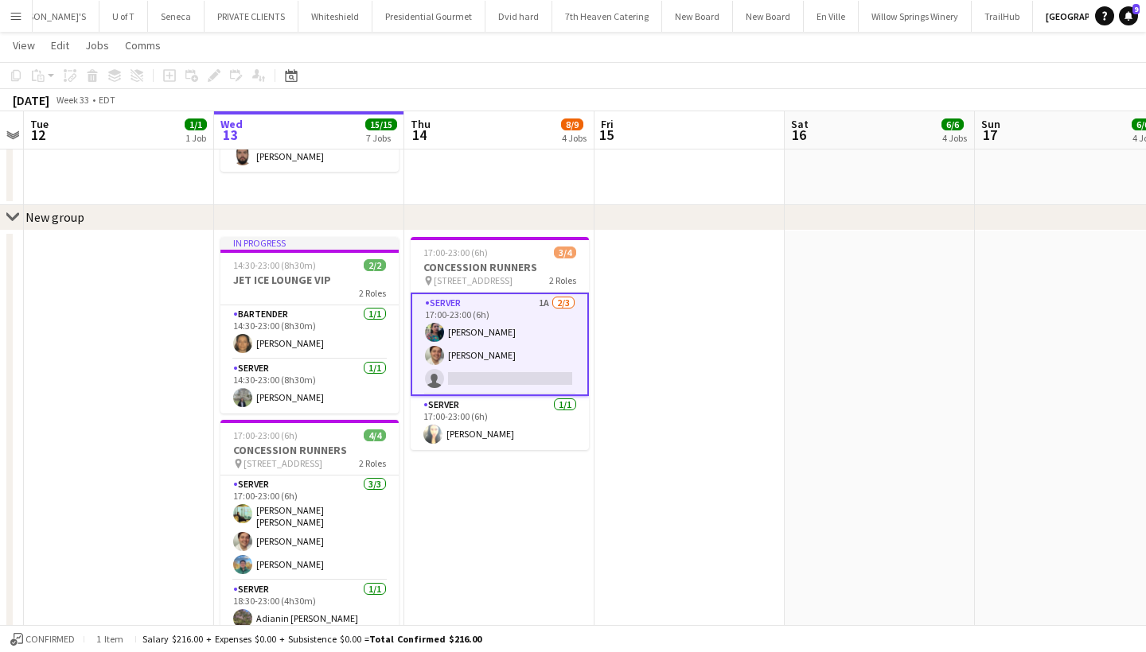
click at [504, 376] on app-card-role "SERVER 1A [DATE] 17:00-23:00 (6h) [PERSON_NAME] [PERSON_NAME] single-neutral-ac…" at bounding box center [500, 344] width 178 height 103
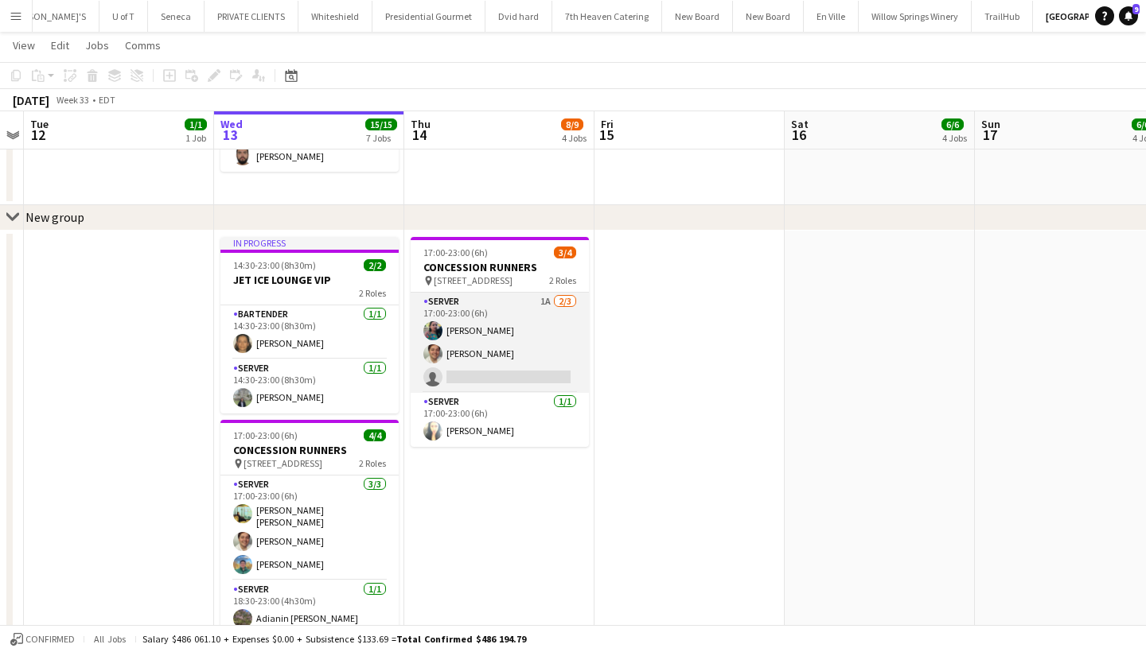
click at [504, 376] on app-card-role "SERVER 1A [DATE] 17:00-23:00 (6h) [PERSON_NAME] [PERSON_NAME] single-neutral-ac…" at bounding box center [500, 343] width 178 height 100
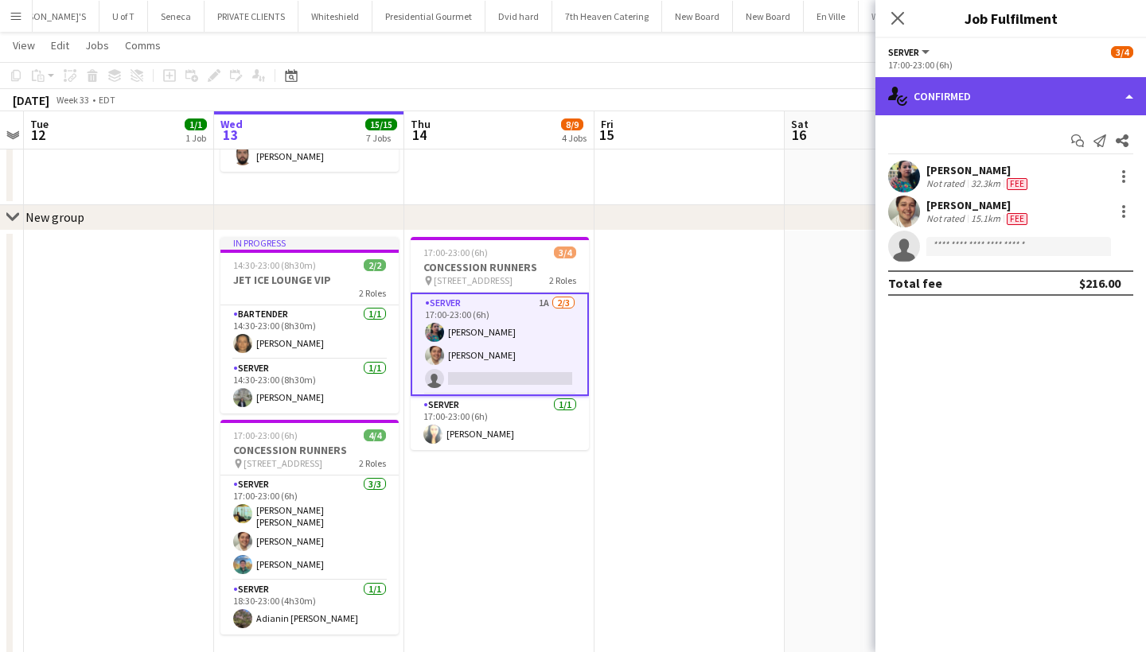
click at [1013, 99] on div "single-neutral-actions-check-2 Confirmed" at bounding box center [1010, 96] width 271 height 38
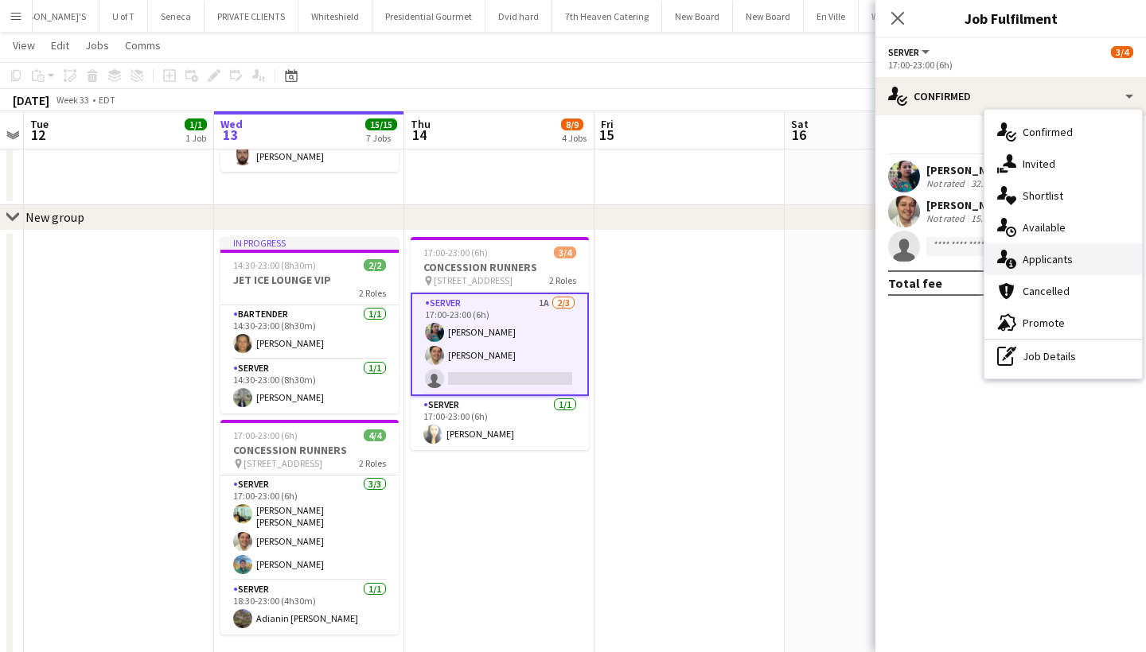
click at [1108, 256] on div "single-neutral-actions-information Applicants" at bounding box center [1063, 259] width 158 height 32
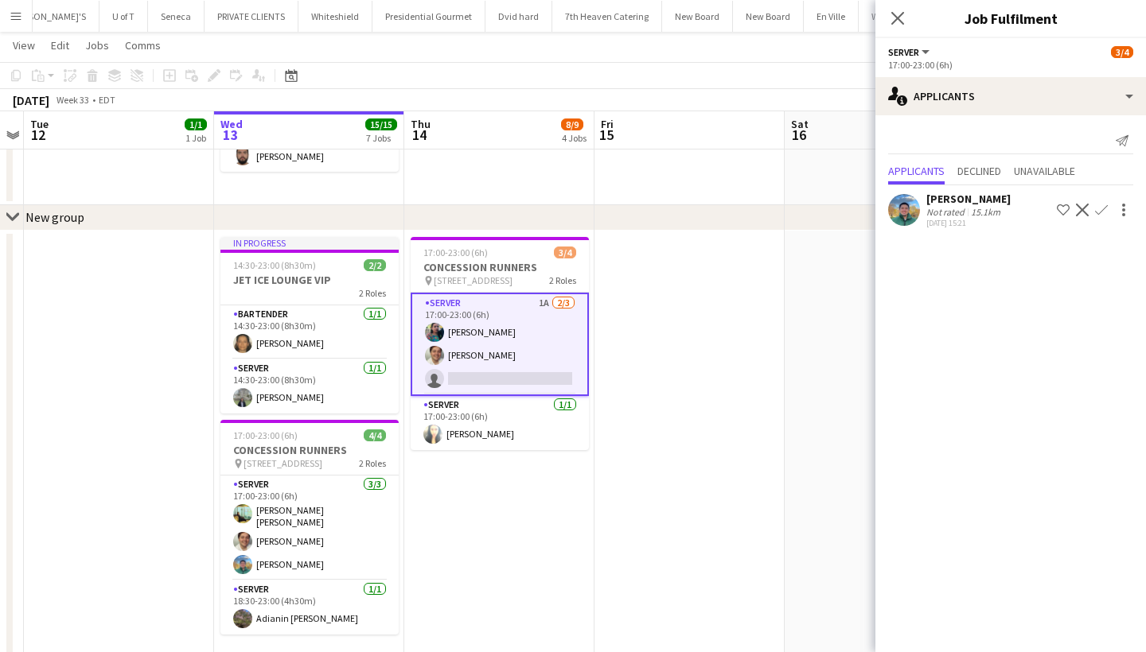
click at [1096, 207] on app-icon "Confirm" at bounding box center [1101, 210] width 13 height 13
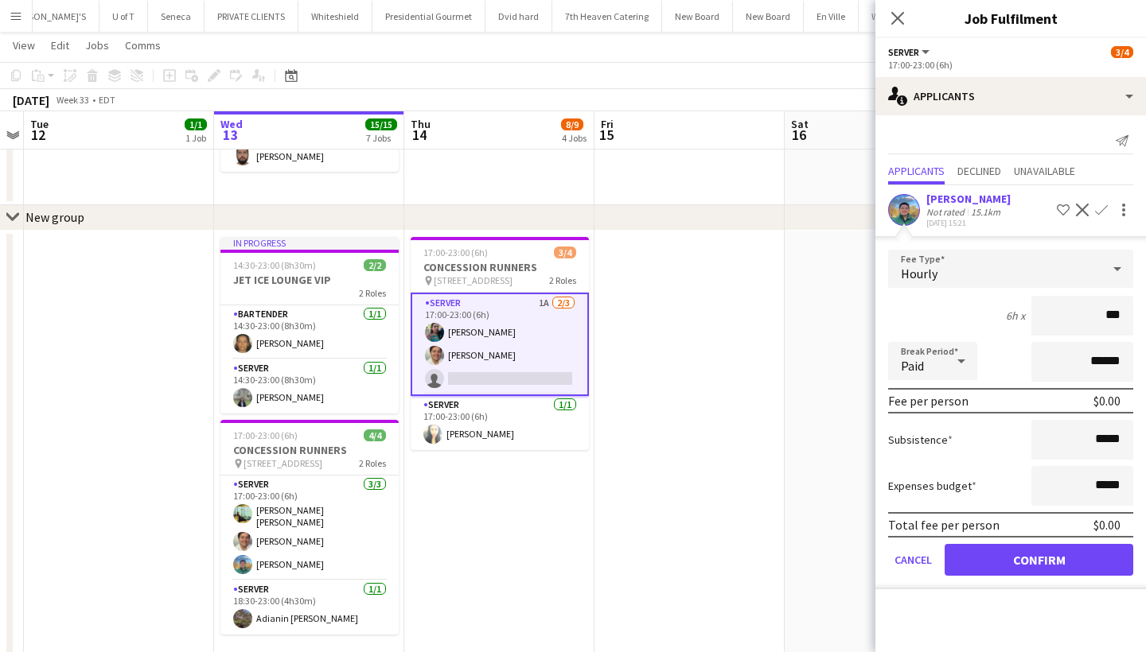
type input "**"
type input "***"
click at [971, 562] on button "Confirm" at bounding box center [1038, 560] width 189 height 32
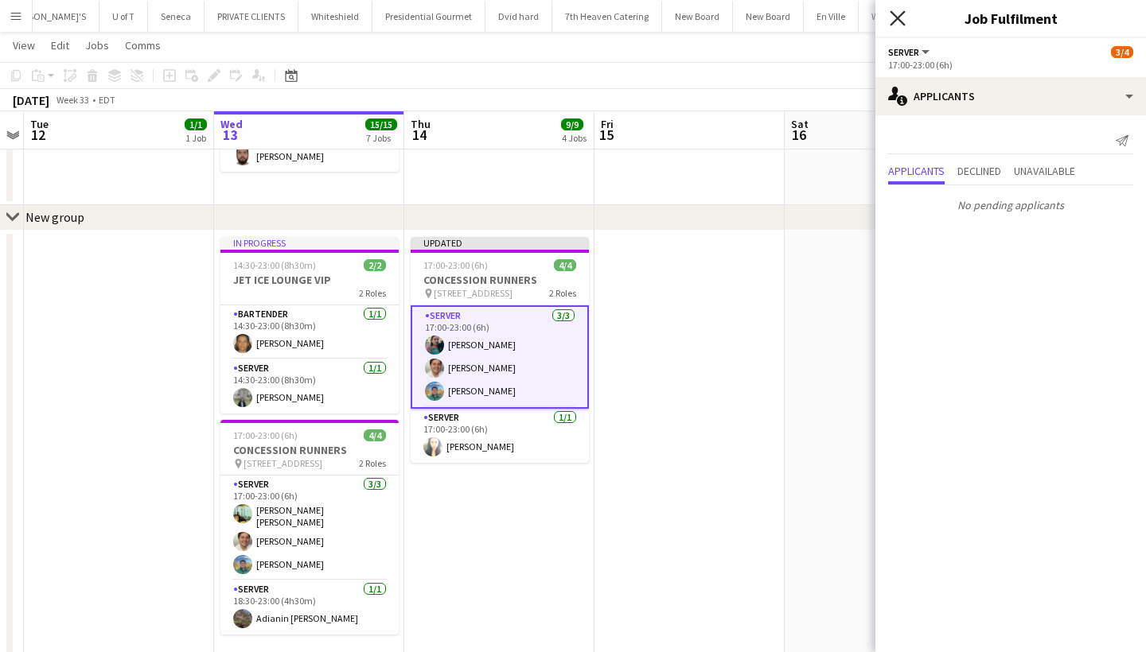
click at [897, 15] on icon "Close pop-in" at bounding box center [897, 17] width 15 height 15
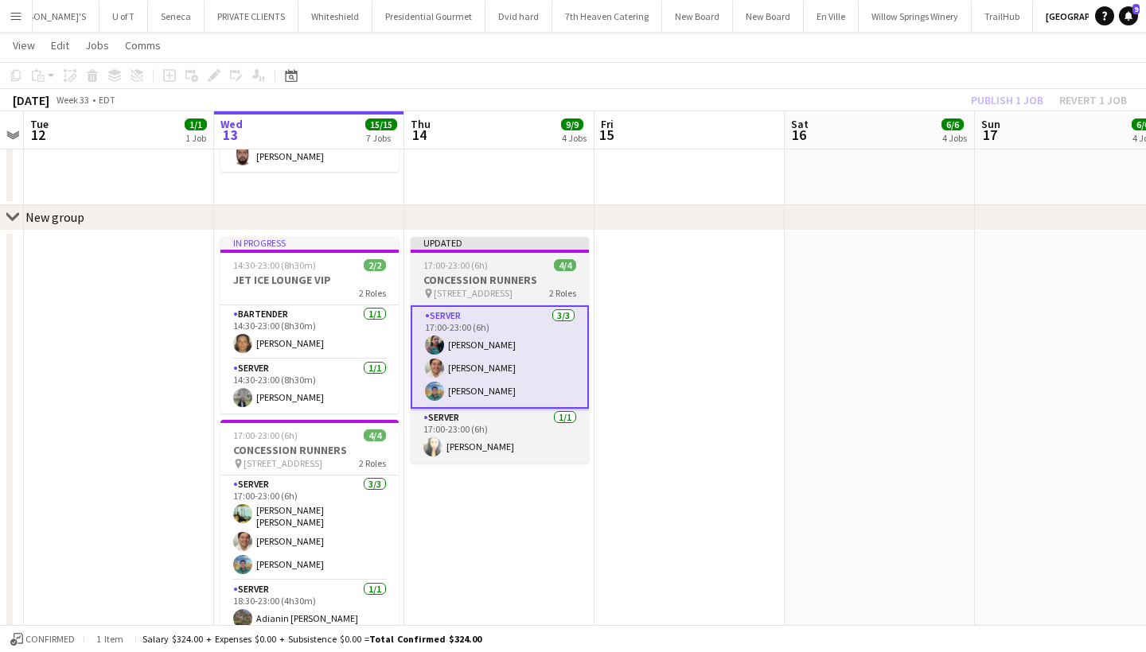
click at [523, 278] on h3 "CONCESSION RUNNERS" at bounding box center [500, 280] width 178 height 14
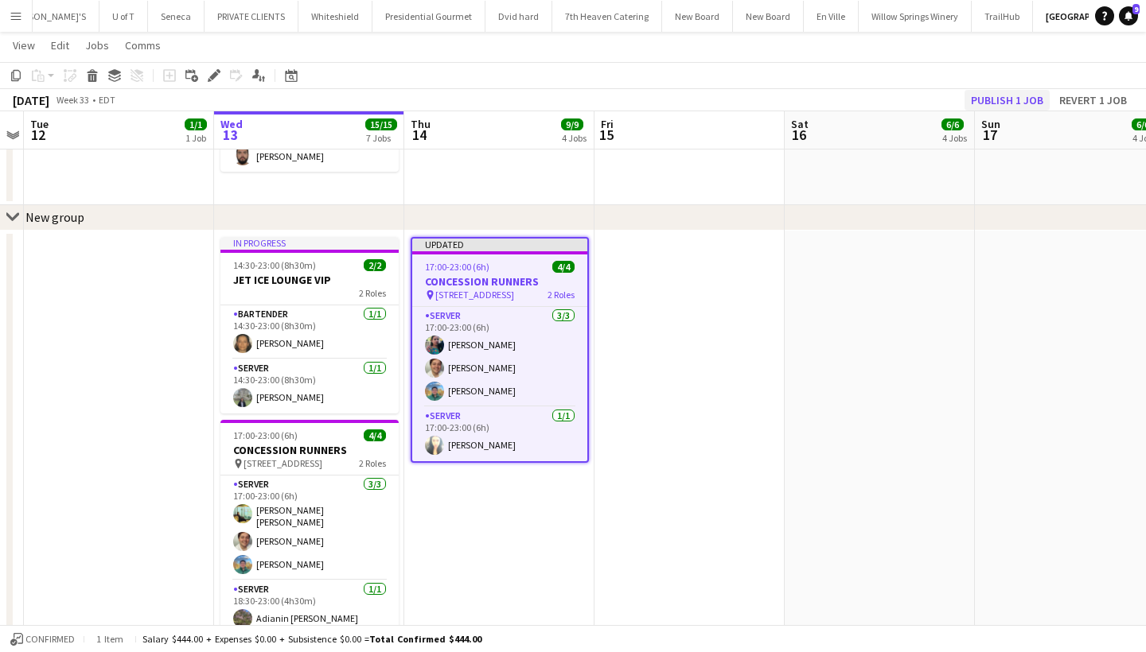
click at [1018, 91] on button "Publish 1 job" at bounding box center [1006, 100] width 85 height 21
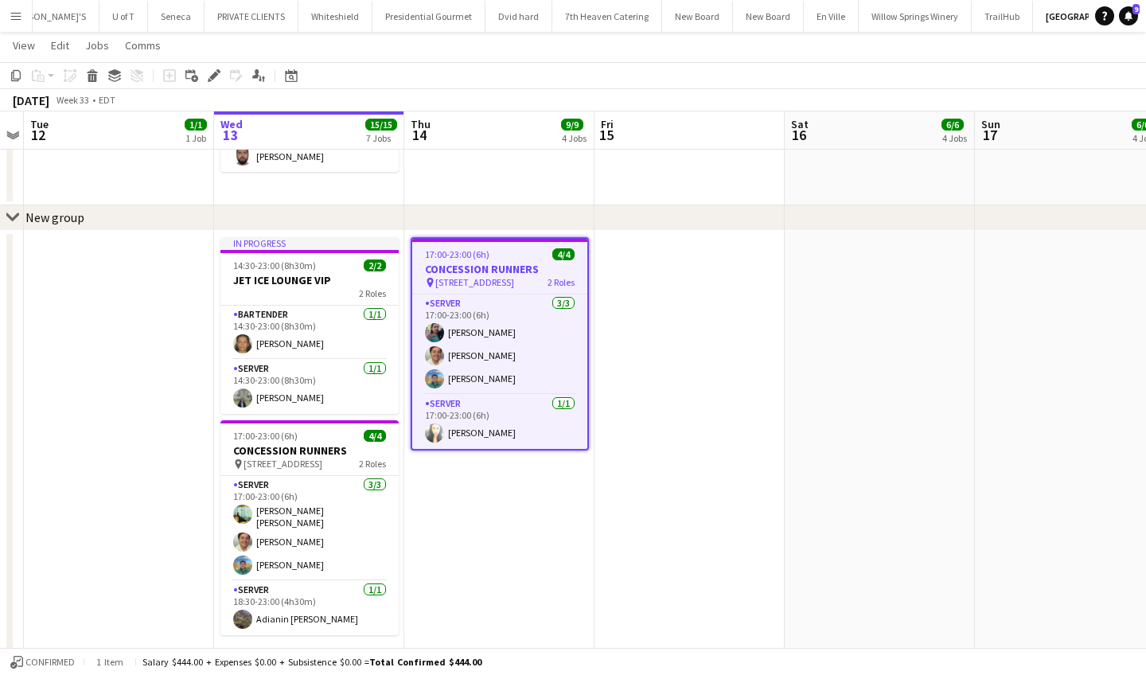
click at [10, 16] on app-icon "Menu" at bounding box center [16, 16] width 13 height 13
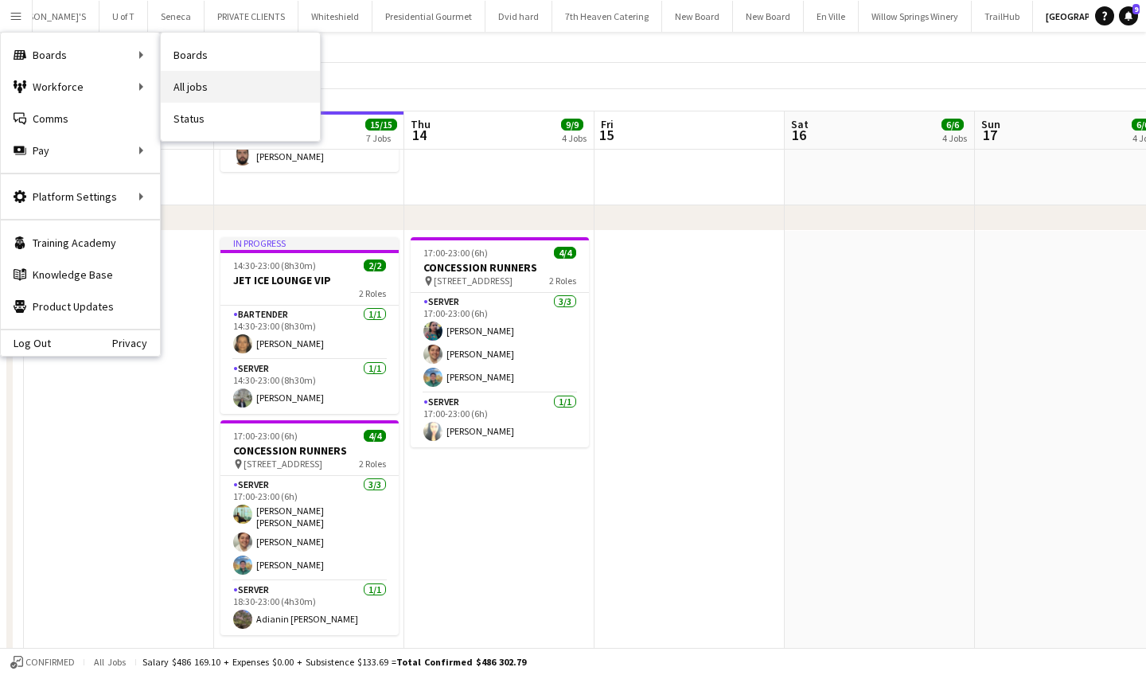
click at [200, 81] on link "All jobs" at bounding box center [240, 87] width 159 height 32
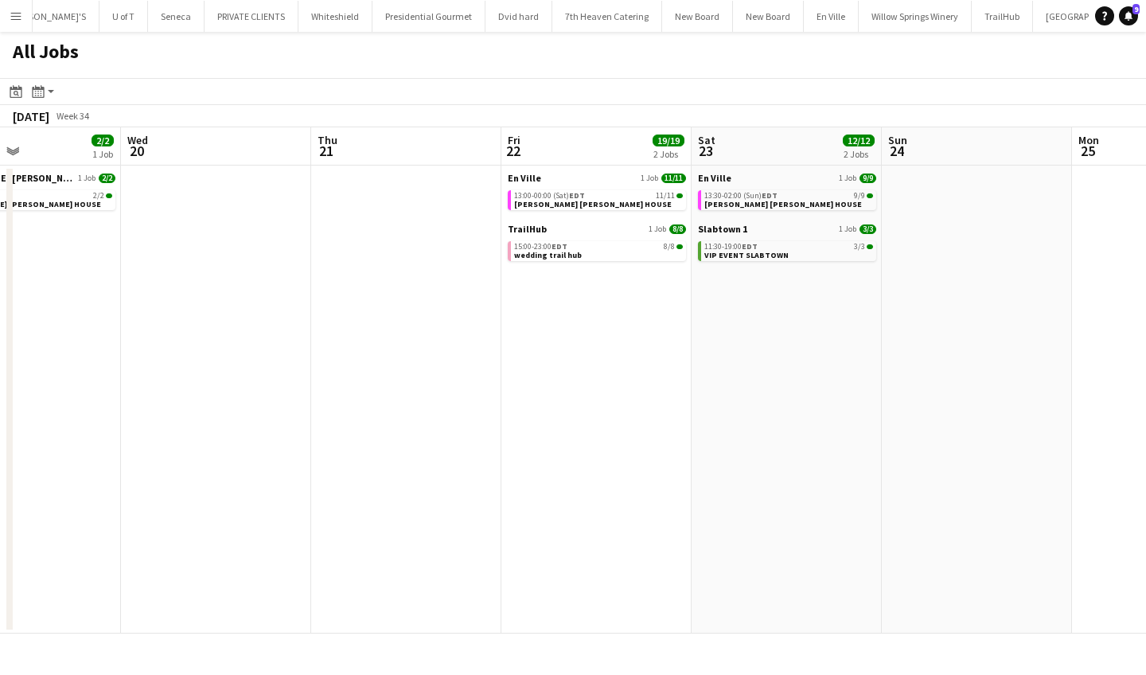
scroll to position [0, 643]
